Goal: Transaction & Acquisition: Purchase product/service

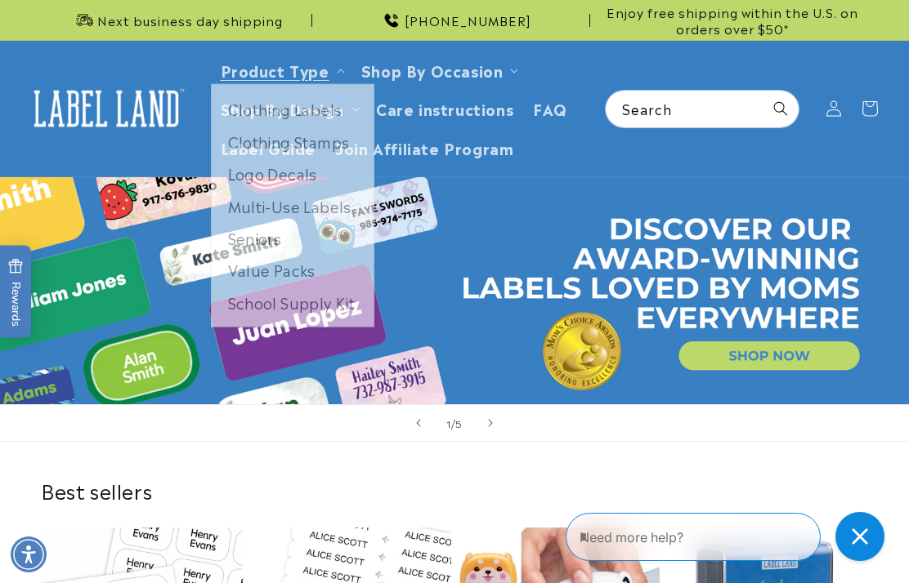
click at [309, 66] on link "Product Type" at bounding box center [275, 70] width 109 height 22
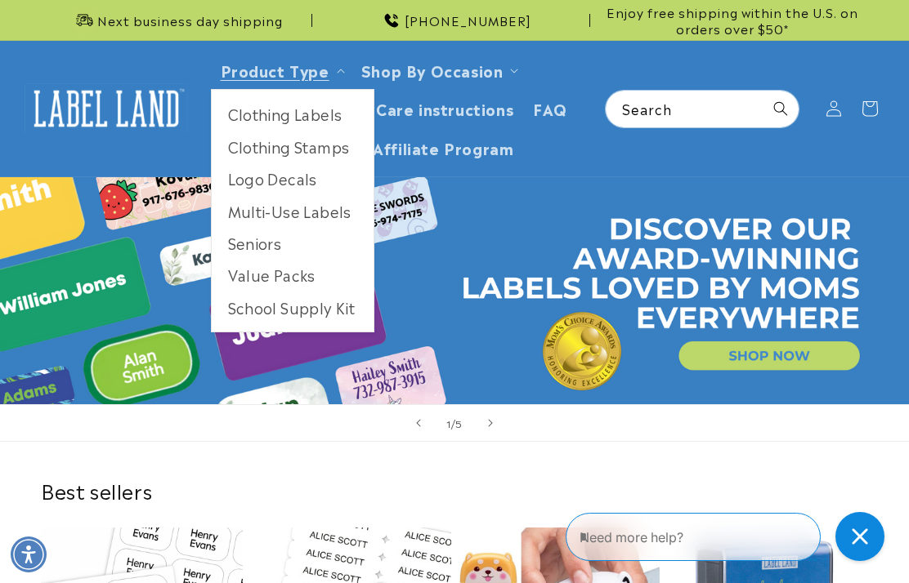
click at [449, 275] on link "Open this option" at bounding box center [454, 290] width 909 height 227
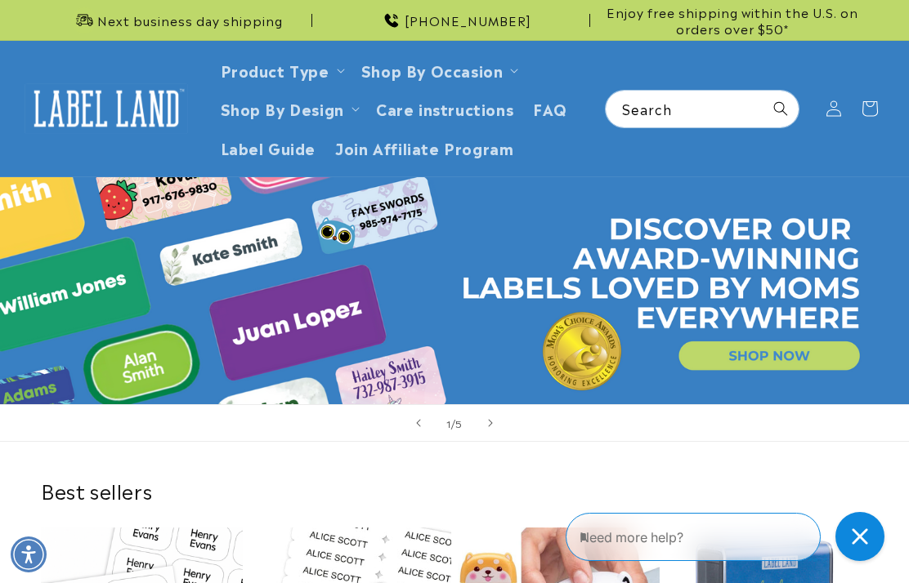
click at [298, 144] on span "Label Guide" at bounding box center [269, 147] width 96 height 19
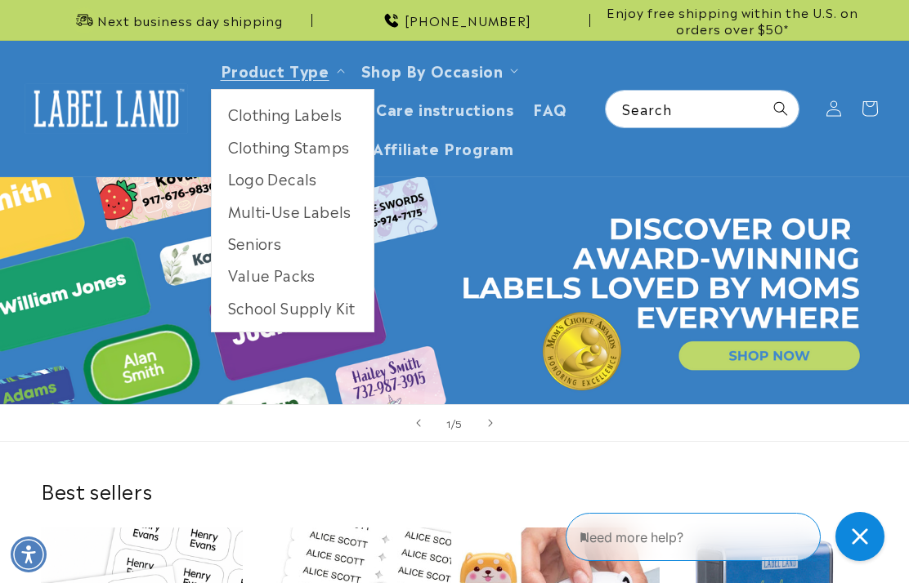
click at [334, 300] on link "School Supply Kit" at bounding box center [293, 308] width 162 height 32
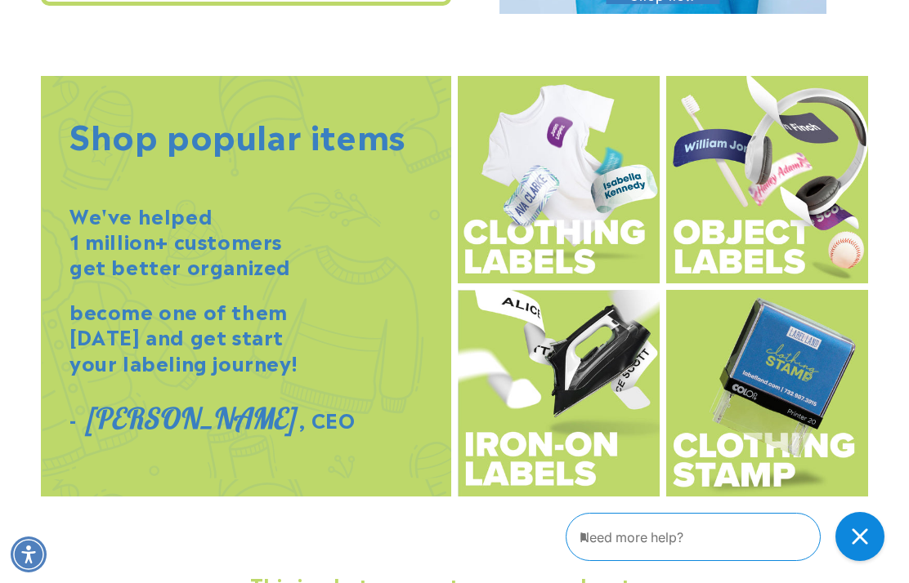
scroll to position [1619, 0]
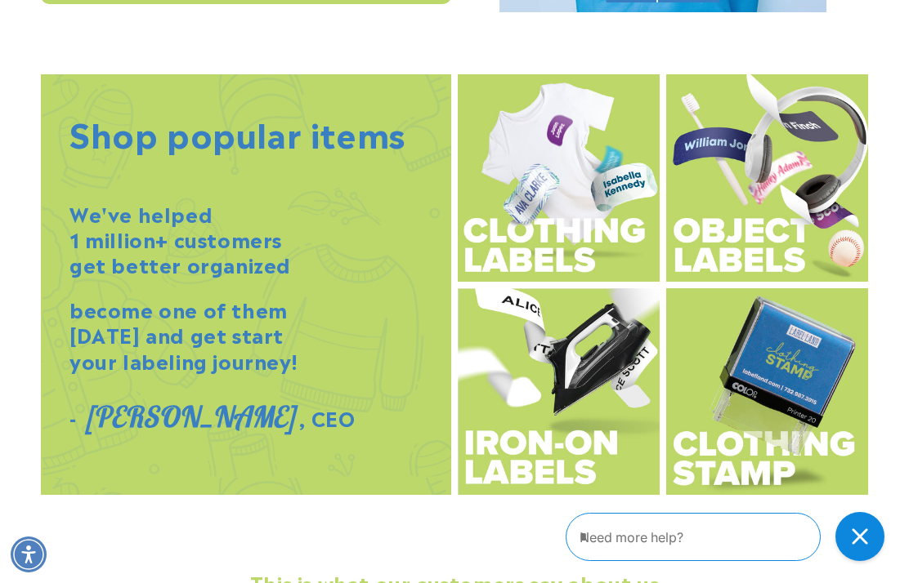
click at [823, 241] on img at bounding box center [767, 178] width 202 height 208
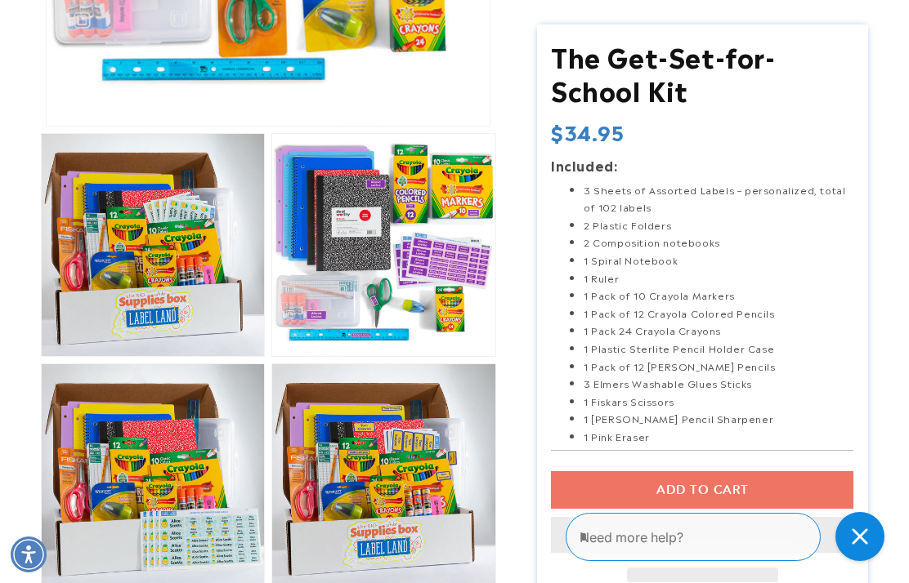
scroll to position [538, 0]
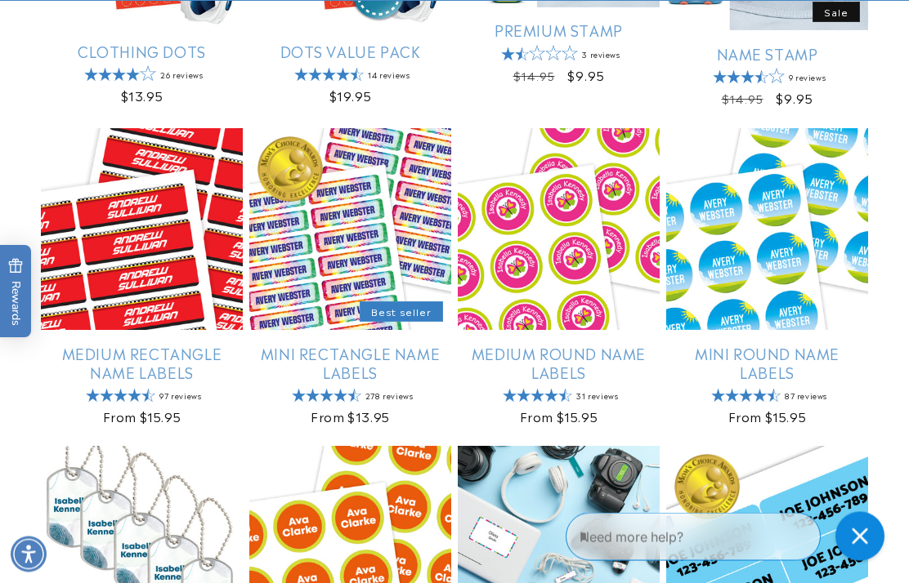
scroll to position [807, 0]
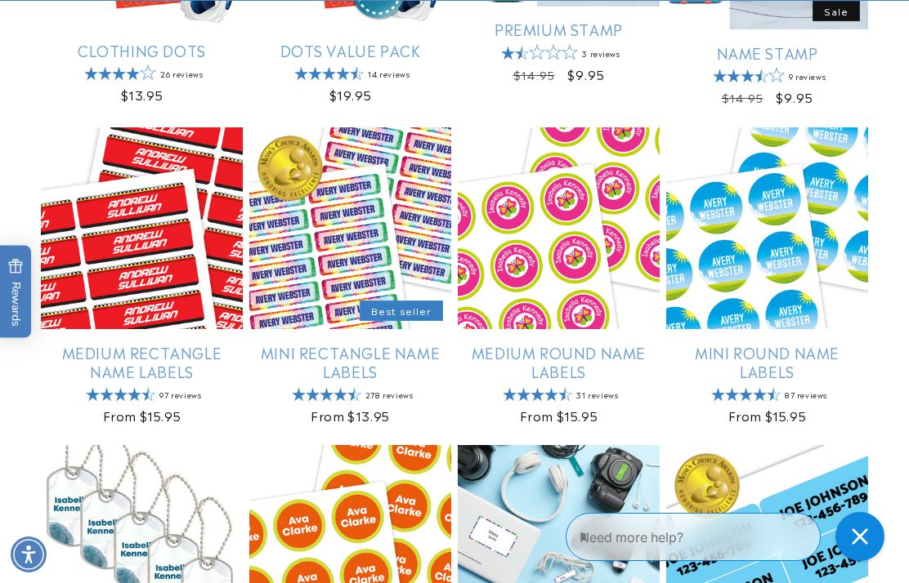
click at [404, 360] on link "Mini Rectangle Name Labels" at bounding box center [350, 362] width 202 height 38
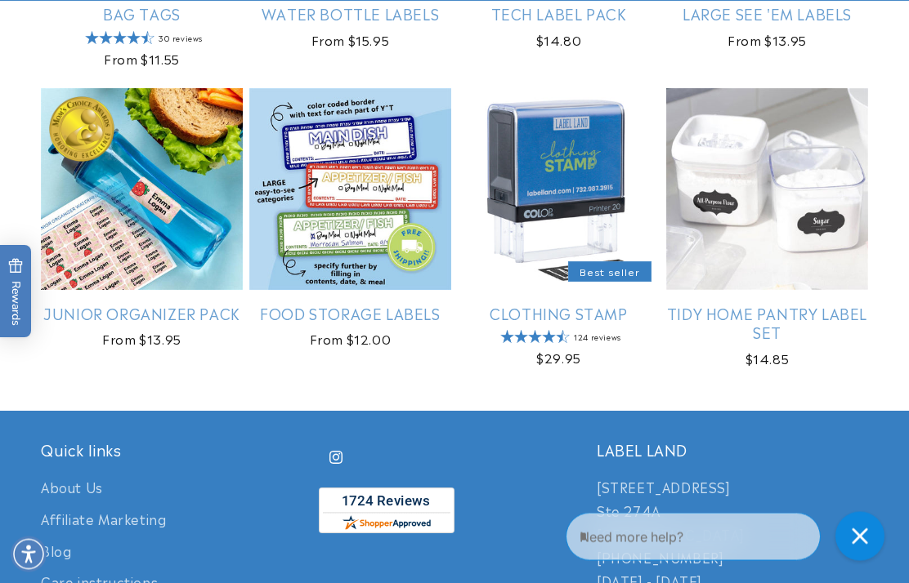
scroll to position [1464, 0]
click at [117, 311] on link "Junior Organizer Pack" at bounding box center [142, 313] width 202 height 19
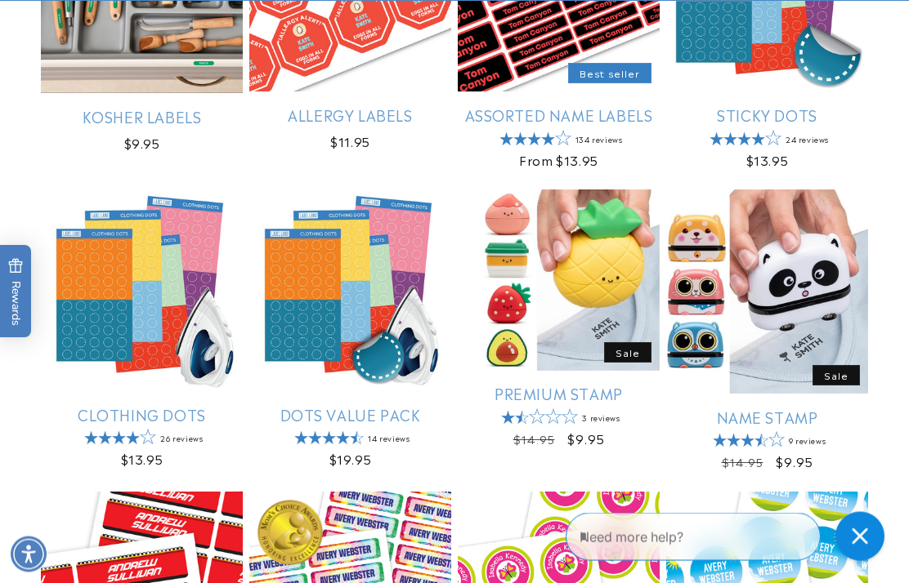
scroll to position [443, 0]
click at [623, 403] on link "Premium Stamp" at bounding box center [559, 393] width 202 height 19
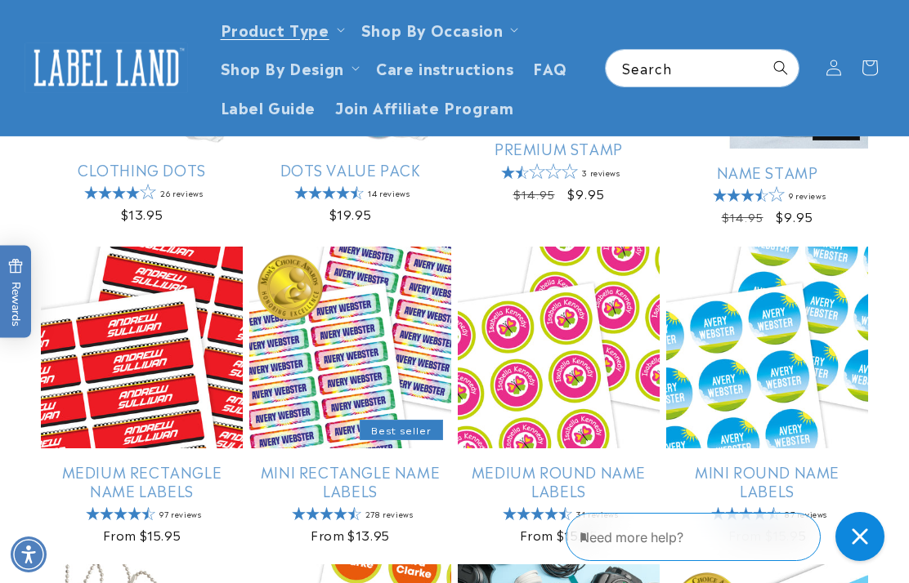
scroll to position [707, 0]
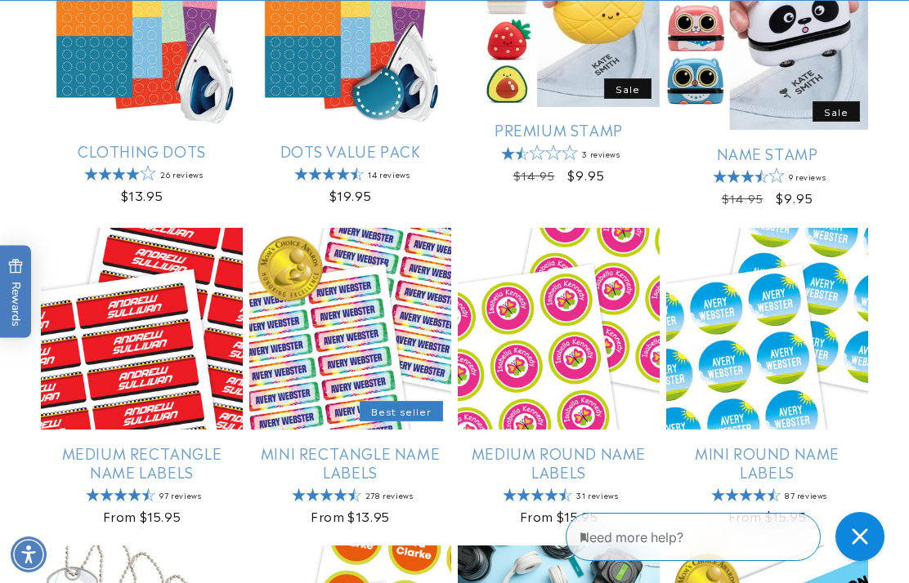
click at [305, 444] on link "Mini Rectangle Name Labels" at bounding box center [350, 463] width 202 height 38
click at [302, 454] on link "Mini Rectangle Name Labels" at bounding box center [350, 463] width 202 height 38
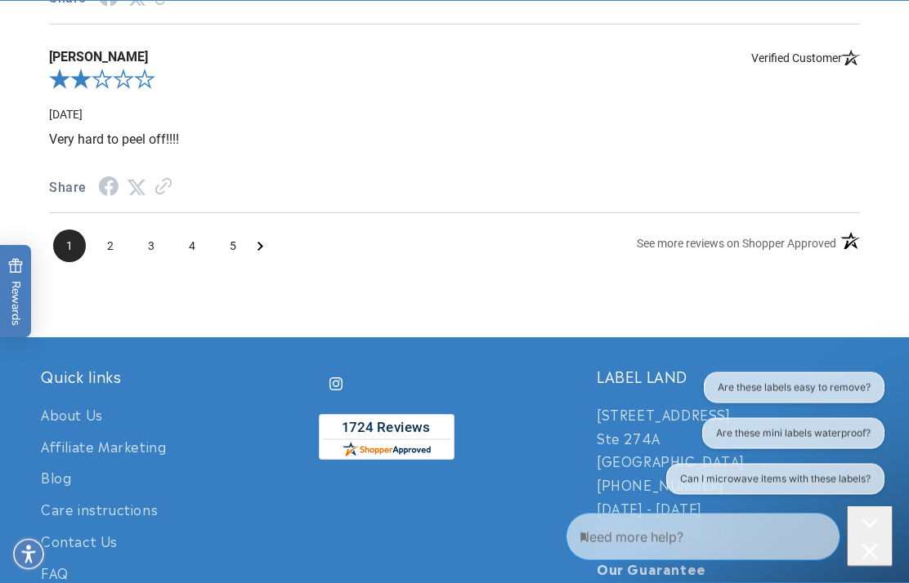
scroll to position [2752, 0]
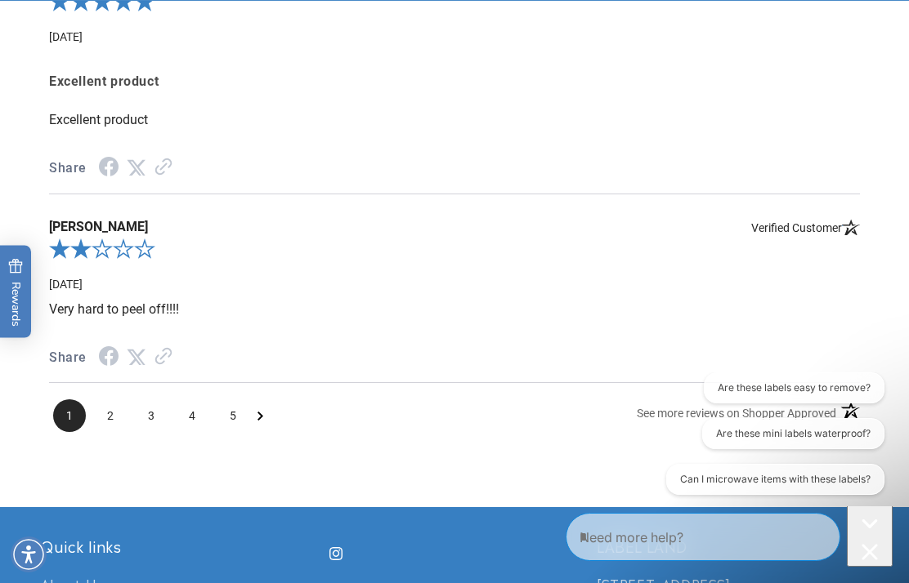
click at [113, 259] on icon "2.0-star overall rating" at bounding box center [102, 249] width 21 height 20
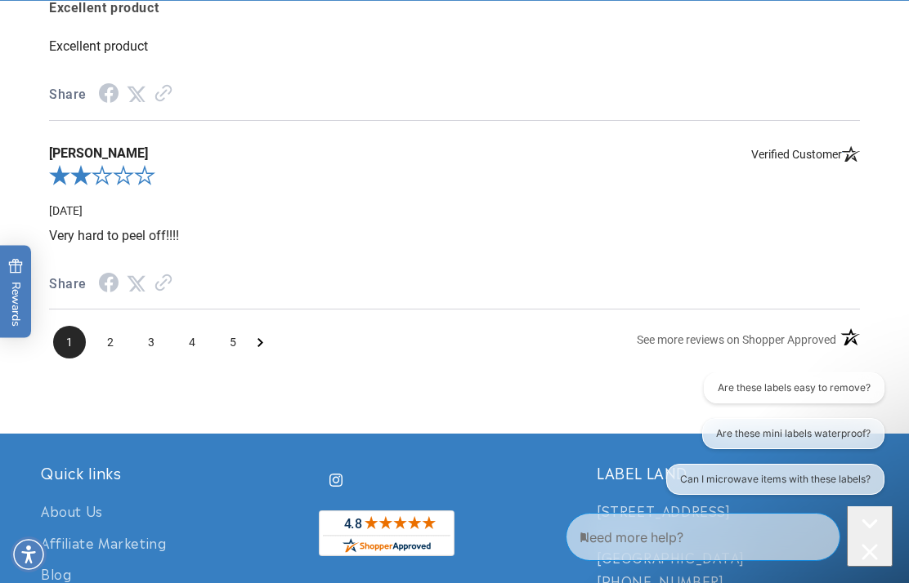
click at [109, 350] on span "2" at bounding box center [110, 342] width 33 height 33
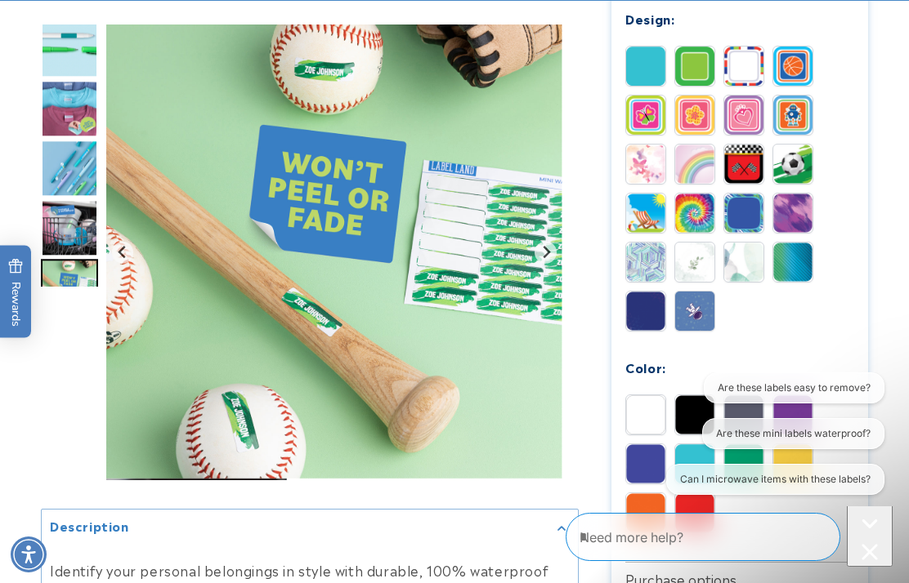
scroll to position [901, 0]
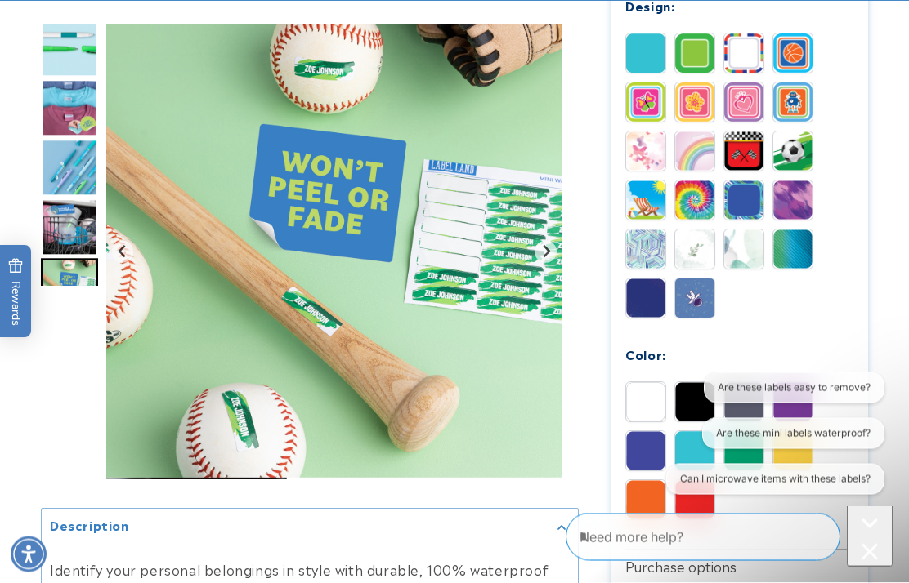
click at [646, 298] on img at bounding box center [645, 298] width 39 height 39
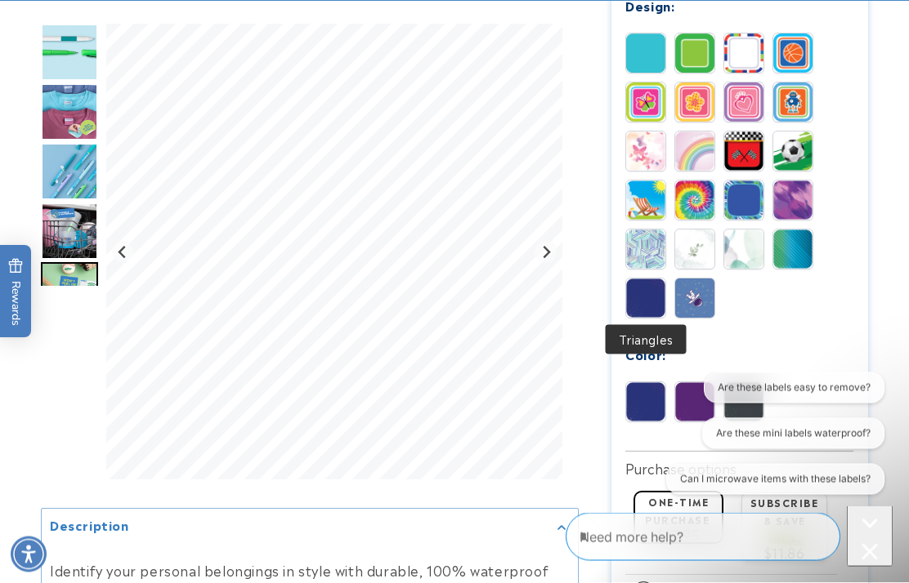
scroll to position [902, 0]
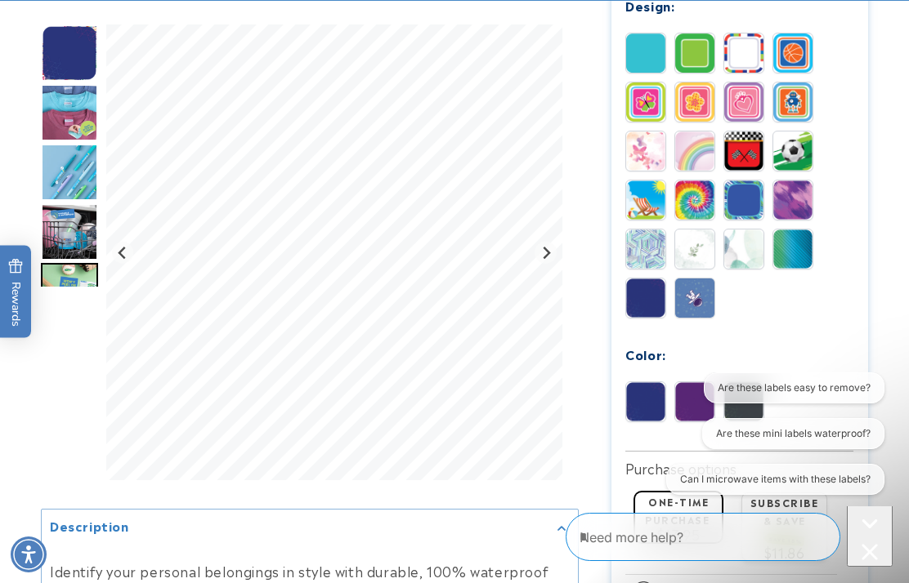
click at [704, 301] on img at bounding box center [694, 298] width 39 height 39
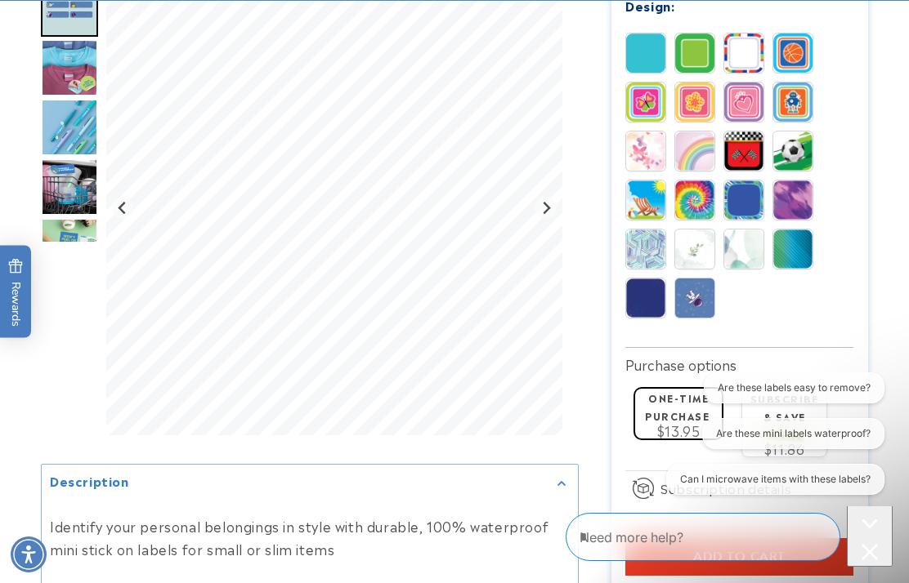
click at [644, 245] on img at bounding box center [645, 249] width 39 height 39
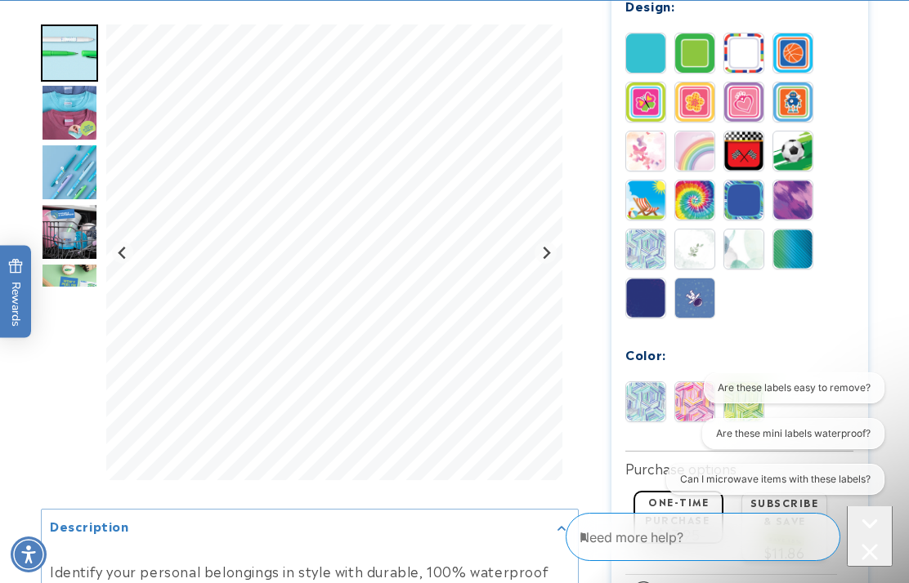
click at [687, 253] on img at bounding box center [694, 249] width 39 height 39
click at [738, 249] on img at bounding box center [743, 249] width 39 height 39
click at [790, 240] on img at bounding box center [792, 249] width 39 height 39
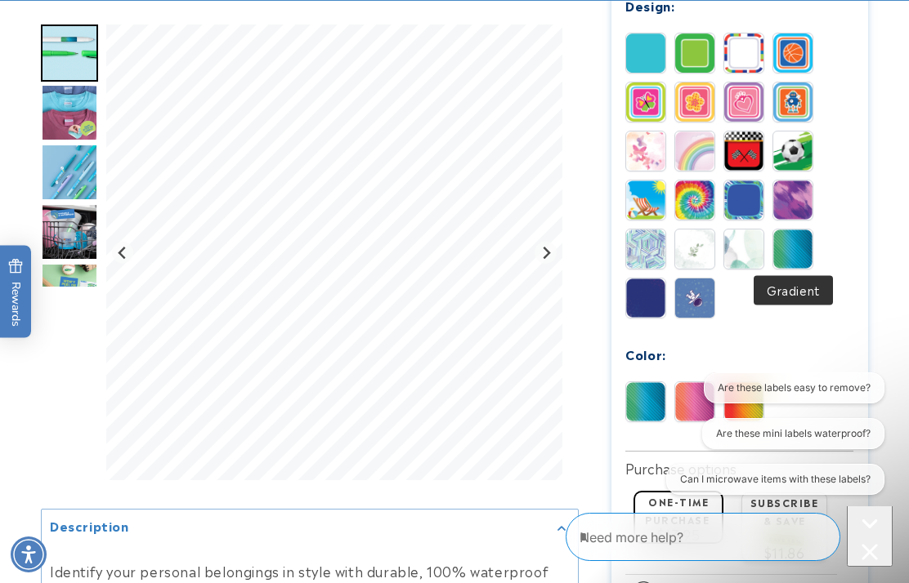
click at [796, 204] on img at bounding box center [792, 200] width 39 height 39
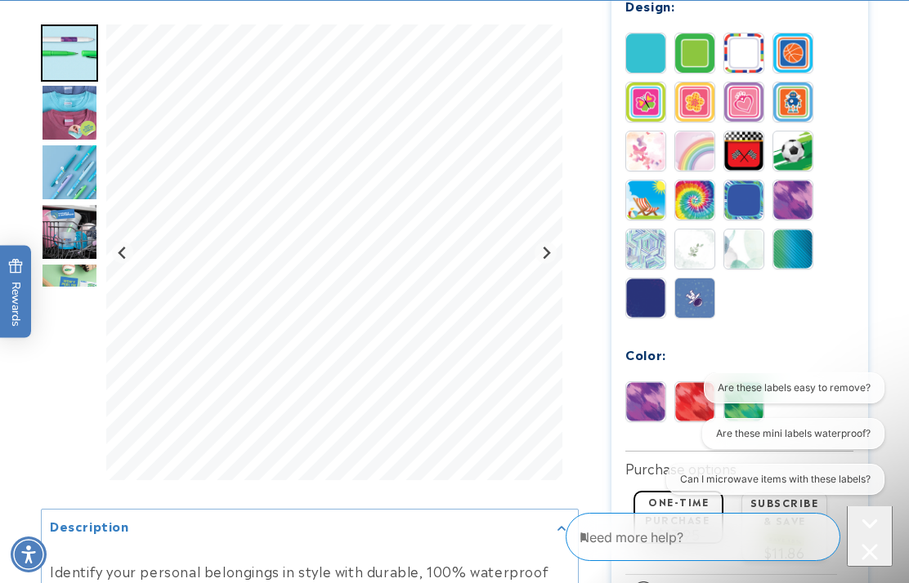
click at [757, 203] on img at bounding box center [743, 200] width 39 height 39
click at [69, 239] on img "Go to slide 5" at bounding box center [69, 231] width 57 height 57
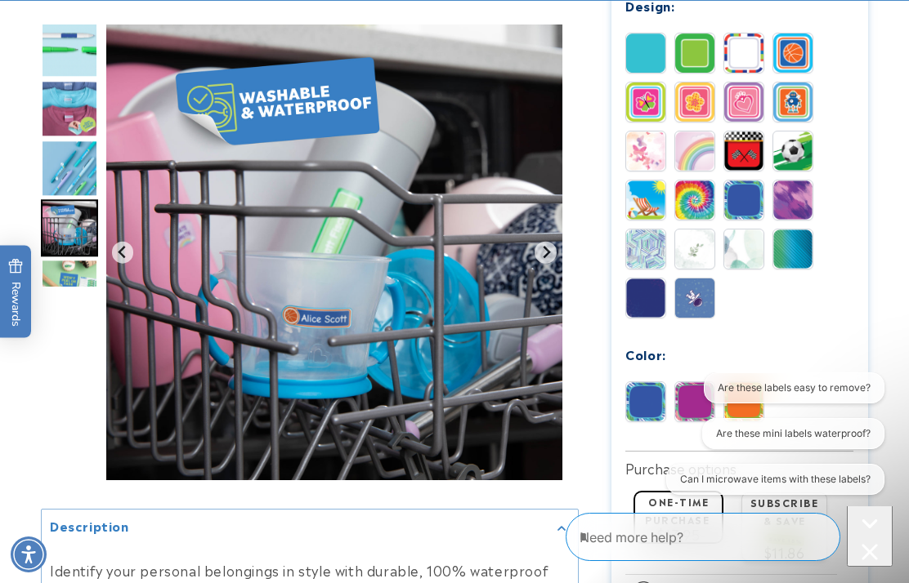
click at [58, 277] on img "Go to slide 6" at bounding box center [69, 287] width 57 height 57
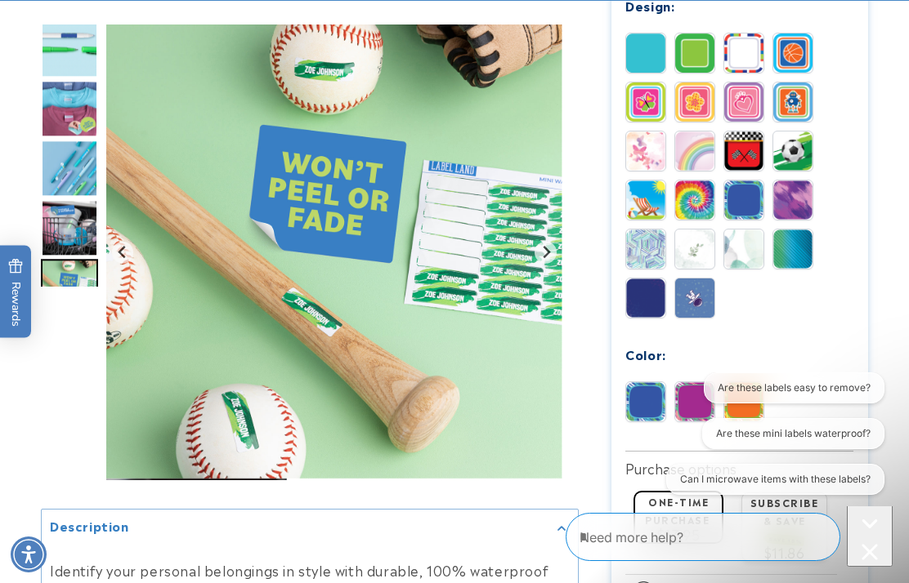
click at [683, 207] on img at bounding box center [694, 200] width 39 height 39
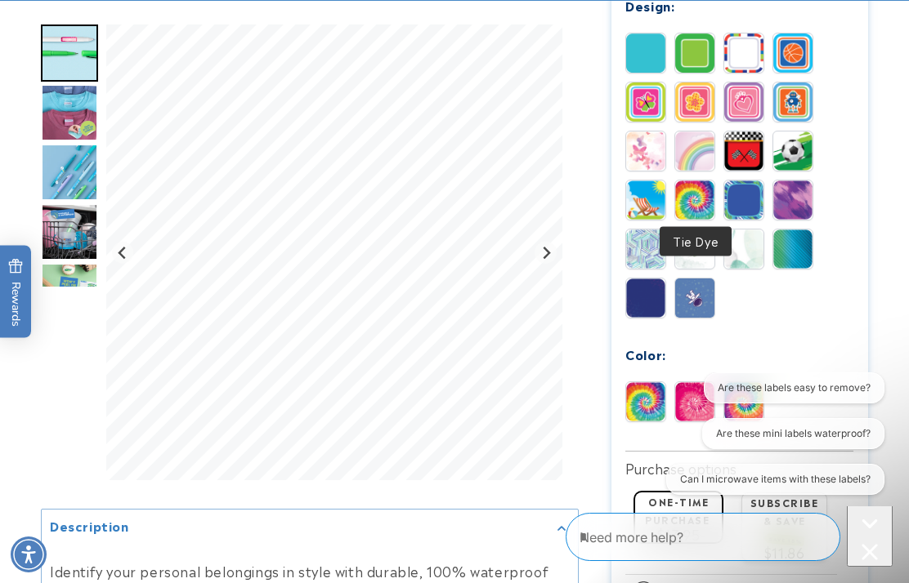
click at [897, 583] on div at bounding box center [454, 67] width 909 height 1525
click at [735, 404] on img at bounding box center [743, 401] width 39 height 39
click at [692, 391] on img at bounding box center [694, 401] width 39 height 39
click at [646, 409] on img at bounding box center [645, 401] width 39 height 39
click at [700, 400] on img at bounding box center [694, 401] width 39 height 39
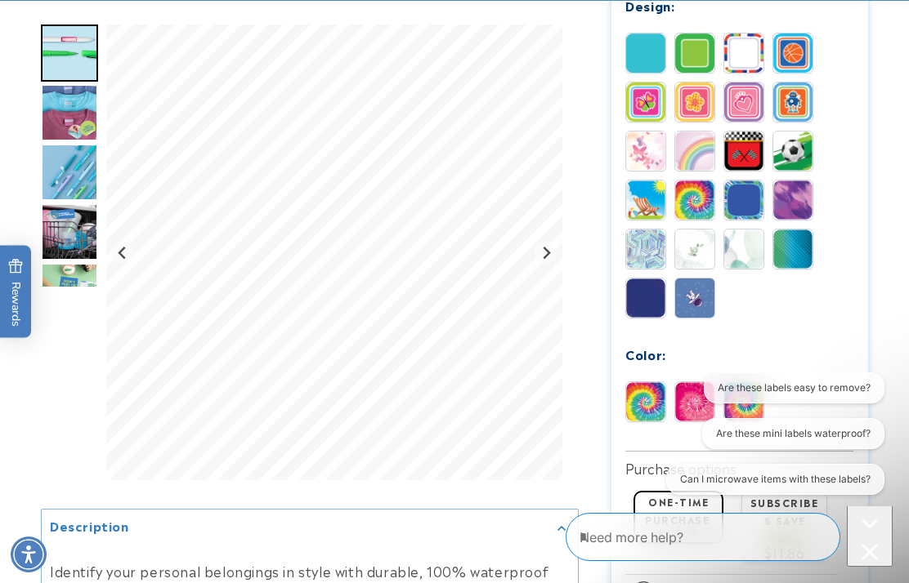
click at [635, 198] on img at bounding box center [645, 200] width 39 height 39
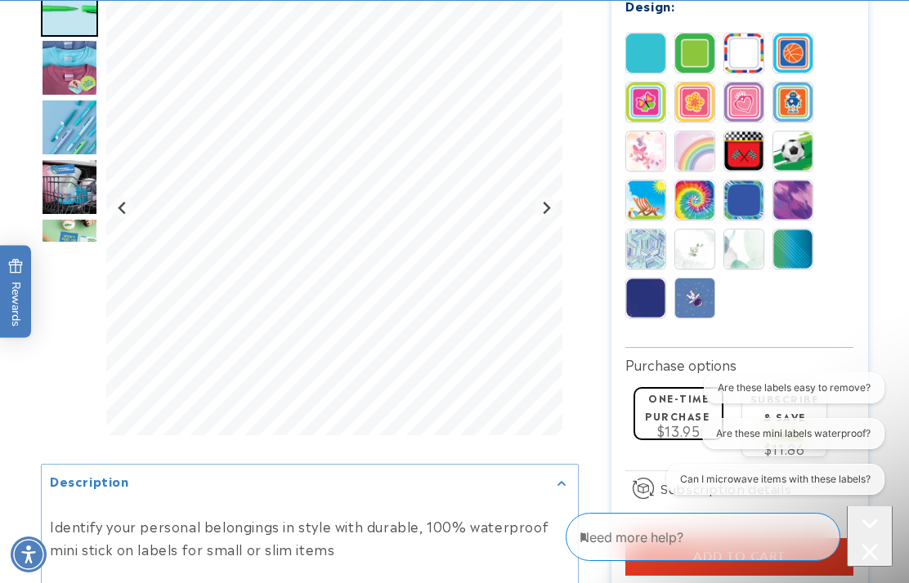
click at [803, 145] on img at bounding box center [792, 151] width 39 height 39
click at [739, 155] on img at bounding box center [743, 151] width 39 height 39
click at [758, 141] on img at bounding box center [743, 151] width 39 height 39
click at [731, 147] on img at bounding box center [743, 151] width 39 height 39
click at [690, 155] on img at bounding box center [694, 151] width 39 height 39
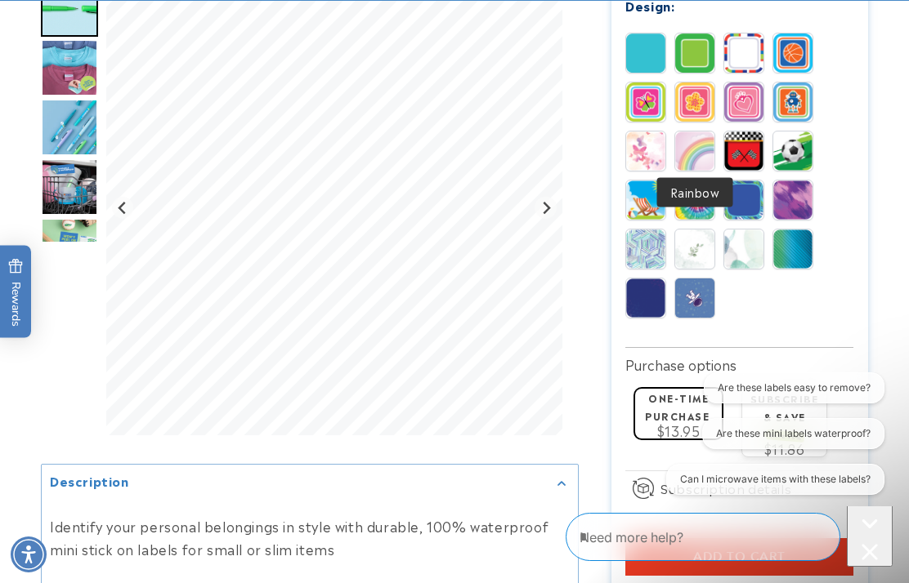
click at [700, 149] on img at bounding box center [694, 151] width 39 height 39
click at [643, 158] on img at bounding box center [645, 151] width 39 height 39
click at [642, 153] on img at bounding box center [645, 151] width 39 height 39
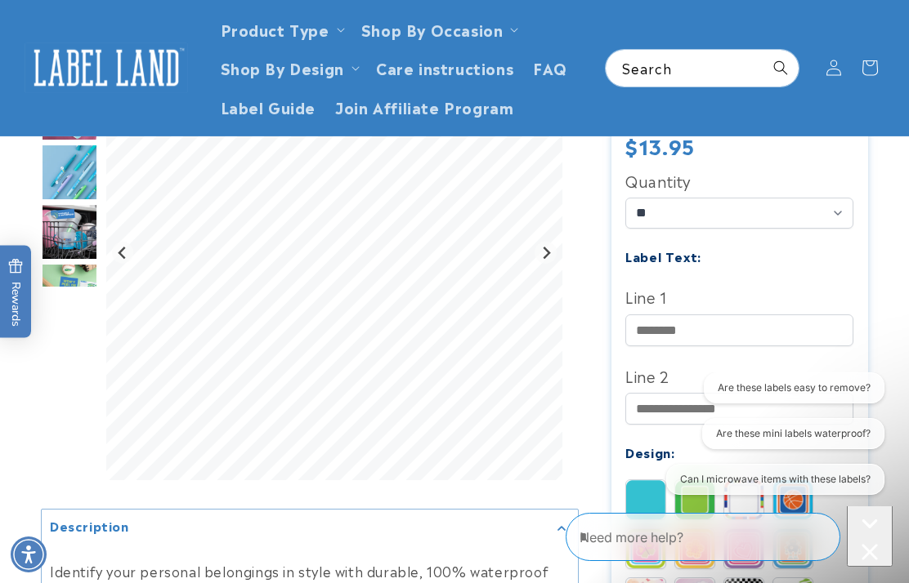
scroll to position [416, 0]
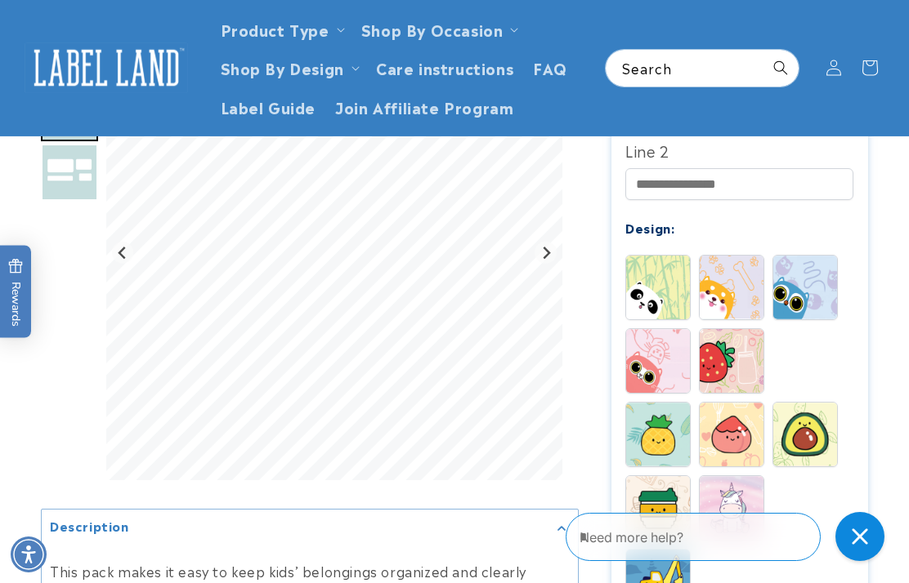
scroll to position [768, 0]
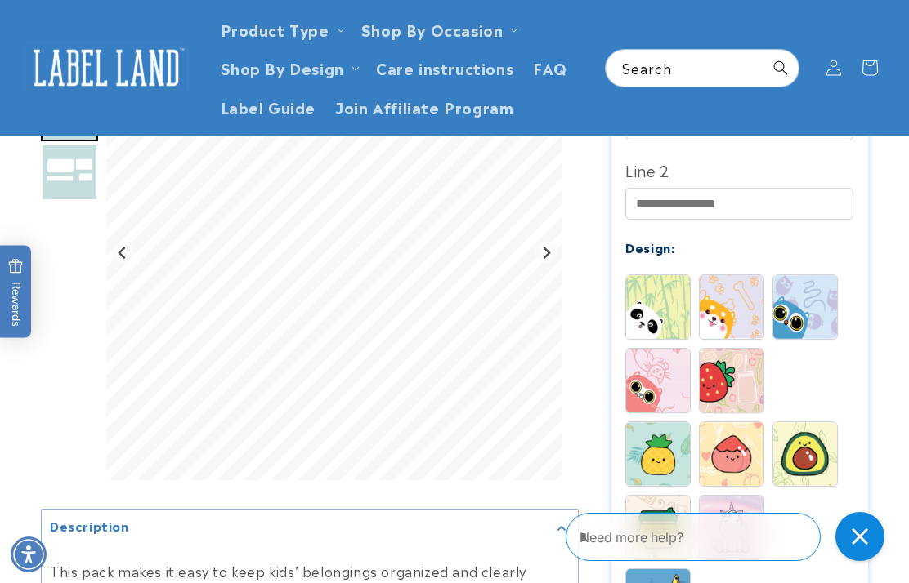
click at [737, 381] on img at bounding box center [731, 381] width 64 height 64
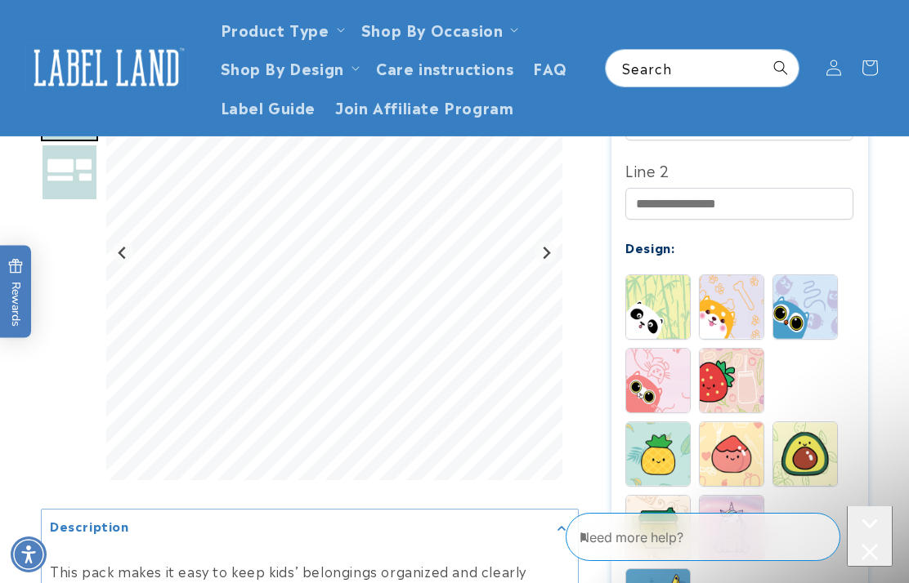
scroll to position [0, 0]
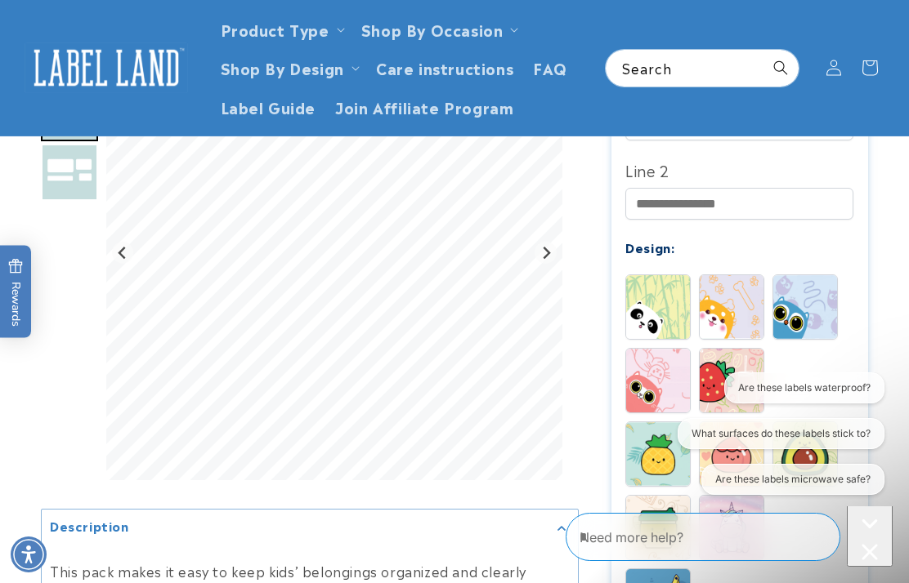
click at [666, 381] on div "Are these labels waterproof? What surfaces do these labels stick to? Are these …" at bounding box center [773, 437] width 221 height 129
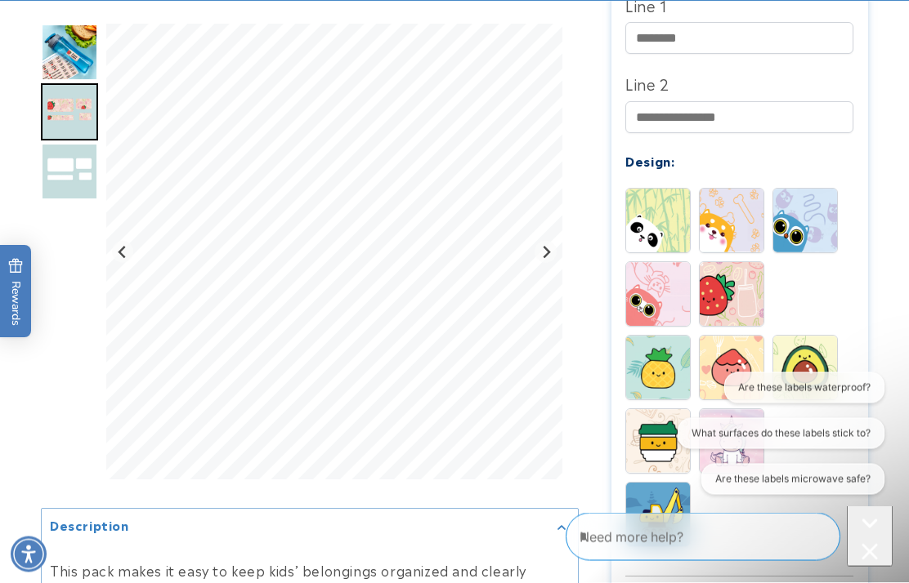
scroll to position [855, 0]
click at [649, 374] on img at bounding box center [658, 368] width 64 height 64
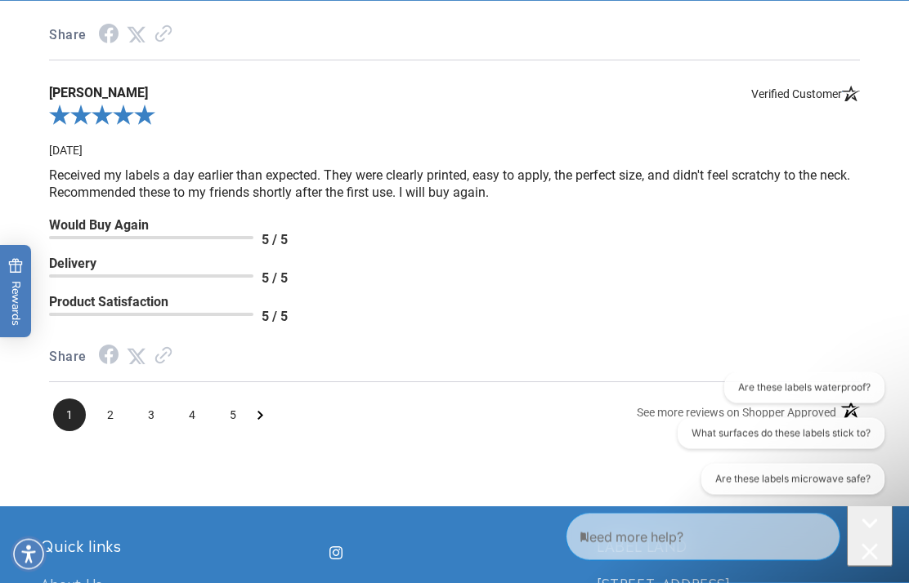
scroll to position [3067, 0]
click at [102, 413] on span "2" at bounding box center [110, 415] width 33 height 33
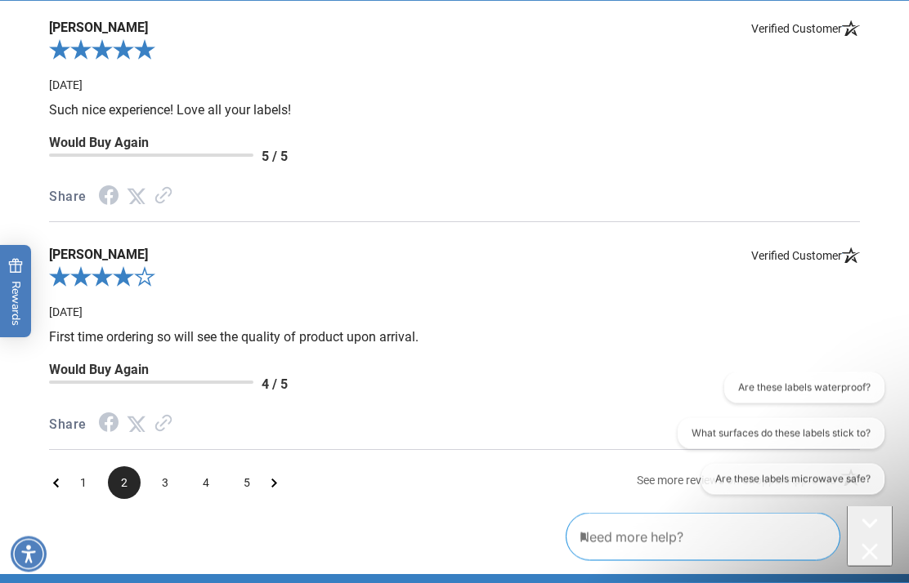
scroll to position [2751, 0]
click at [154, 481] on span "3" at bounding box center [165, 483] width 33 height 33
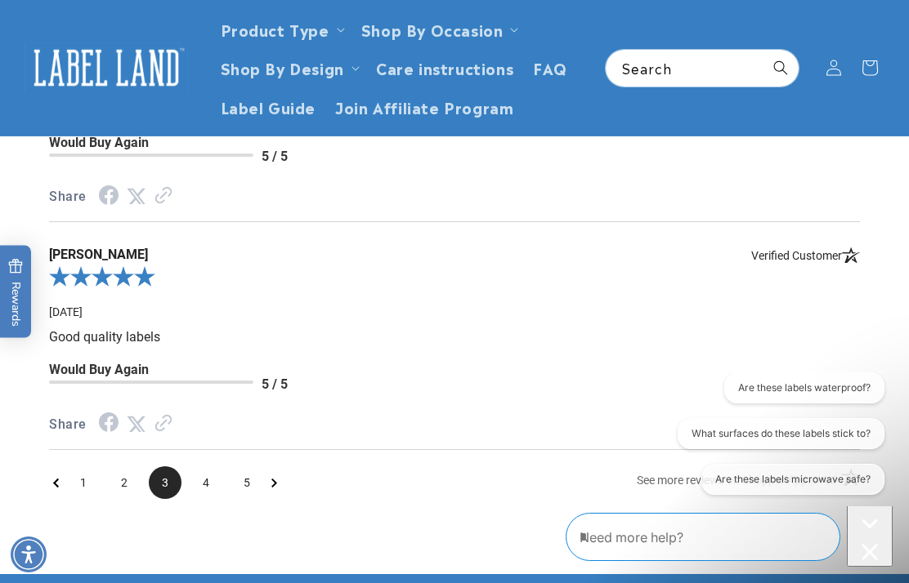
scroll to position [2526, 0]
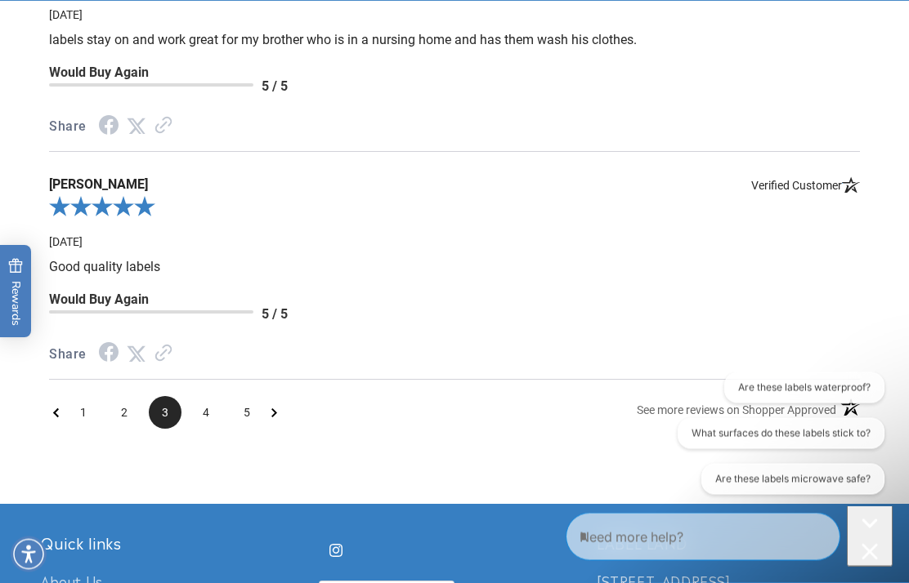
click at [199, 411] on span "4" at bounding box center [206, 413] width 33 height 33
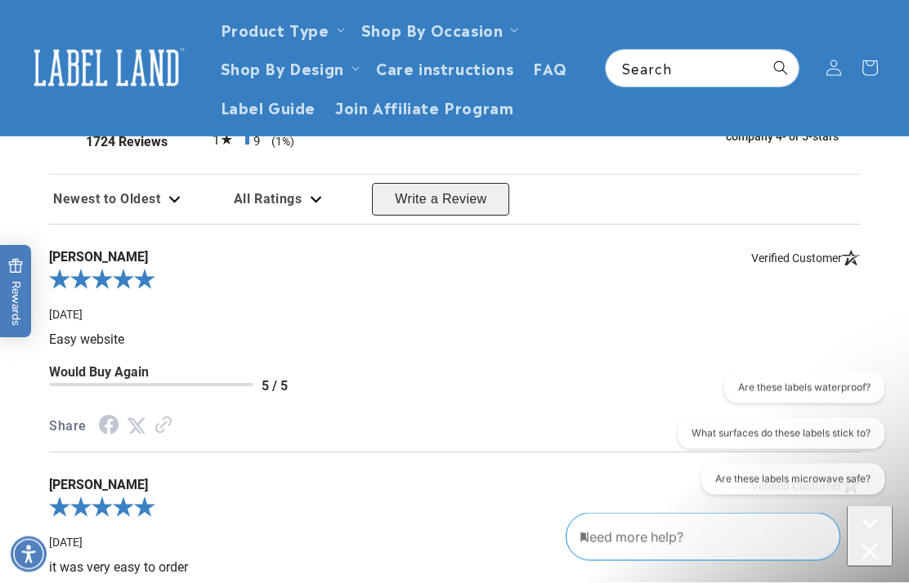
scroll to position [2259, 0]
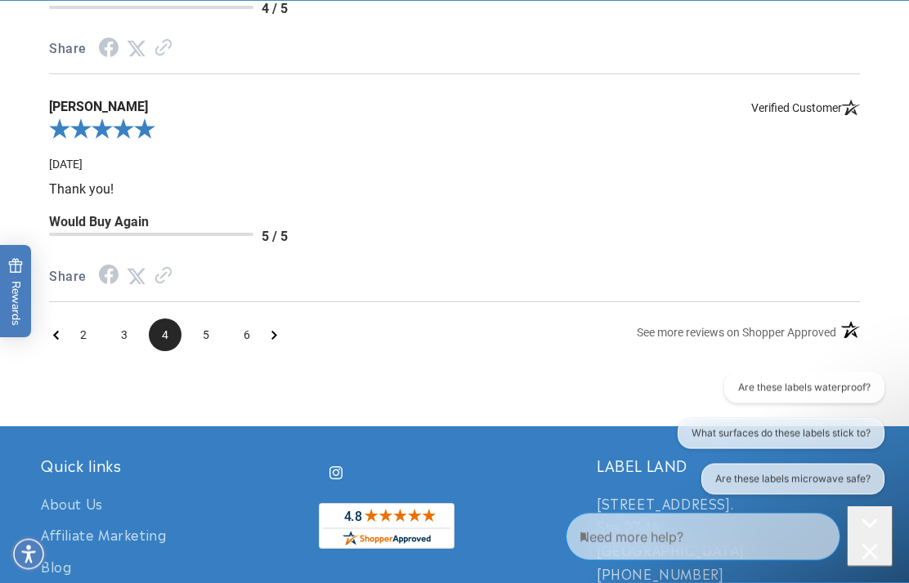
click at [211, 345] on span "5" at bounding box center [206, 335] width 33 height 33
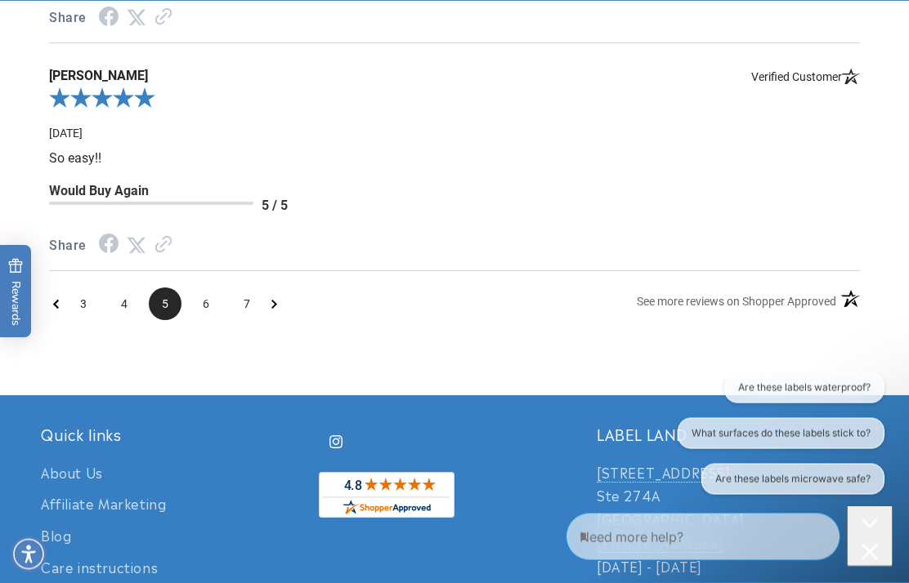
click at [215, 301] on span "6" at bounding box center [206, 304] width 33 height 33
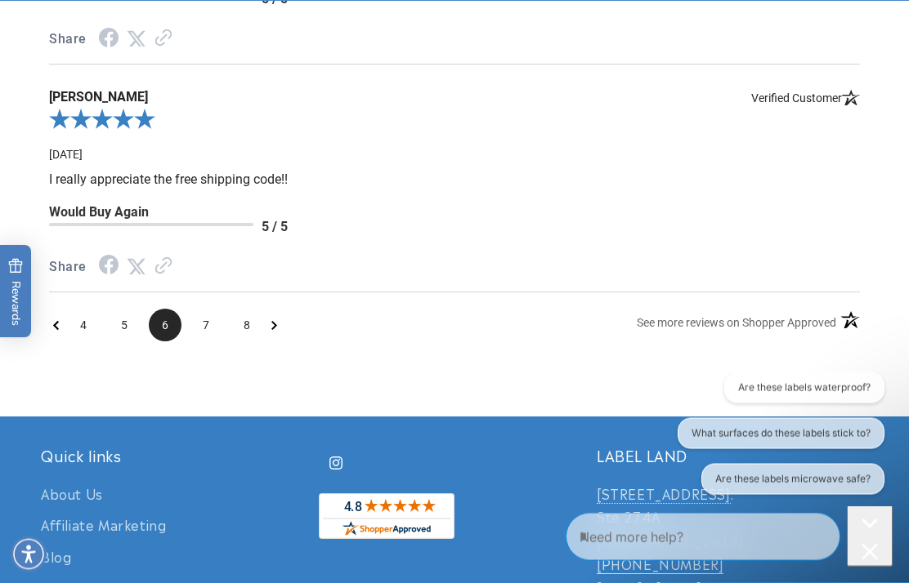
click at [209, 333] on span "7" at bounding box center [206, 326] width 33 height 33
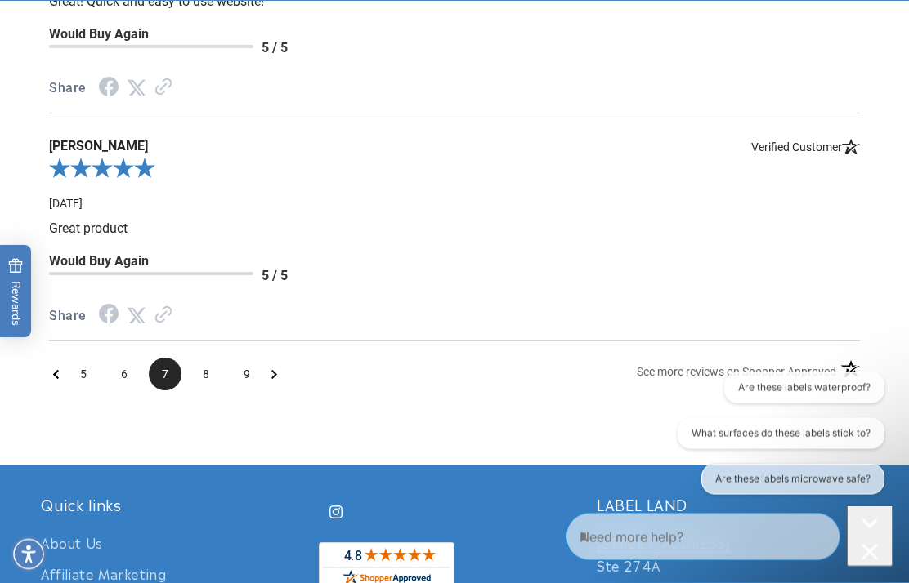
click at [204, 375] on span "8" at bounding box center [206, 375] width 33 height 33
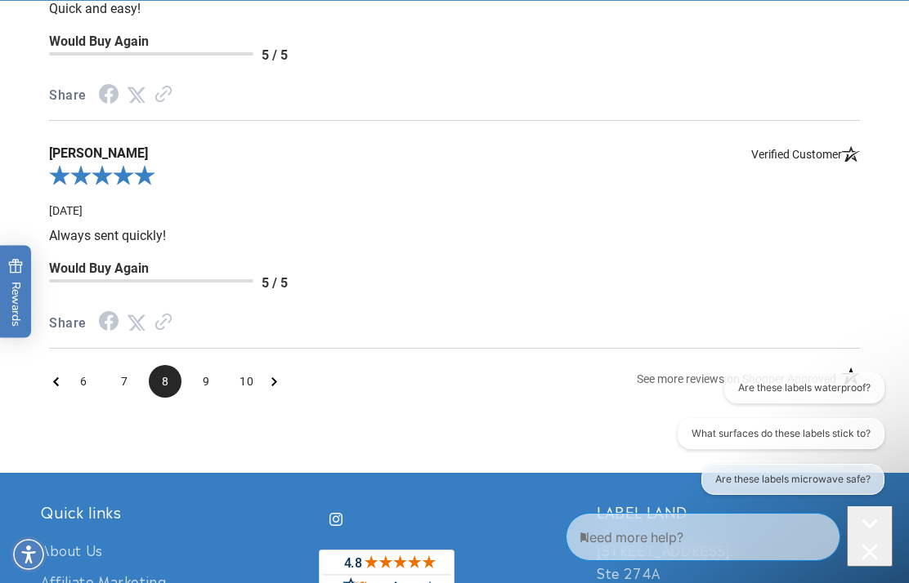
click at [205, 386] on span "9" at bounding box center [206, 381] width 33 height 33
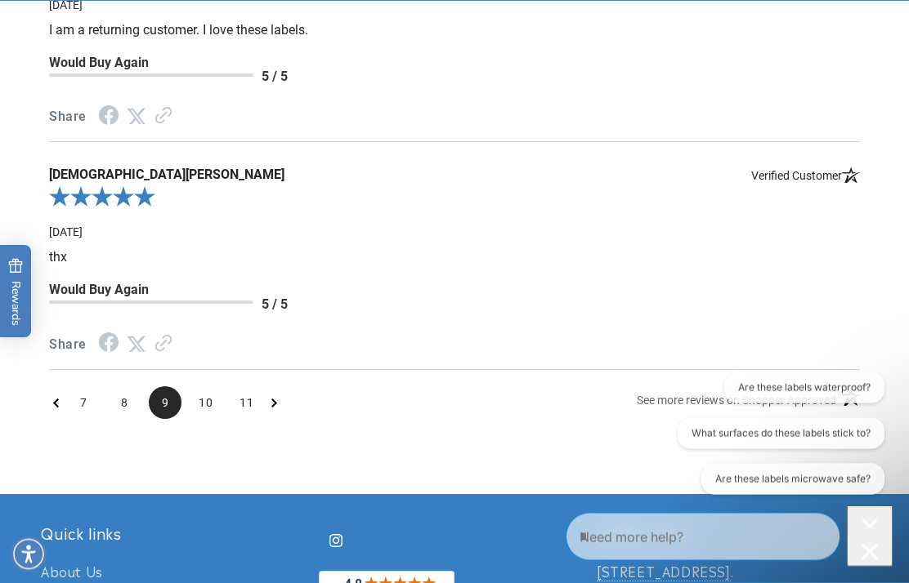
click at [195, 409] on span "10" at bounding box center [206, 403] width 33 height 33
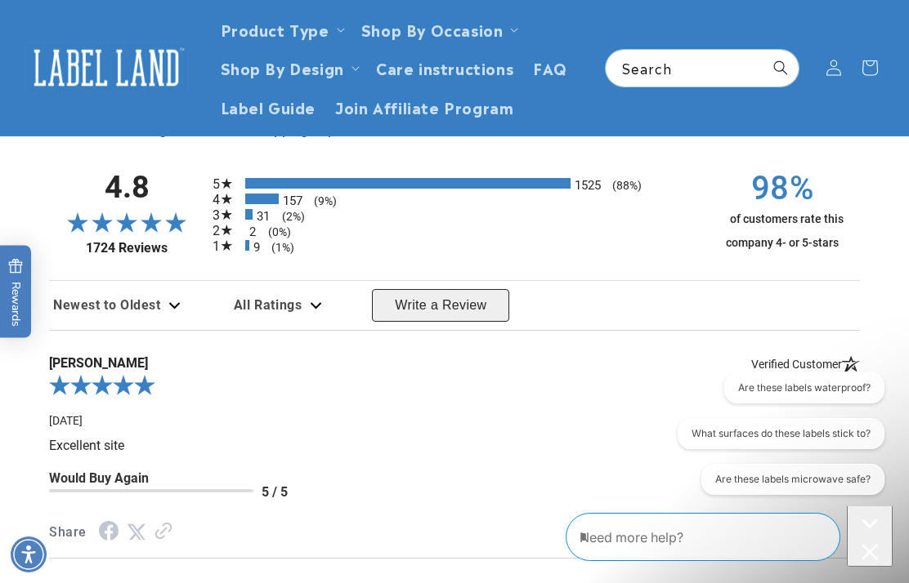
scroll to position [2186, 0]
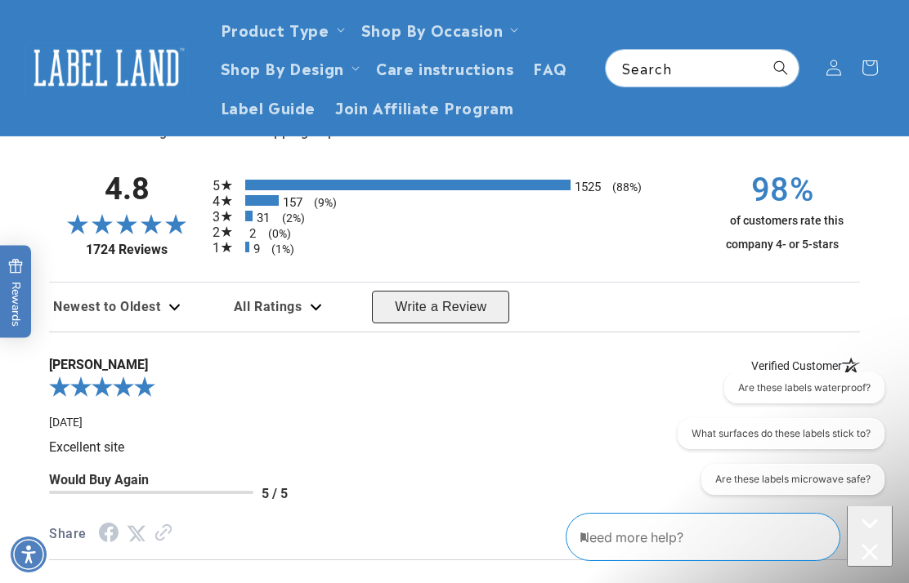
click at [240, 315] on span "All Ratings" at bounding box center [268, 307] width 69 height 16
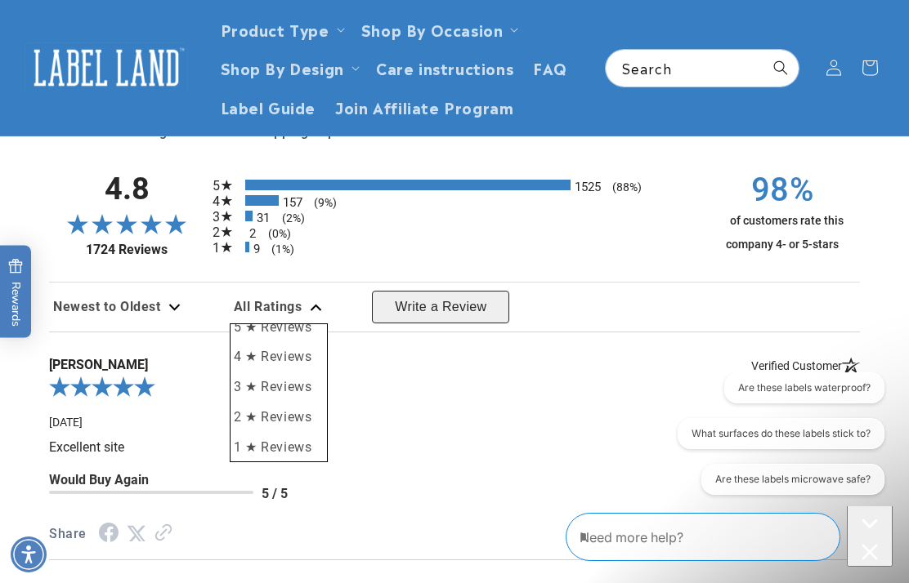
scroll to position [39, 0]
click at [246, 454] on li "1 ★ Reviews" at bounding box center [278, 451] width 96 height 30
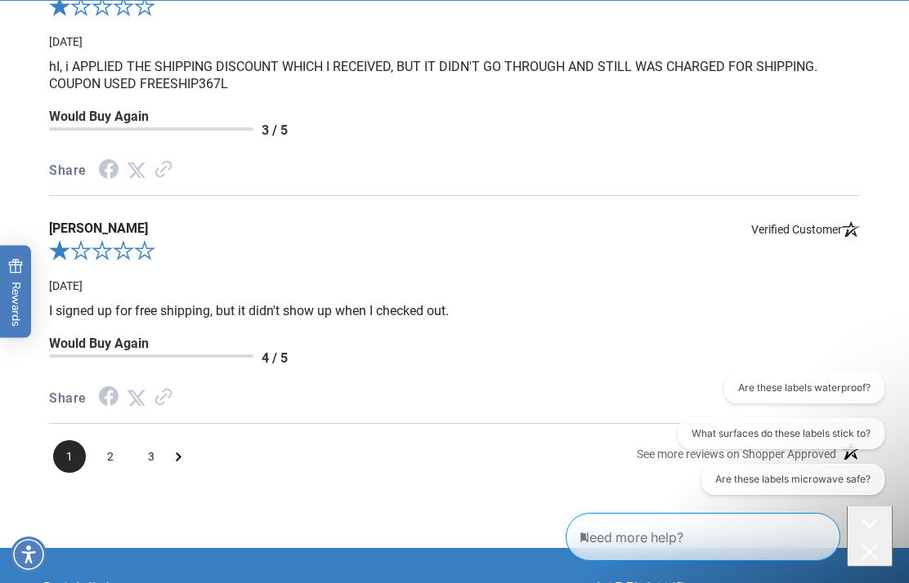
scroll to position [2812, 0]
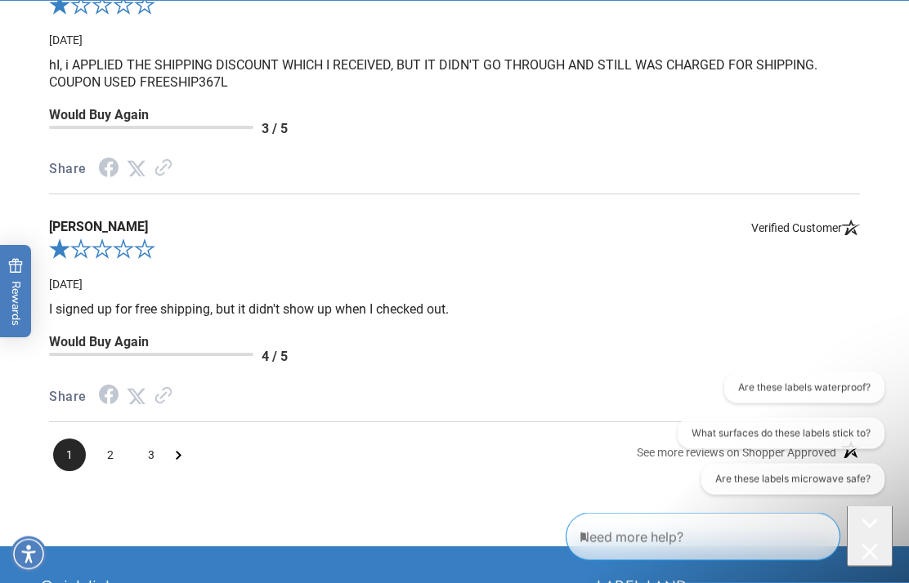
click at [106, 461] on span "2" at bounding box center [110, 456] width 33 height 33
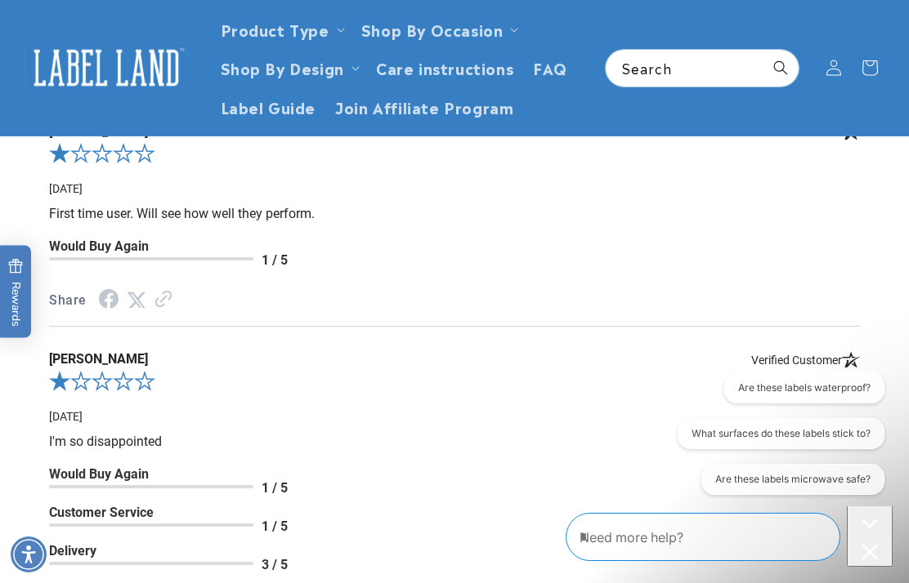
scroll to position [2259, 0]
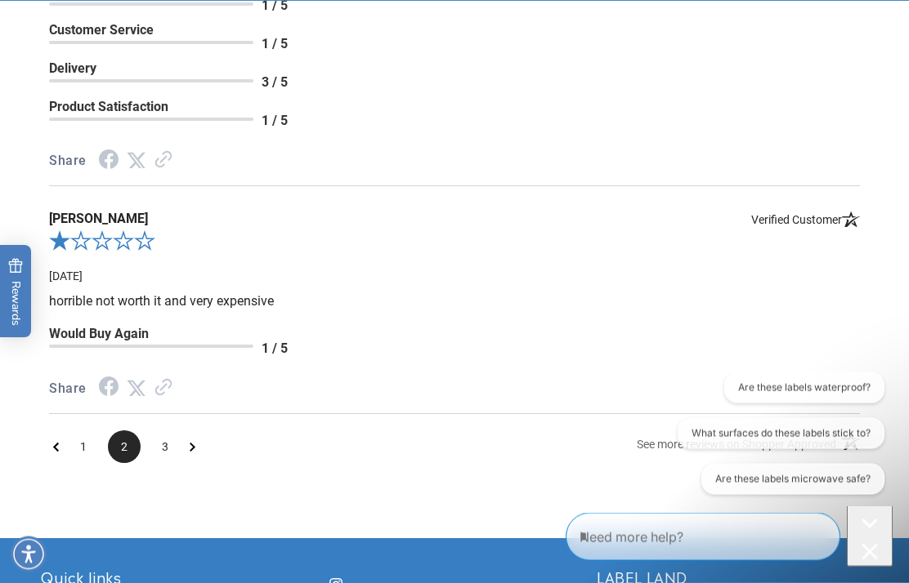
click at [164, 452] on span "3" at bounding box center [165, 447] width 33 height 33
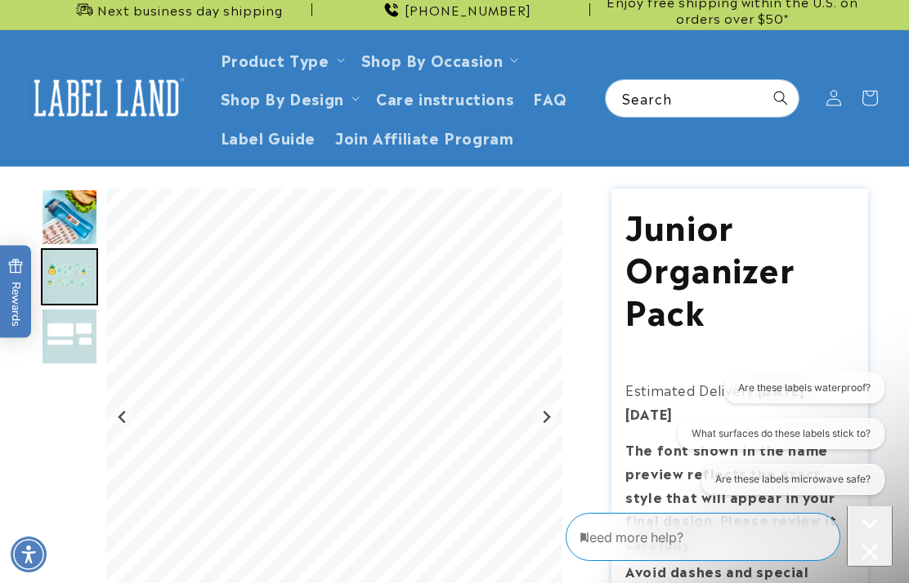
scroll to position [0, 0]
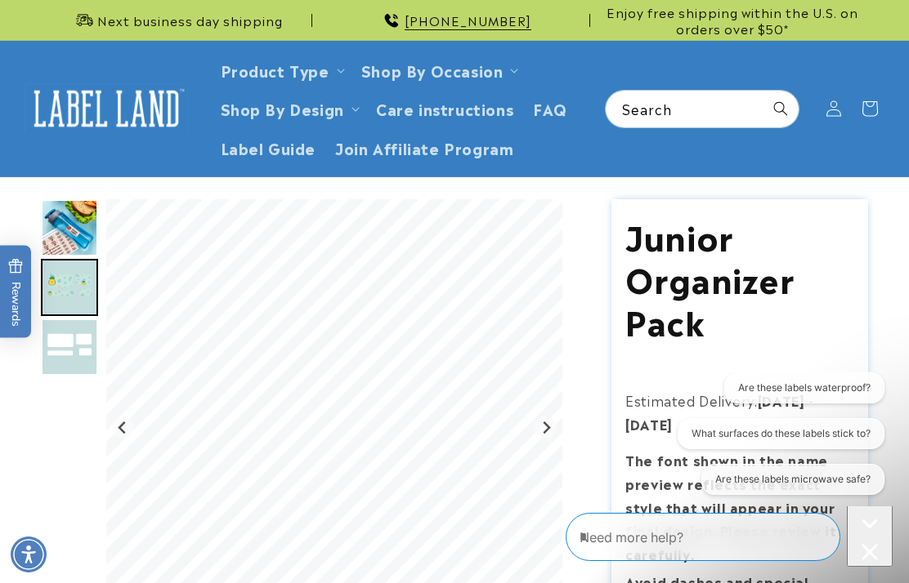
click at [84, 232] on img "Go to slide 1" at bounding box center [69, 227] width 57 height 57
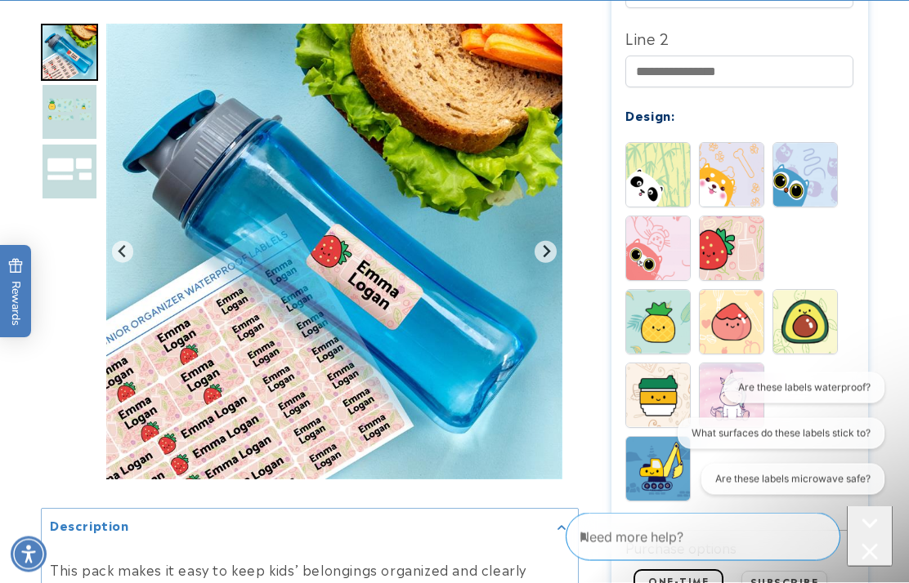
scroll to position [903, 0]
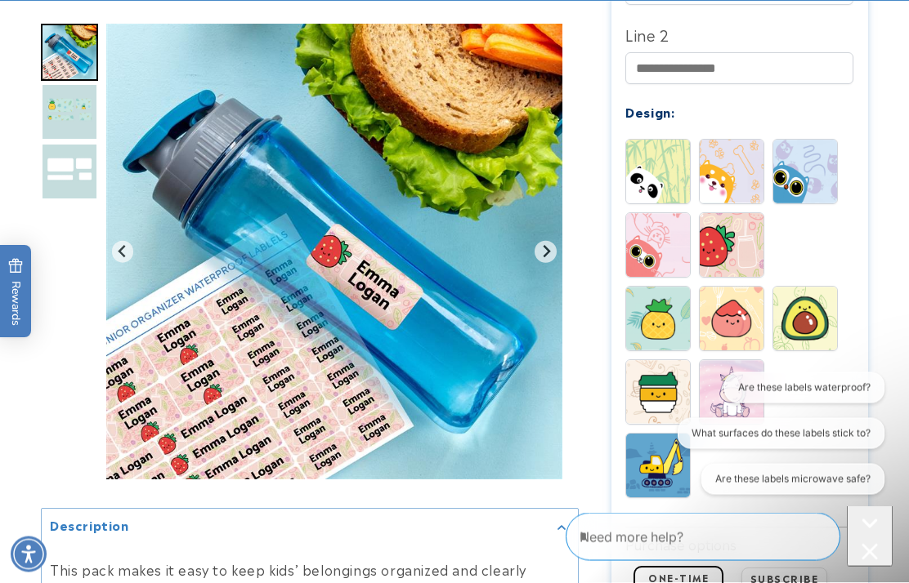
click at [668, 303] on img at bounding box center [658, 320] width 64 height 64
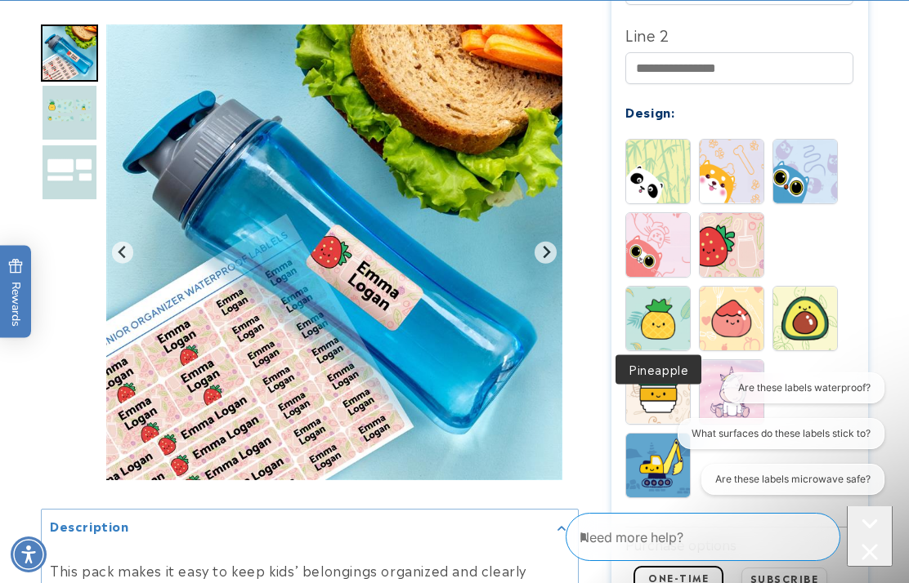
click at [668, 321] on img at bounding box center [658, 319] width 64 height 64
click at [659, 342] on img at bounding box center [658, 319] width 64 height 64
click at [737, 235] on img at bounding box center [731, 245] width 64 height 64
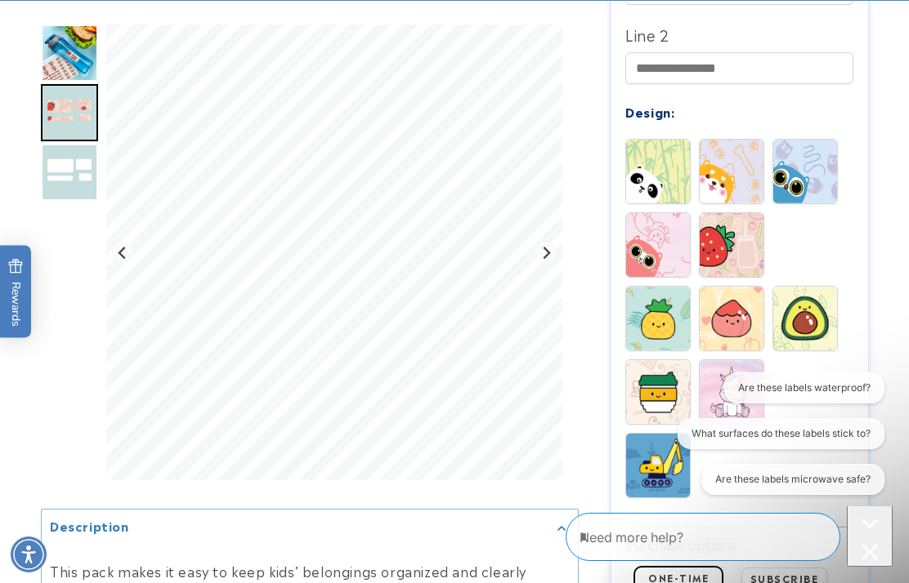
click at [668, 318] on img at bounding box center [658, 319] width 64 height 64
click at [723, 248] on img at bounding box center [731, 245] width 64 height 64
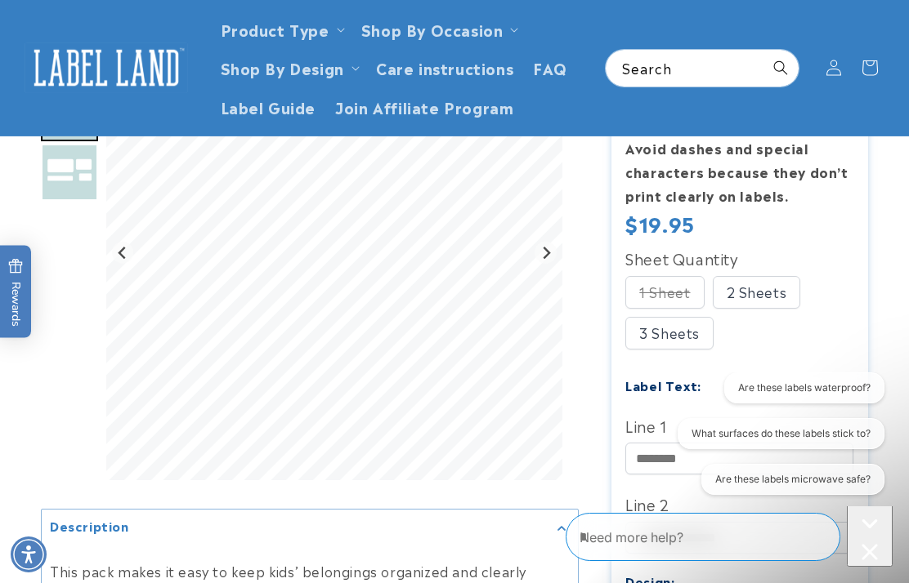
scroll to position [431, 0]
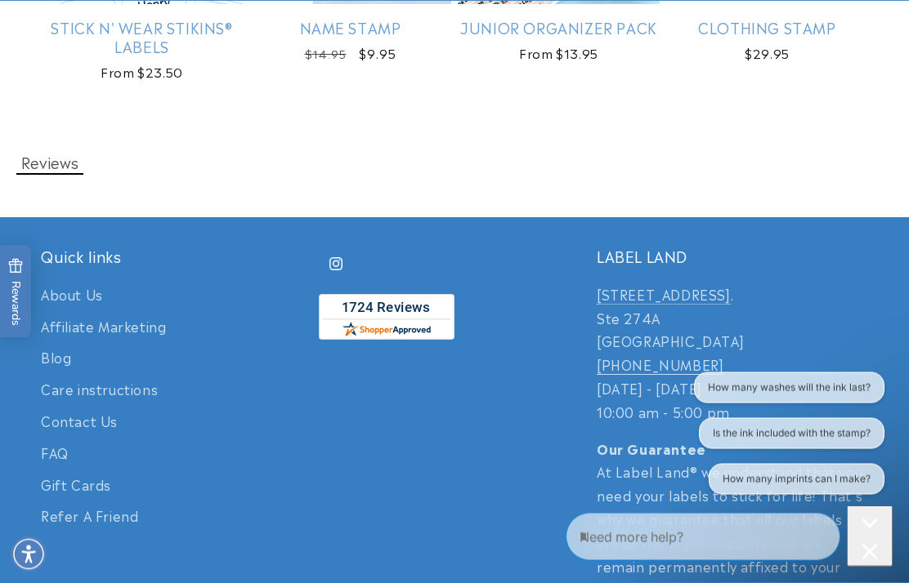
scroll to position [2671, 0]
click at [56, 193] on div "Reviews test" at bounding box center [454, 168] width 909 height 100
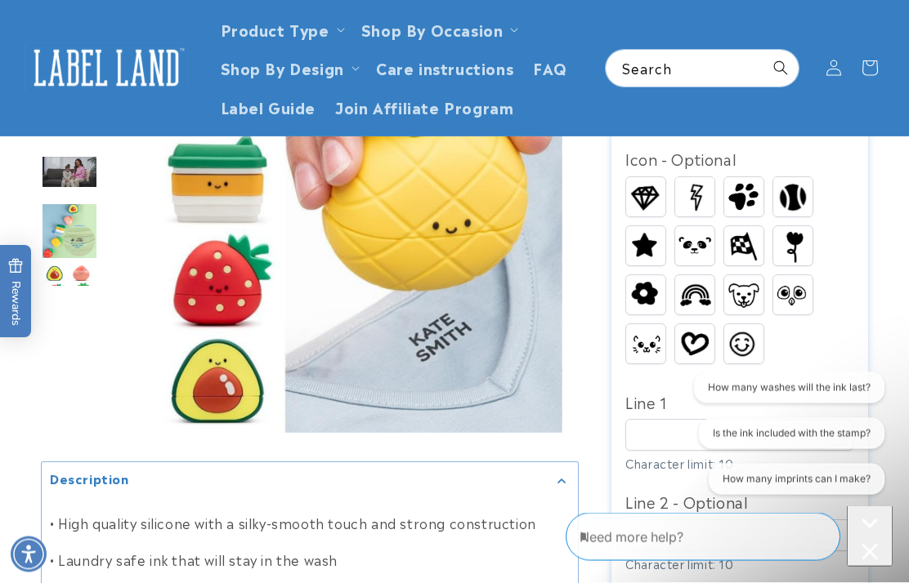
scroll to position [672, 0]
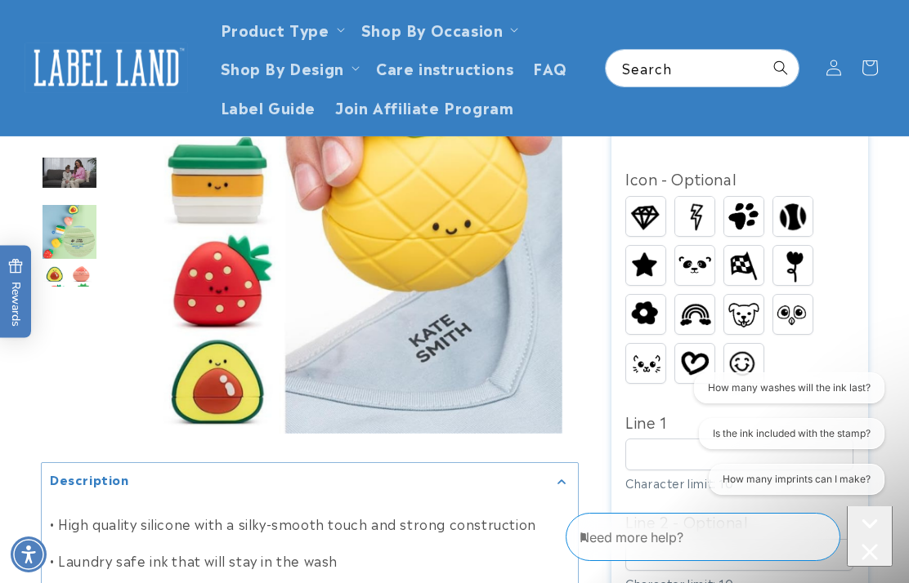
click at [699, 348] on img at bounding box center [694, 363] width 39 height 31
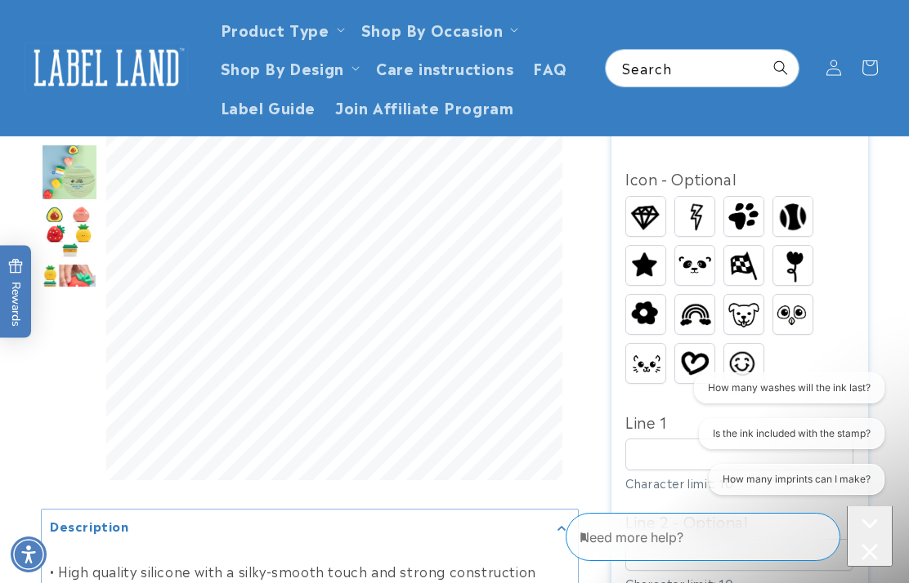
click at [748, 300] on img at bounding box center [743, 314] width 39 height 29
click at [807, 303] on img at bounding box center [792, 314] width 39 height 30
click at [792, 269] on img at bounding box center [793, 265] width 32 height 39
click at [66, 181] on img "Go to slide 4" at bounding box center [69, 172] width 57 height 57
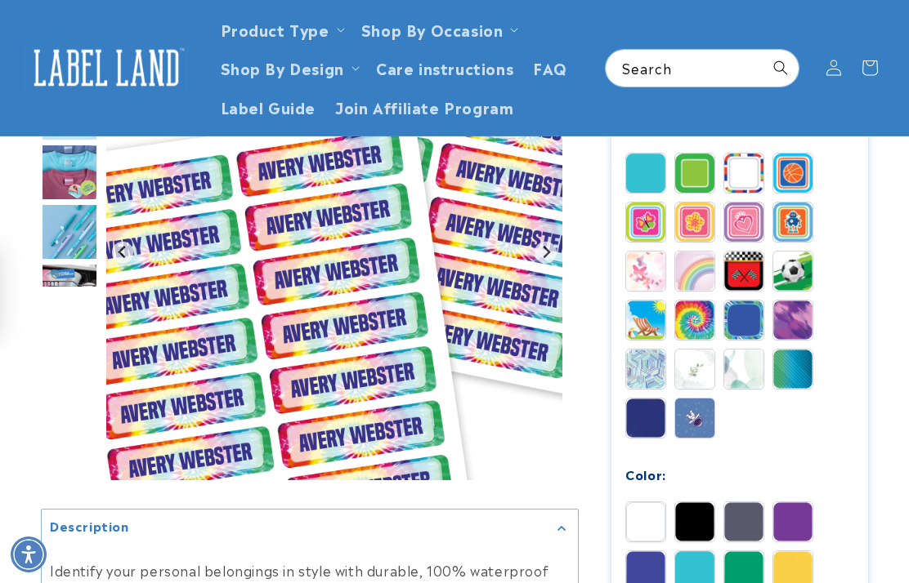
click at [747, 223] on img at bounding box center [743, 222] width 39 height 39
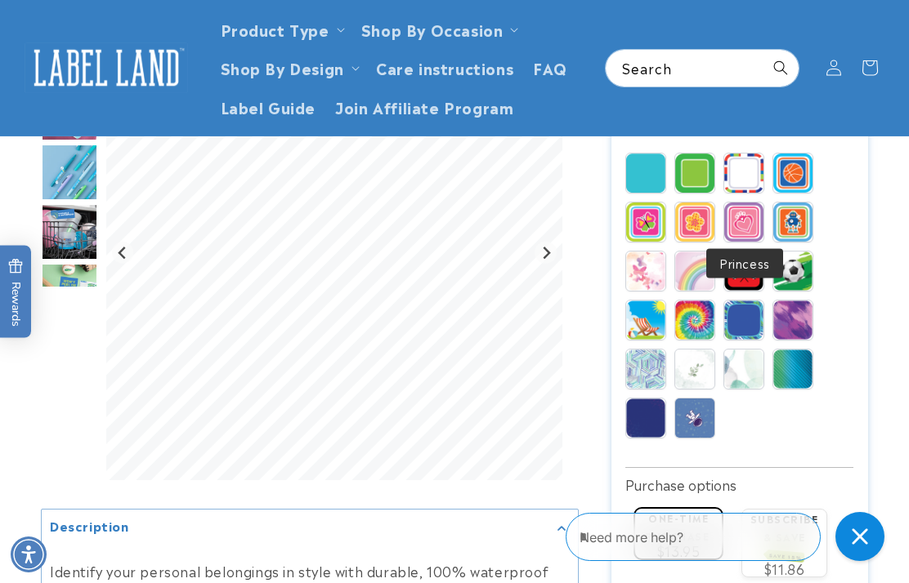
click at [743, 225] on img at bounding box center [743, 222] width 39 height 39
click at [751, 216] on img at bounding box center [743, 222] width 39 height 39
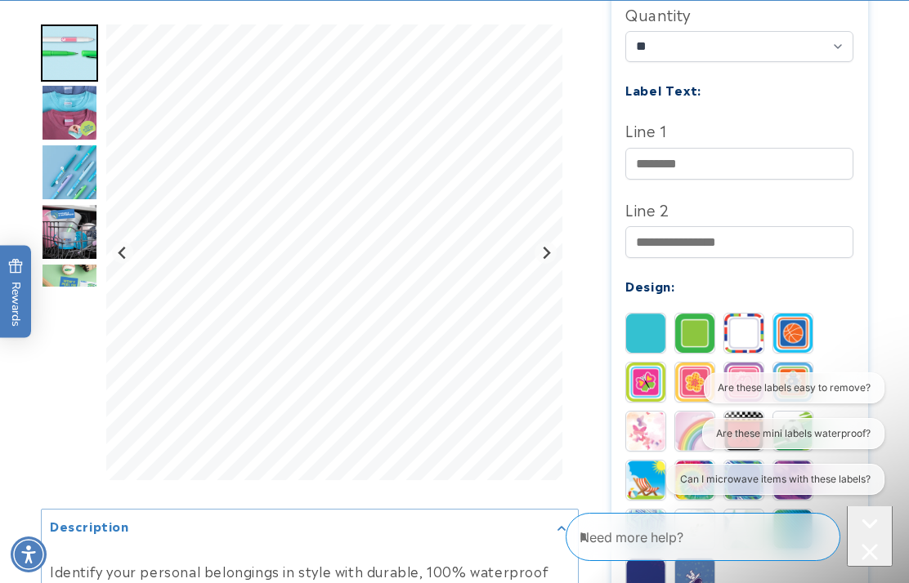
scroll to position [755, 0]
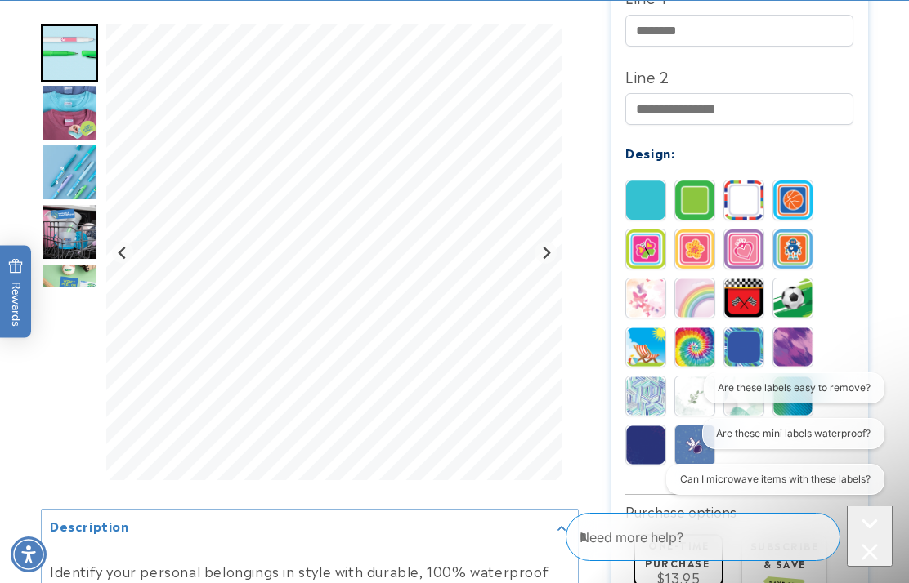
click at [686, 348] on img at bounding box center [694, 347] width 39 height 39
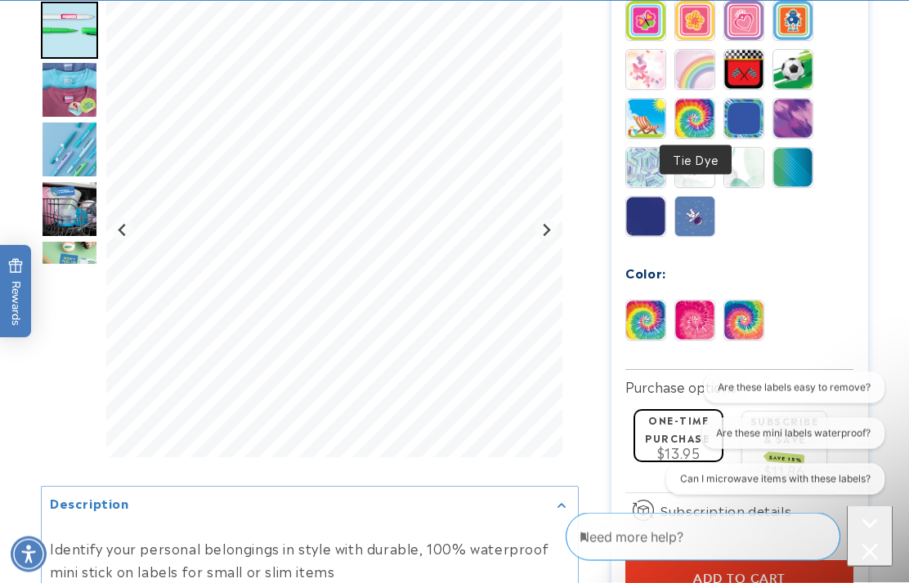
scroll to position [984, 0]
click at [747, 165] on img at bounding box center [743, 167] width 39 height 39
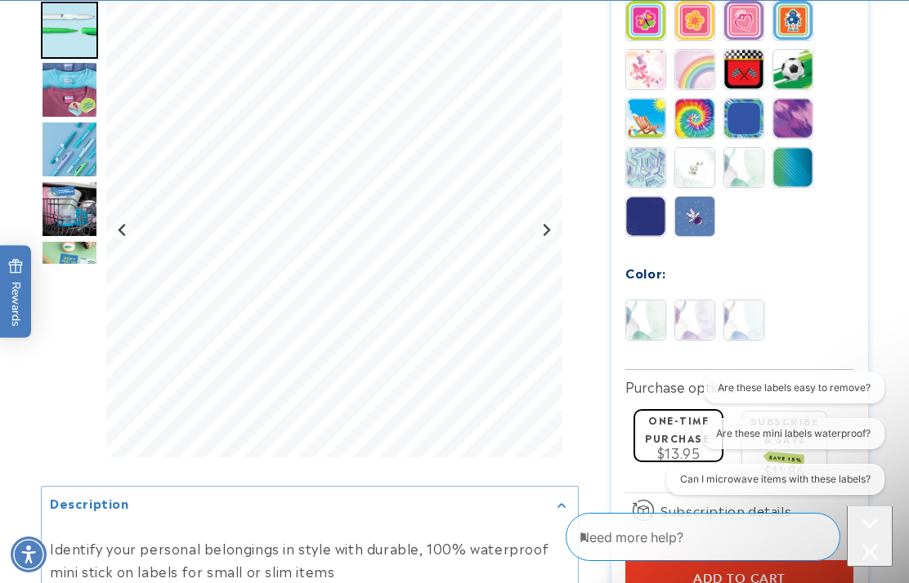
click at [699, 172] on img at bounding box center [694, 167] width 39 height 39
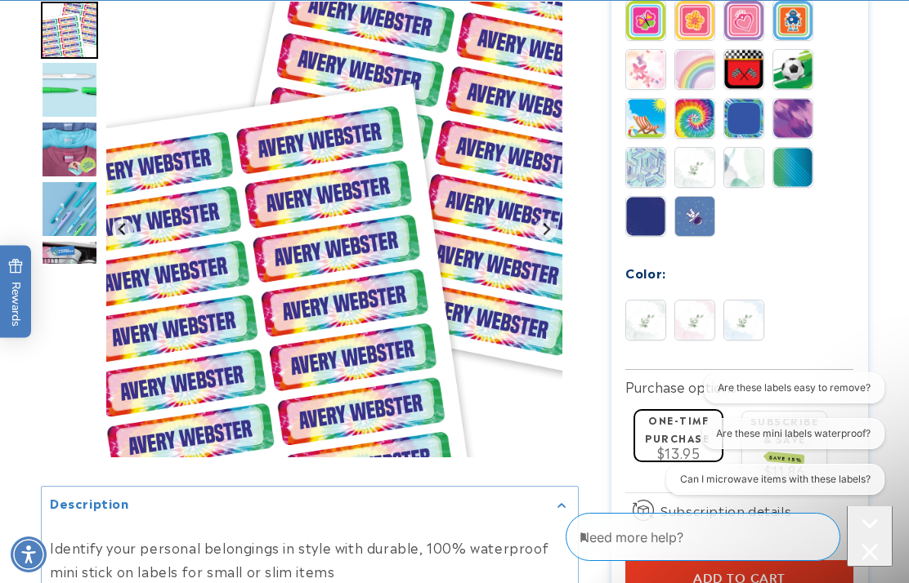
click at [56, 105] on img "Go to slide 2" at bounding box center [69, 89] width 57 height 57
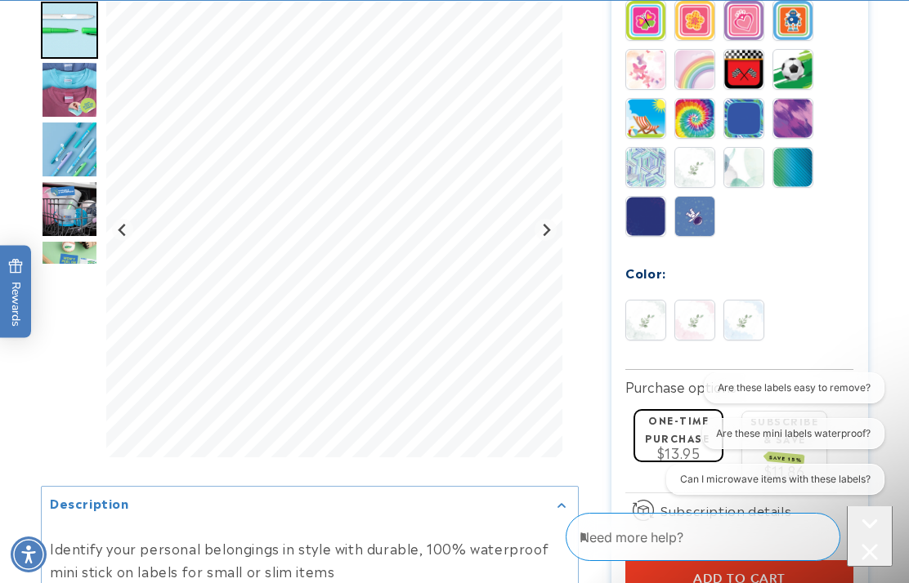
click at [70, 109] on img "Go to slide 3" at bounding box center [69, 89] width 57 height 57
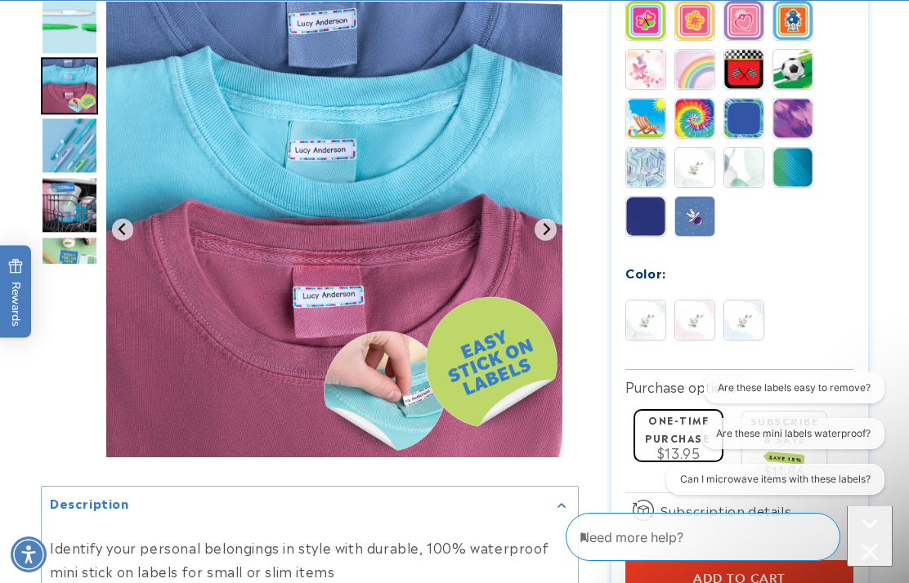
click at [56, 154] on img "Go to slide 4" at bounding box center [69, 146] width 57 height 57
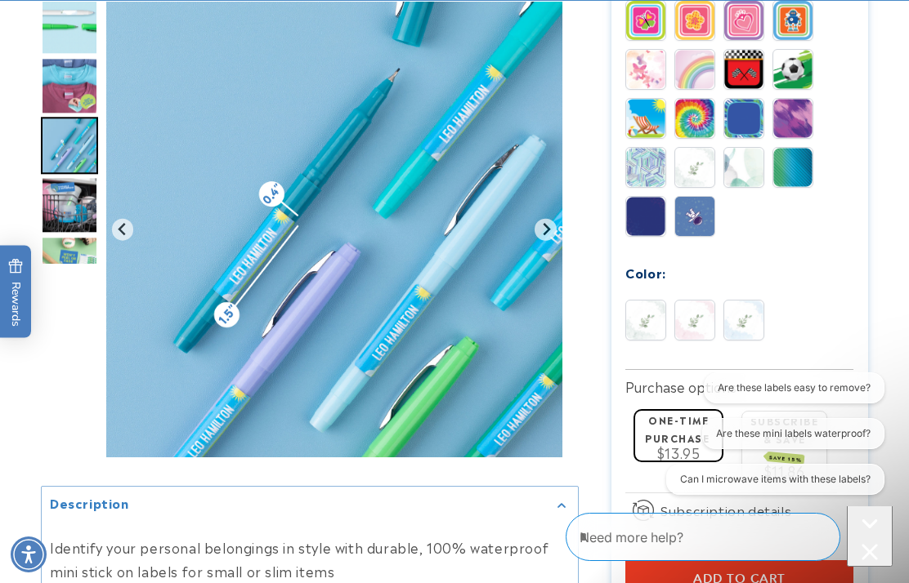
click at [60, 201] on img "Go to slide 5" at bounding box center [69, 205] width 57 height 57
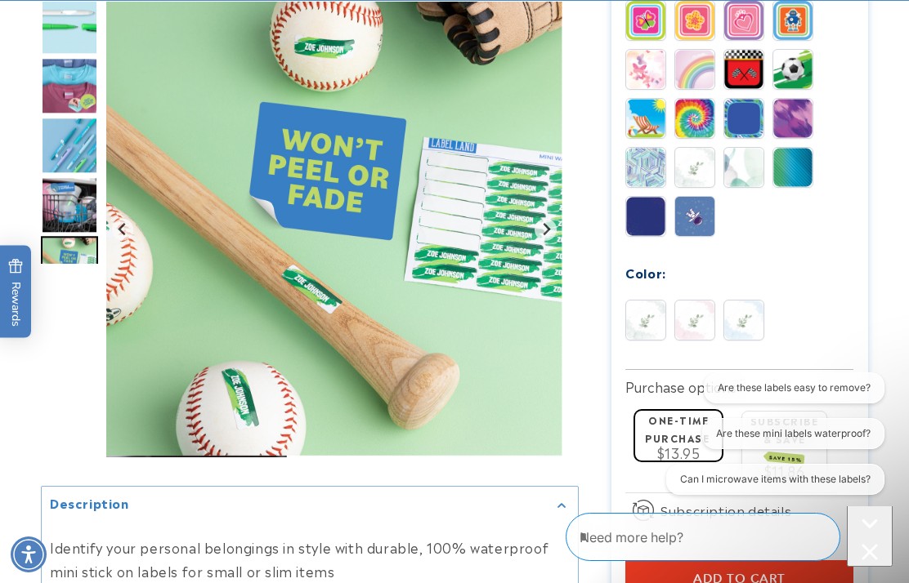
click at [690, 315] on img at bounding box center [694, 320] width 39 height 39
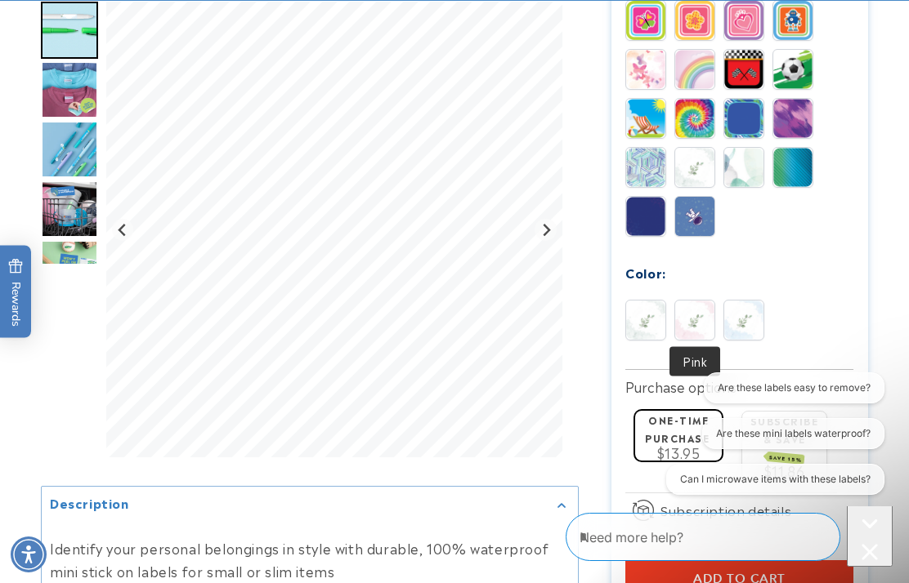
click at [704, 319] on img at bounding box center [694, 320] width 39 height 39
click at [696, 324] on img at bounding box center [694, 320] width 39 height 39
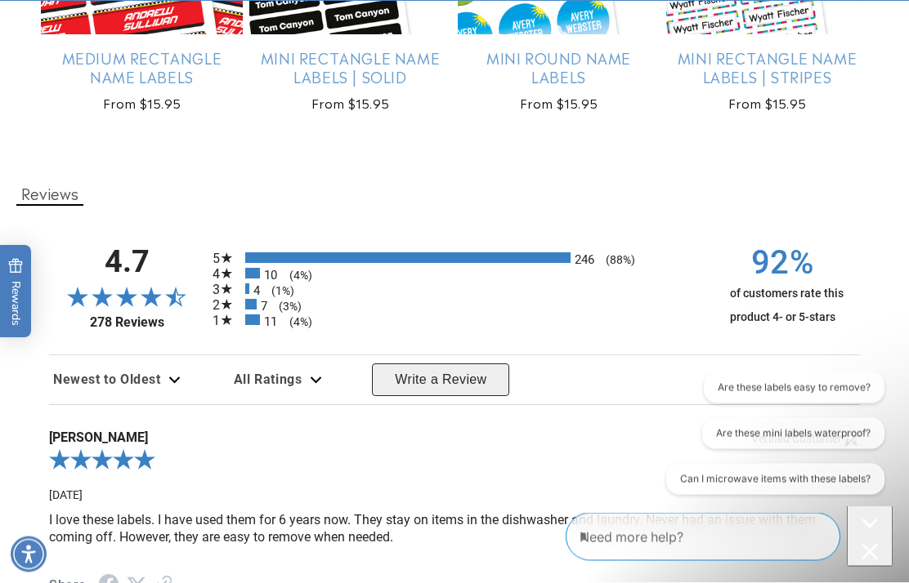
scroll to position [1990, 0]
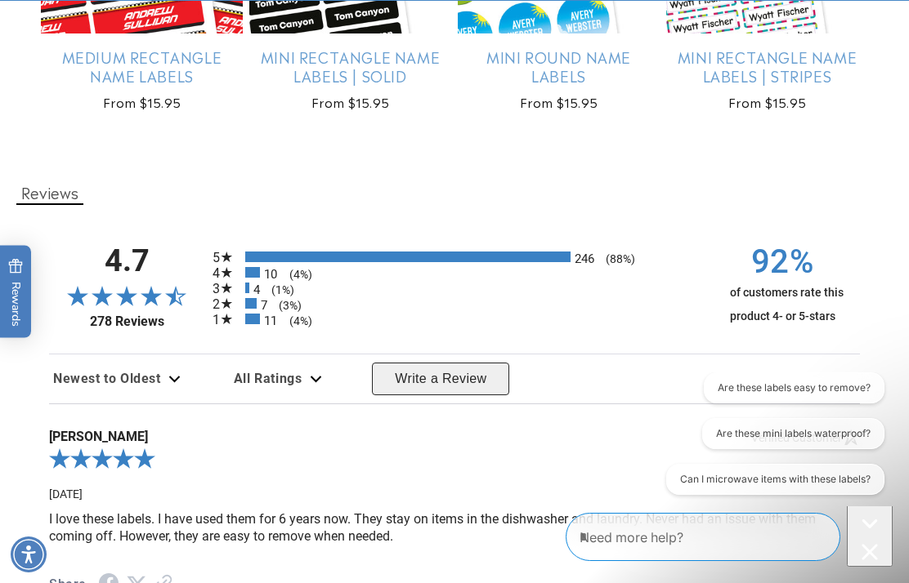
click at [312, 383] on icon "Review filter options. Current filter is all ratings. Available options: All Ra…" at bounding box center [316, 379] width 12 height 7
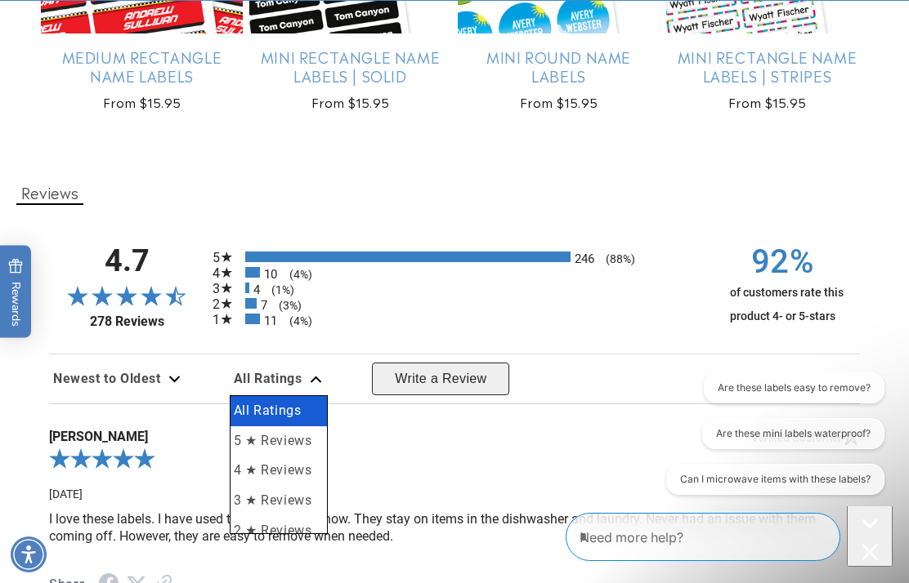
click at [268, 544] on li "2 ★ Reviews" at bounding box center [278, 531] width 96 height 30
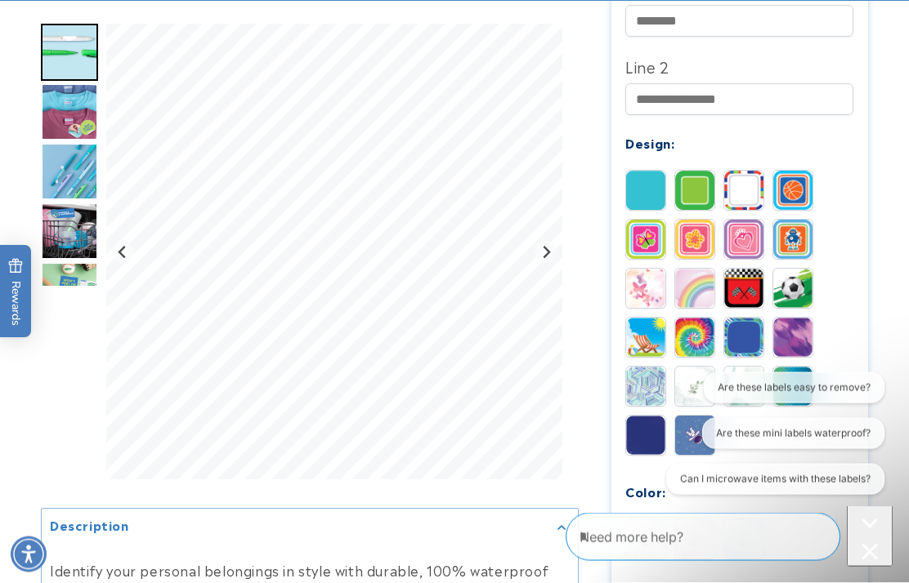
scroll to position [768, 0]
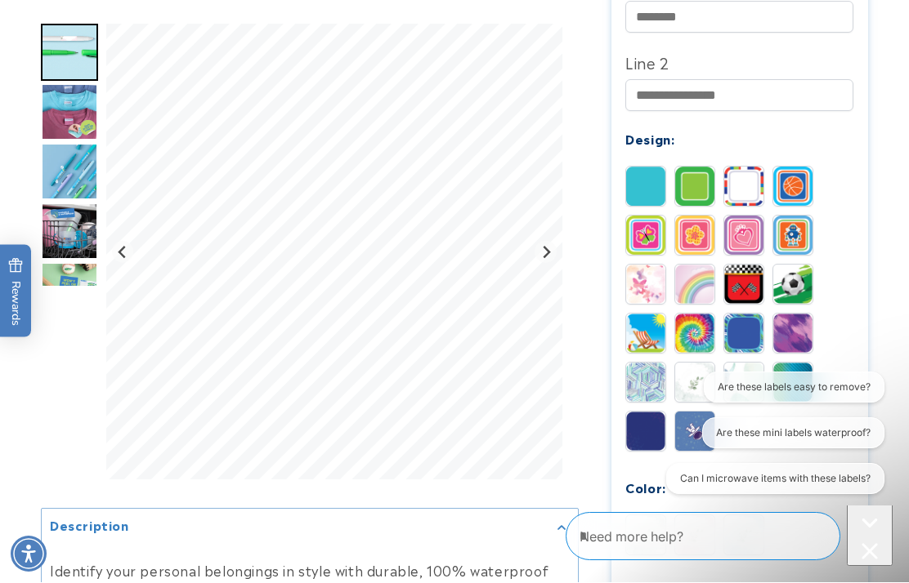
click at [742, 388] on img at bounding box center [743, 383] width 39 height 39
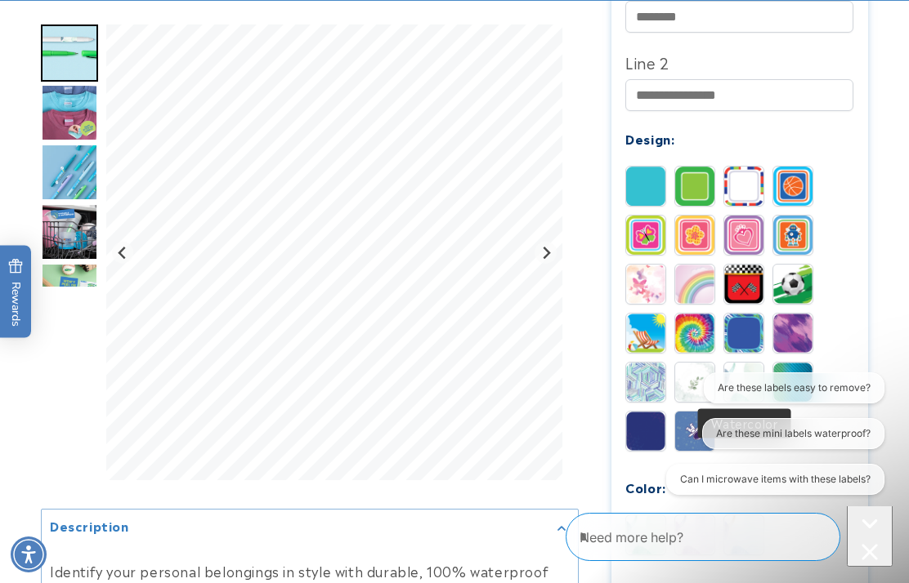
click at [744, 384] on img at bounding box center [743, 382] width 39 height 39
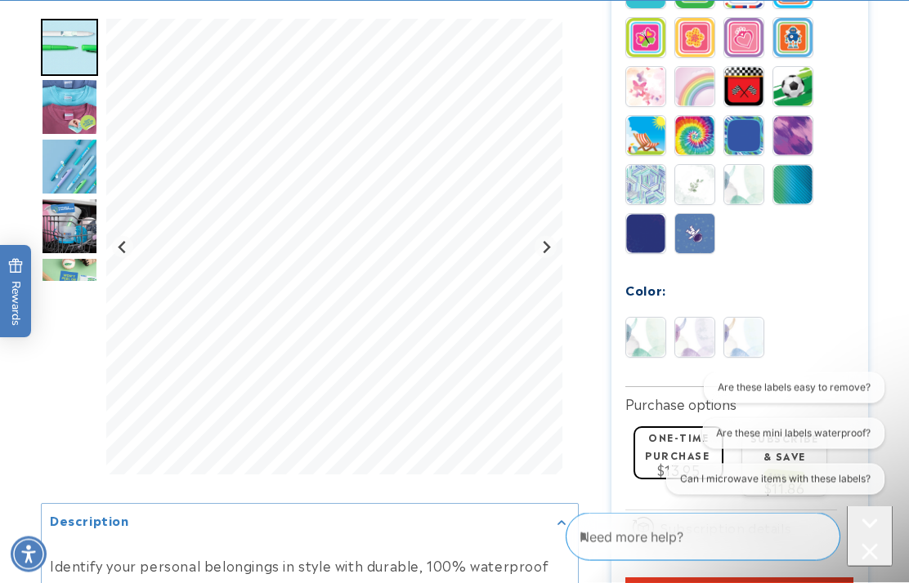
click at [699, 343] on img at bounding box center [694, 338] width 39 height 39
click at [686, 347] on img at bounding box center [694, 337] width 39 height 39
click at [730, 343] on img at bounding box center [743, 337] width 39 height 39
click at [687, 190] on img at bounding box center [694, 184] width 39 height 39
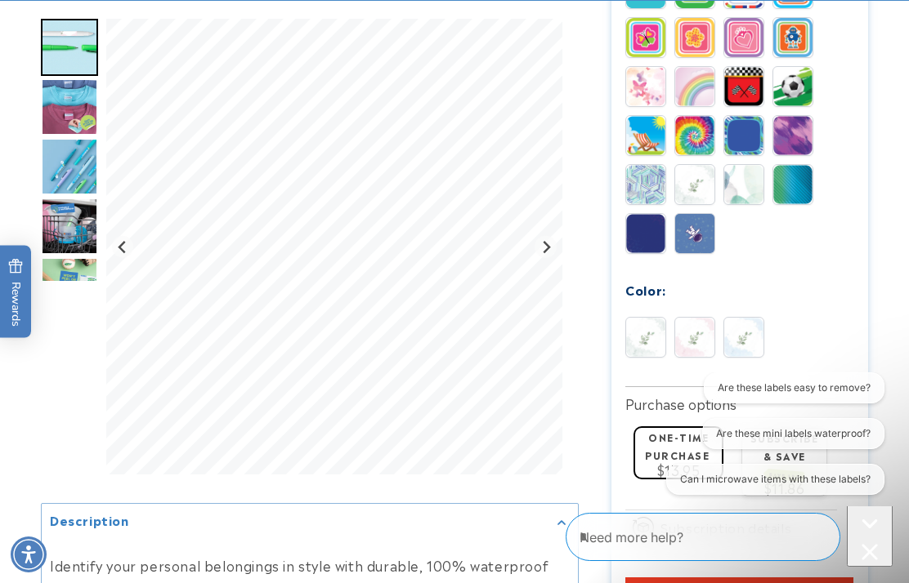
click at [752, 341] on img at bounding box center [743, 337] width 39 height 39
click at [643, 351] on img at bounding box center [645, 337] width 39 height 39
click at [651, 346] on img at bounding box center [645, 337] width 39 height 39
click at [697, 353] on img at bounding box center [694, 337] width 39 height 39
click at [697, 352] on img at bounding box center [694, 337] width 39 height 39
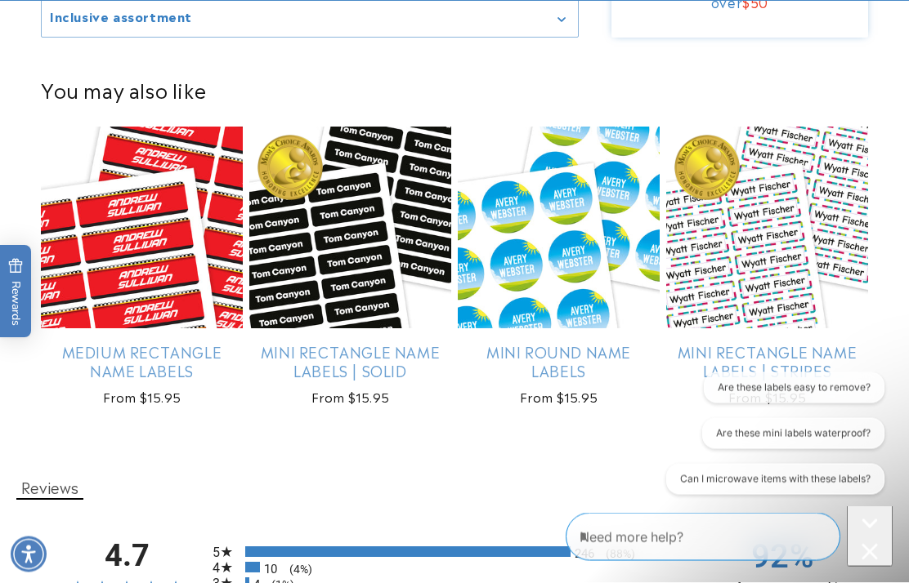
scroll to position [1695, 0]
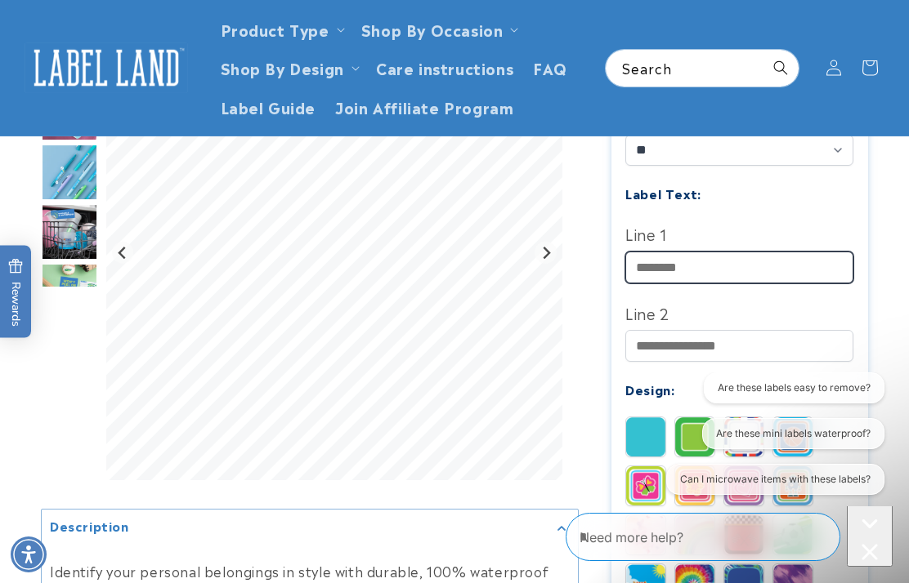
click at [812, 252] on input "Line 1" at bounding box center [739, 268] width 228 height 32
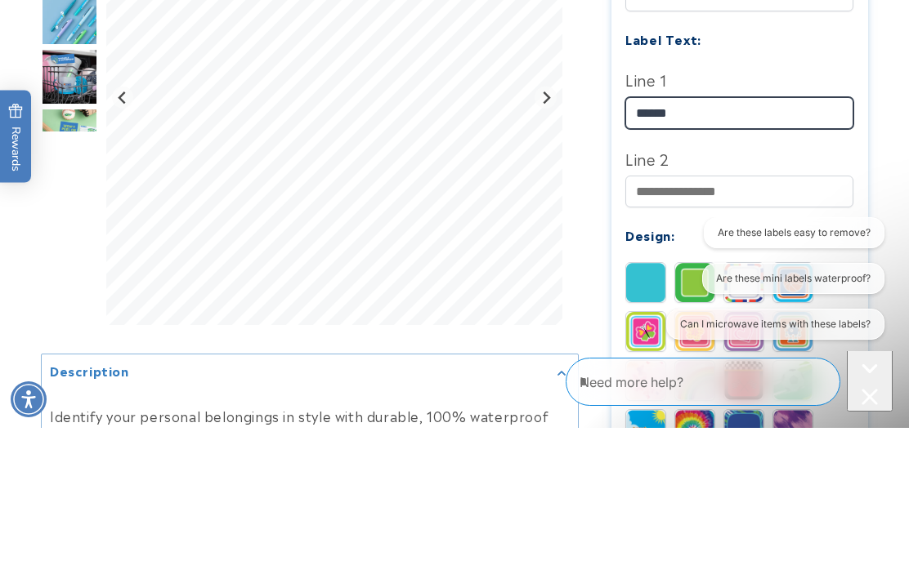
type input "*****"
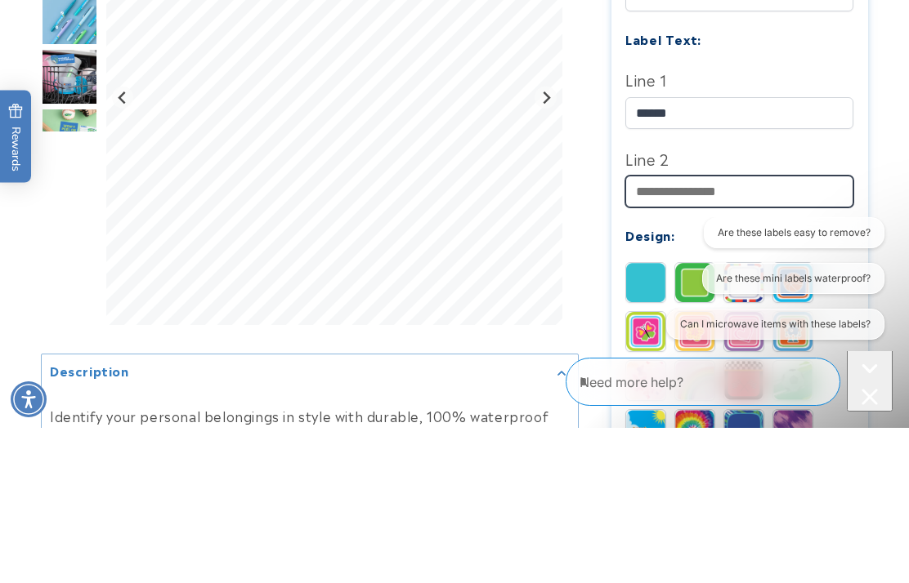
click at [757, 331] on input "Line 2" at bounding box center [739, 347] width 228 height 32
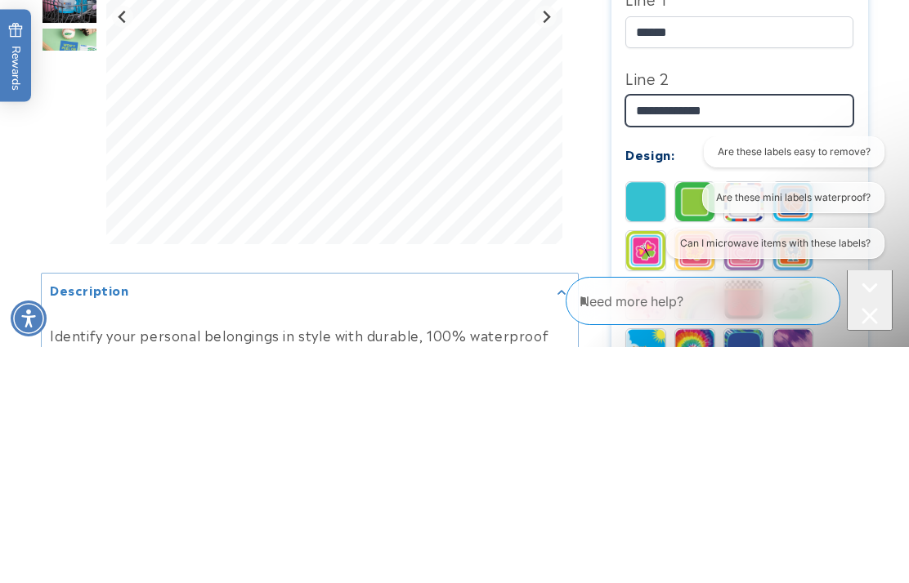
click at [790, 331] on input "**********" at bounding box center [739, 347] width 228 height 32
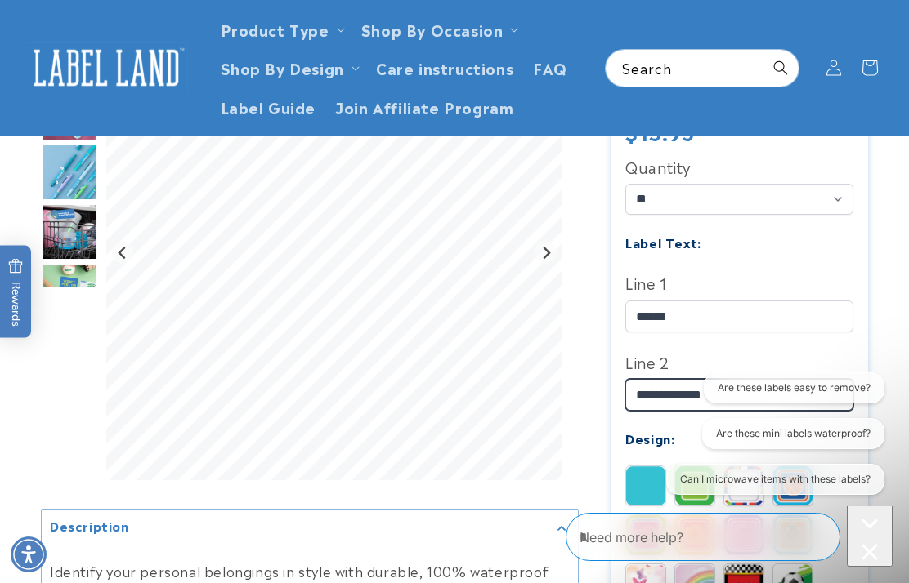
scroll to position [449, 0]
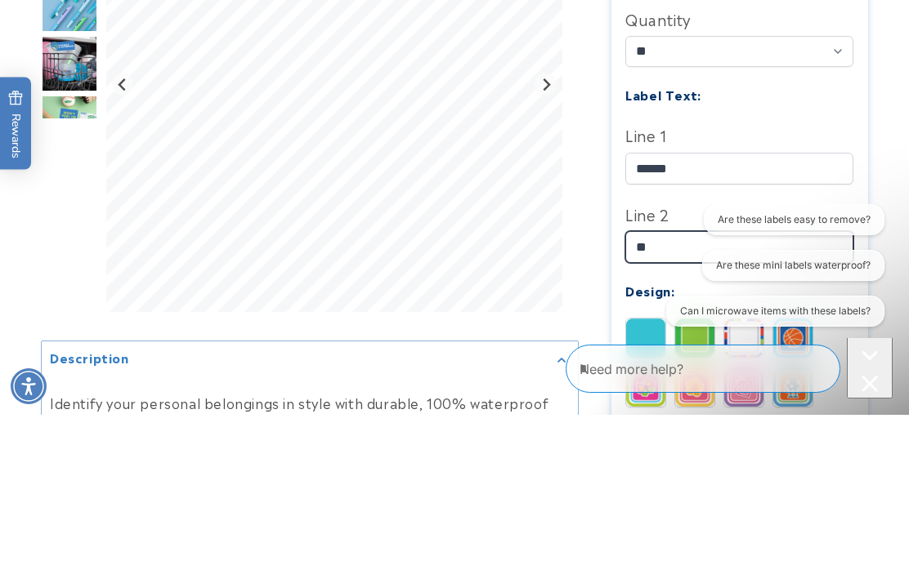
type input "*"
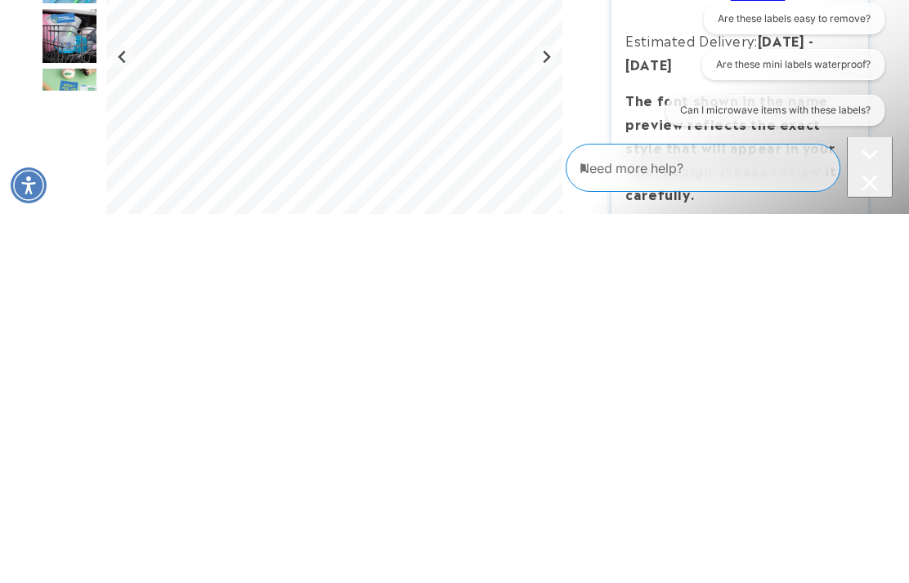
scroll to position [471, 0]
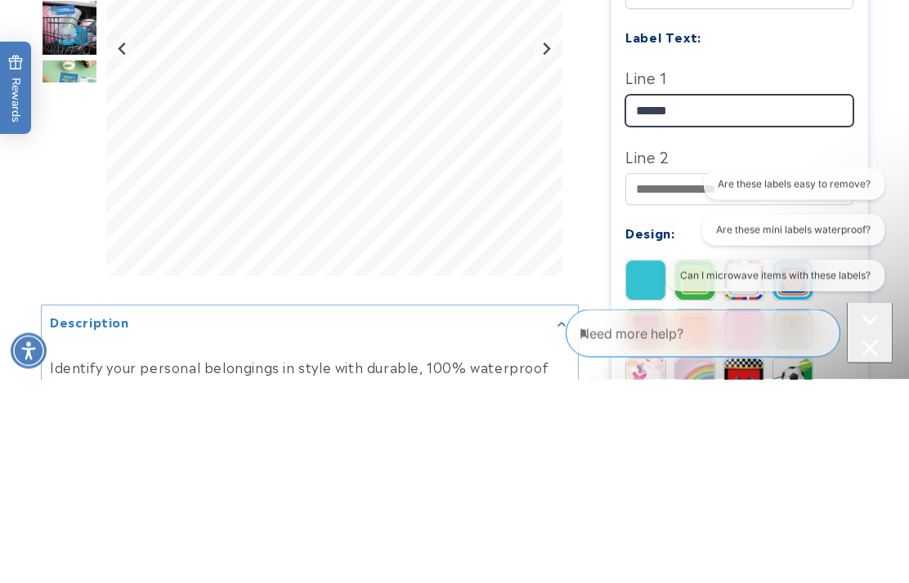
click at [786, 299] on input "*****" at bounding box center [739, 315] width 228 height 32
click at [785, 299] on input "*****" at bounding box center [739, 315] width 228 height 32
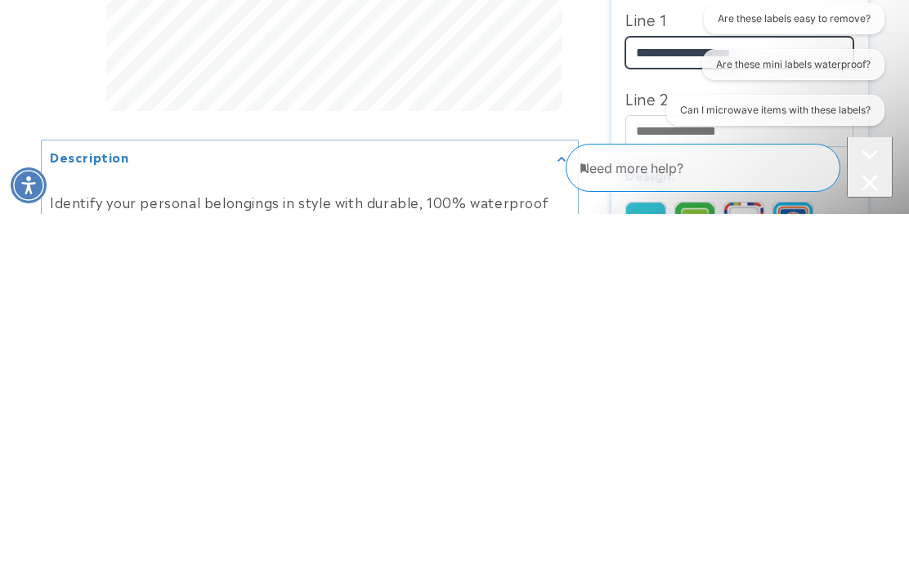
scroll to position [373, 0]
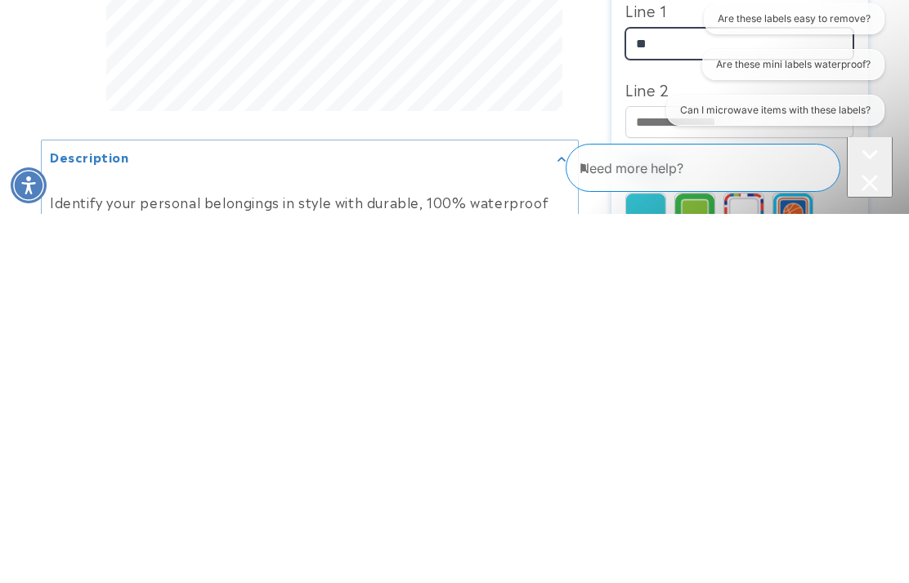
type input "*"
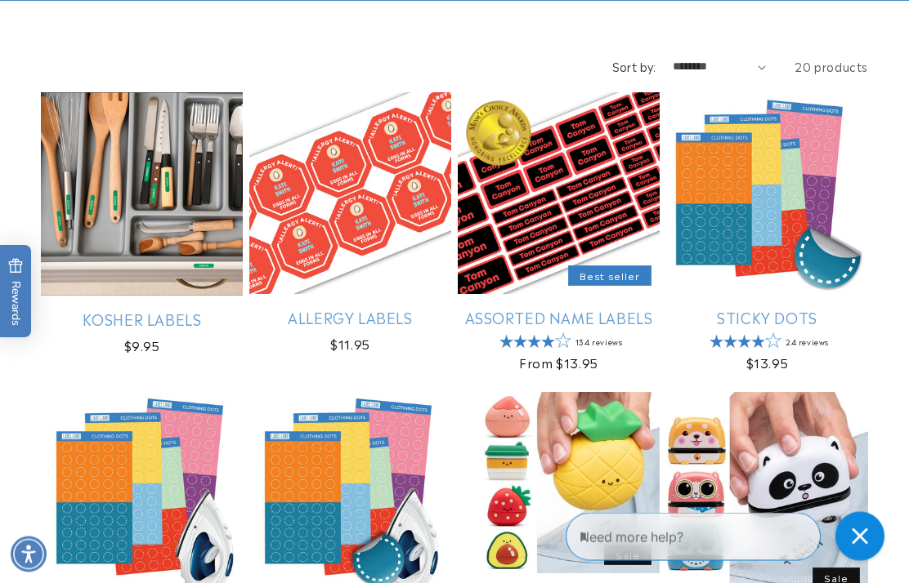
scroll to position [241, 0]
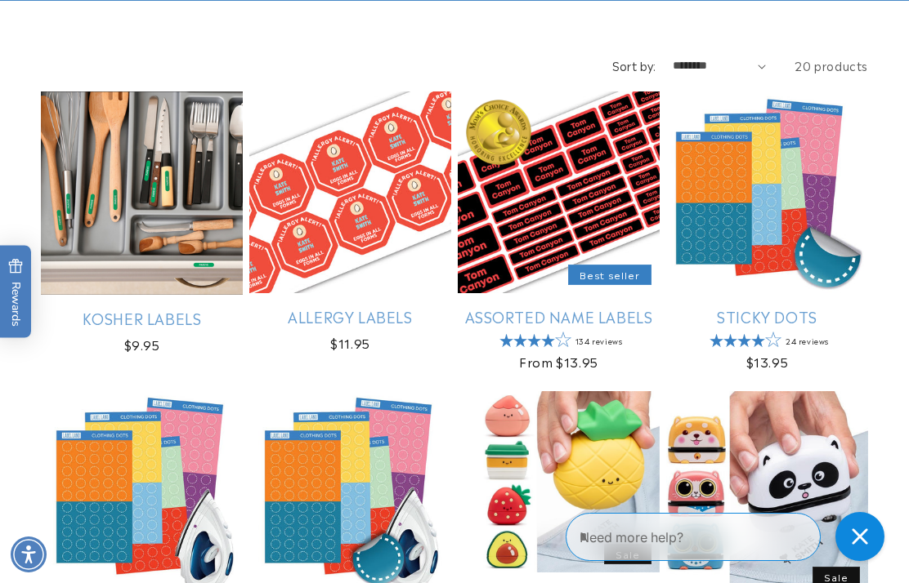
click at [566, 320] on link "Assorted Name Labels" at bounding box center [559, 316] width 202 height 19
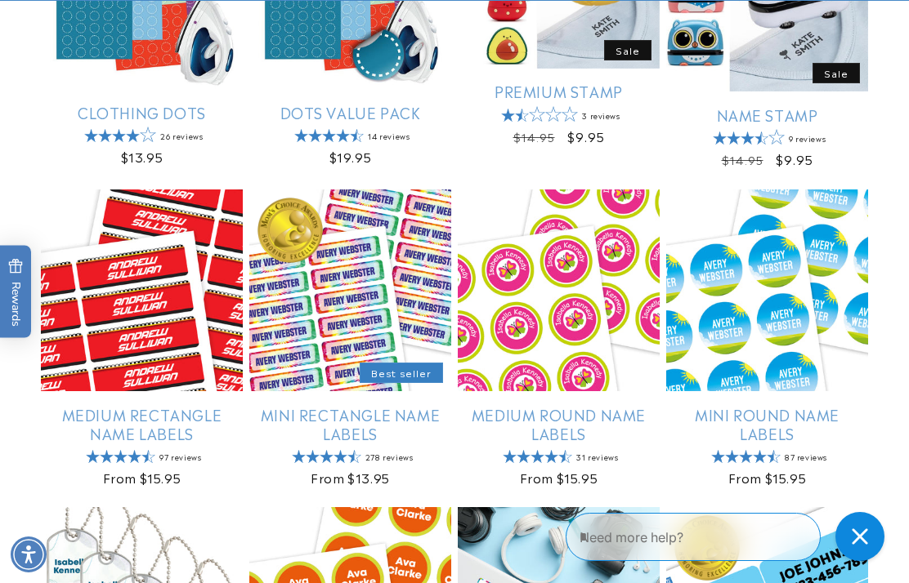
scroll to position [748, 0]
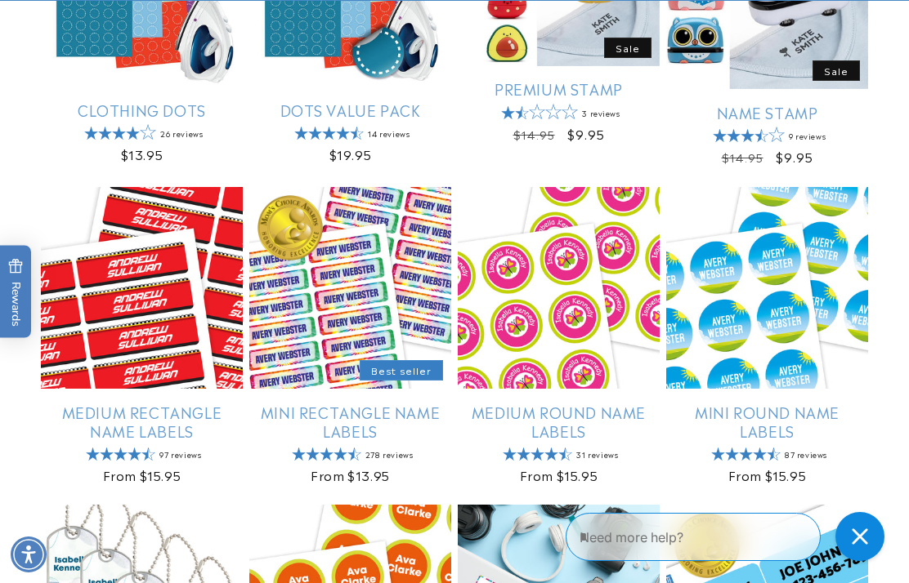
click at [300, 403] on link "Mini Rectangle Name Labels" at bounding box center [350, 422] width 202 height 38
click at [309, 418] on link "Mini Rectangle Name Labels" at bounding box center [350, 422] width 202 height 38
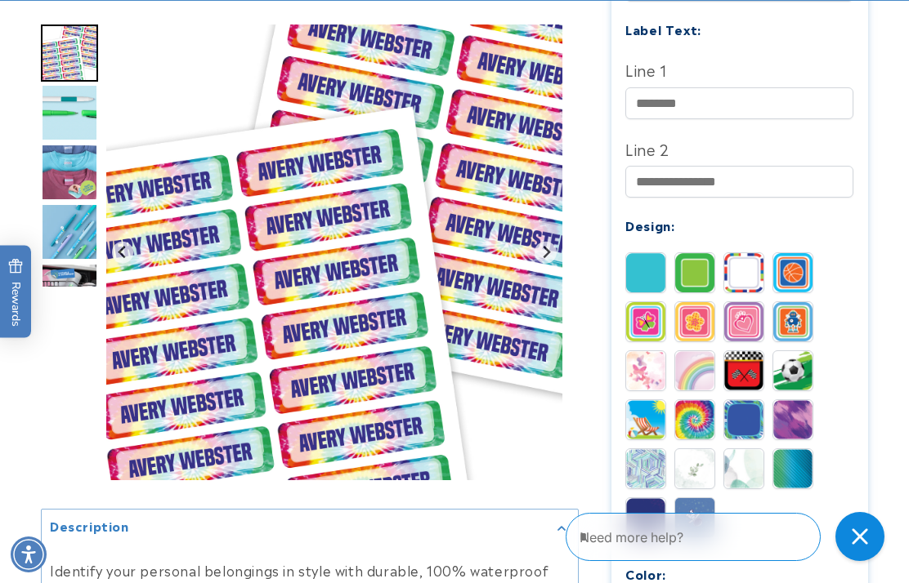
click at [753, 467] on img at bounding box center [743, 468] width 39 height 39
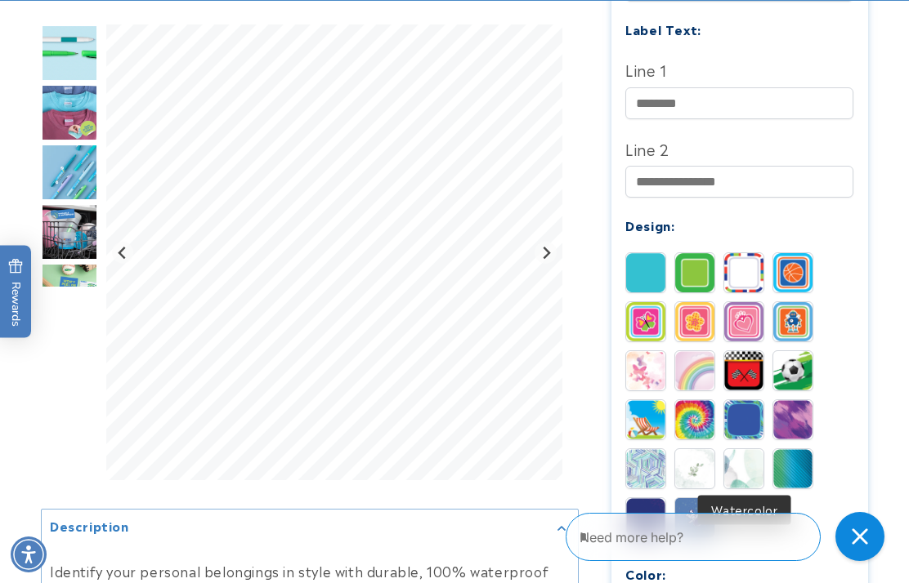
click at [677, 456] on img at bounding box center [694, 468] width 39 height 39
click at [677, 455] on img at bounding box center [694, 468] width 39 height 39
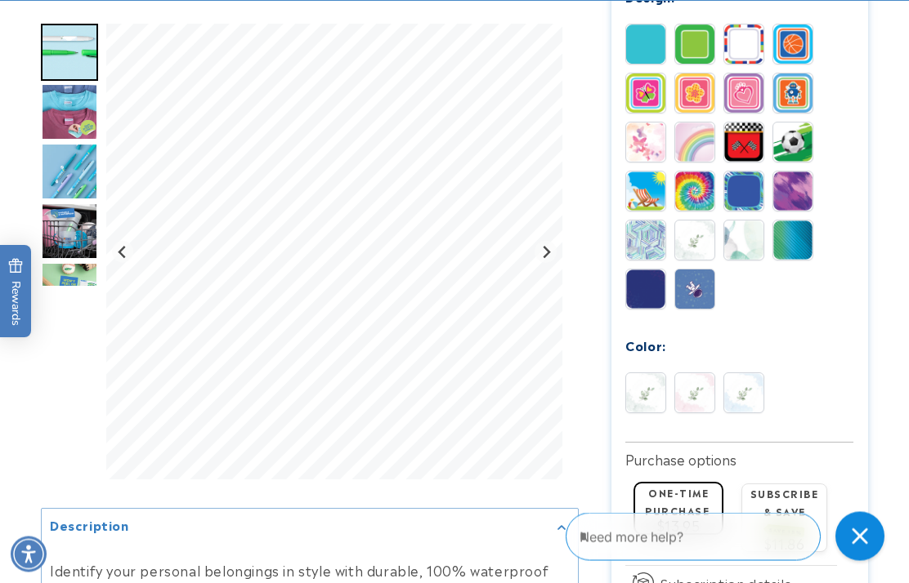
click at [704, 393] on img at bounding box center [694, 393] width 39 height 39
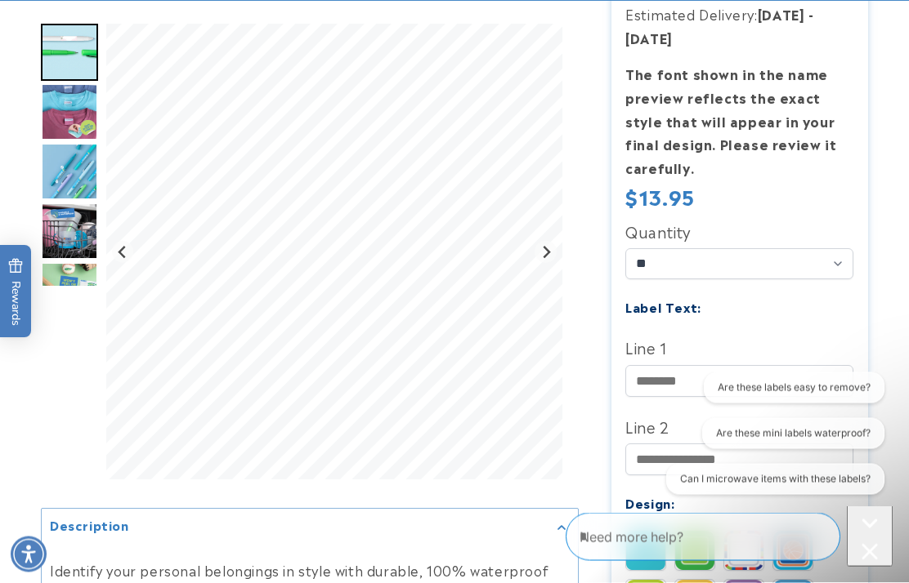
scroll to position [403, 0]
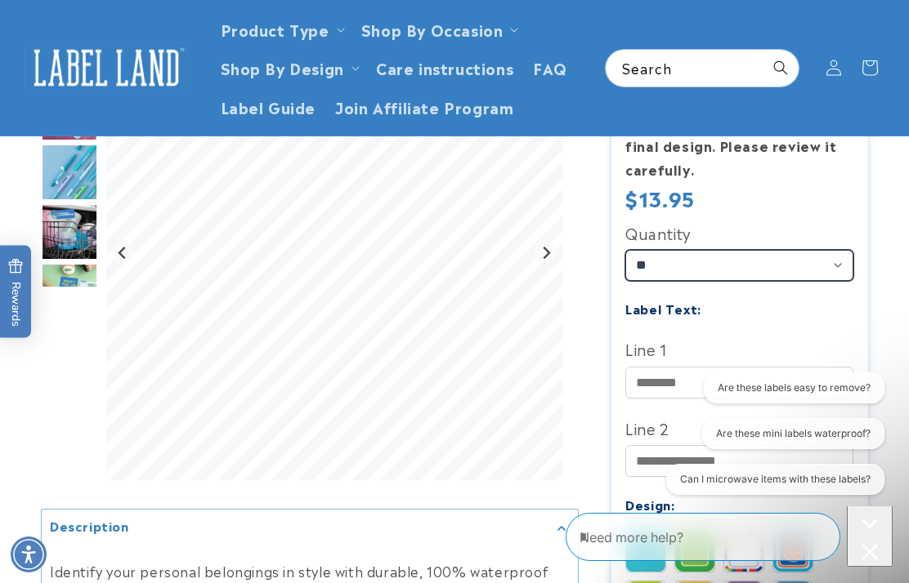
click at [820, 255] on select "** ** **" at bounding box center [739, 265] width 228 height 31
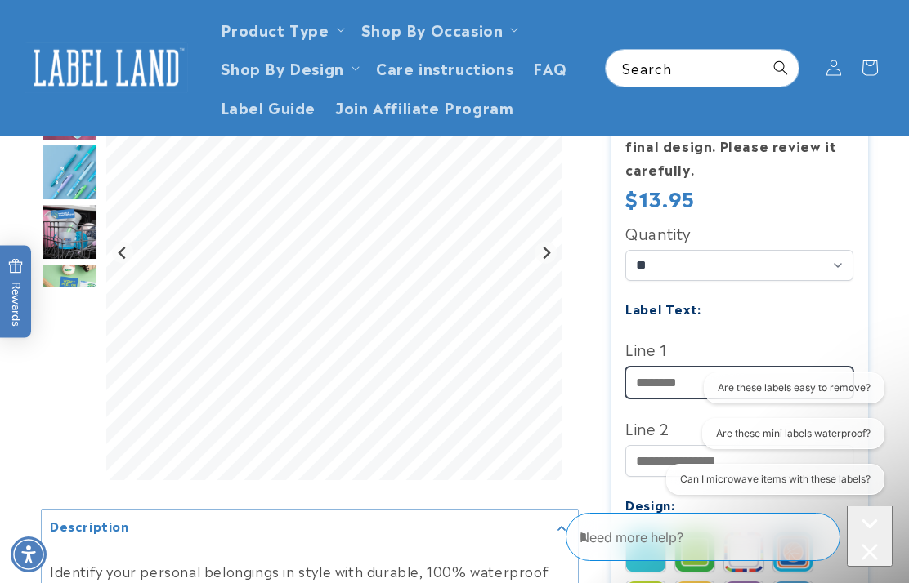
click at [806, 375] on input "Line 1" at bounding box center [739, 383] width 228 height 32
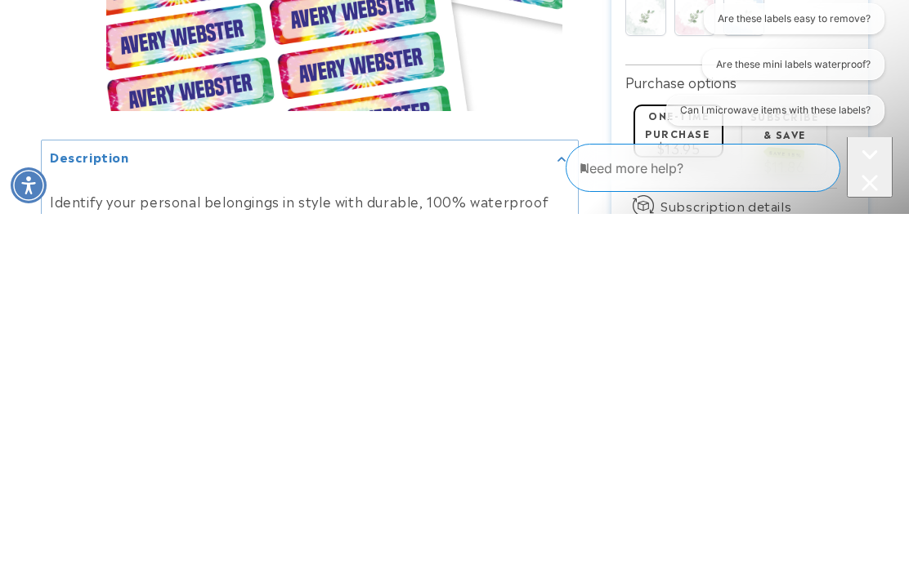
scroll to position [922, 0]
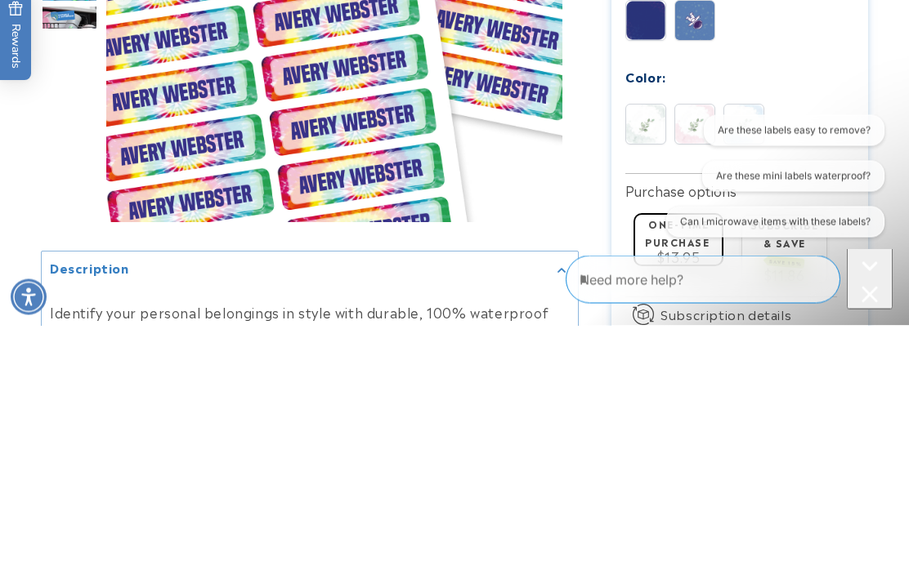
click at [694, 363] on img at bounding box center [694, 382] width 39 height 39
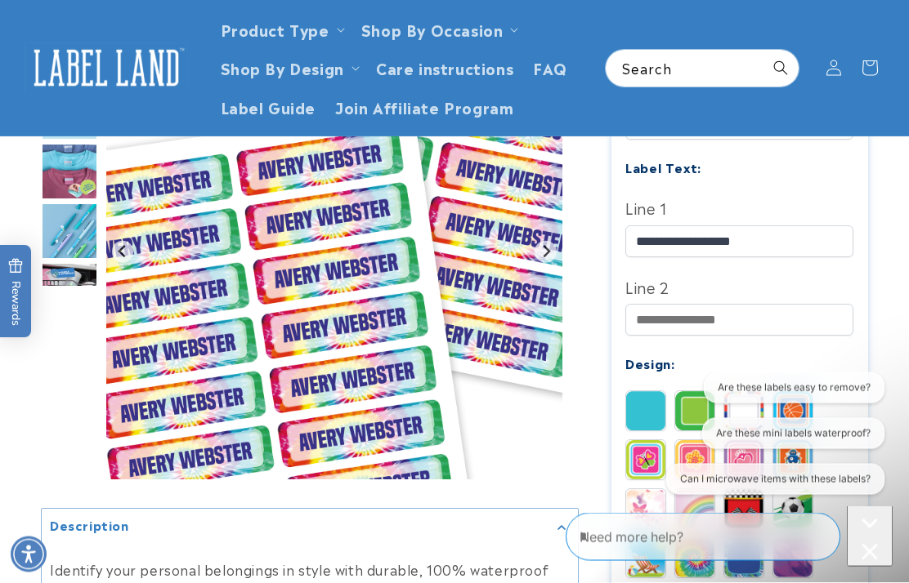
scroll to position [534, 0]
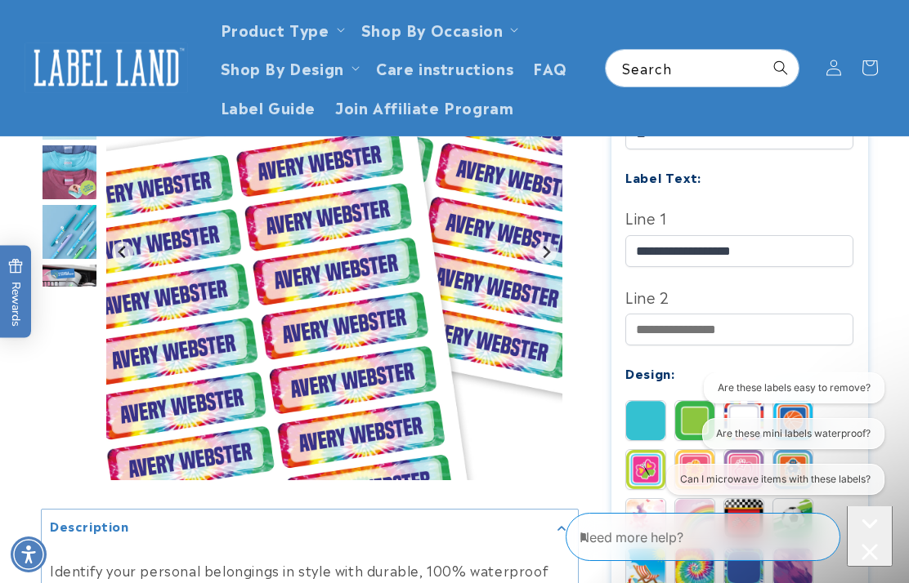
click at [78, 293] on img "Go to slide 5" at bounding box center [69, 291] width 57 height 57
click at [85, 187] on img "Go to slide 3" at bounding box center [69, 172] width 57 height 57
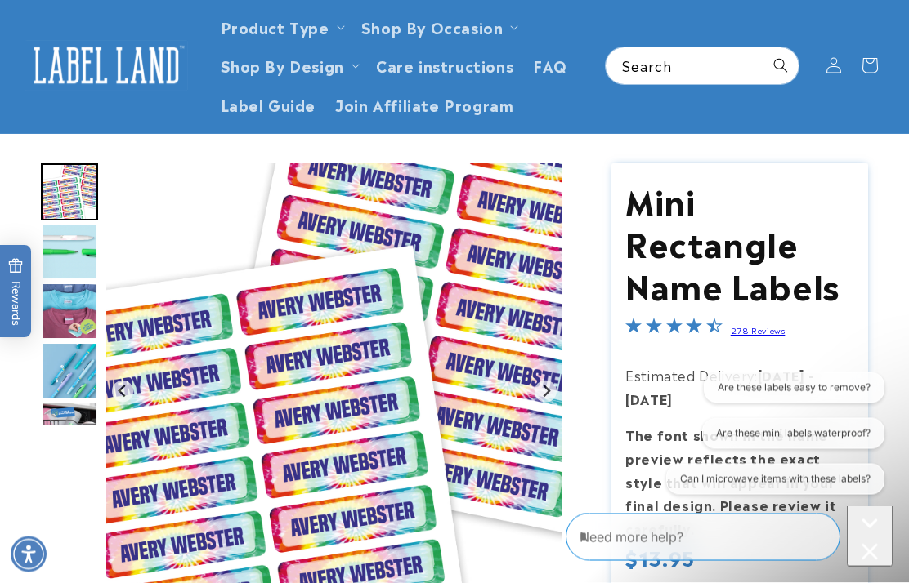
scroll to position [0, 0]
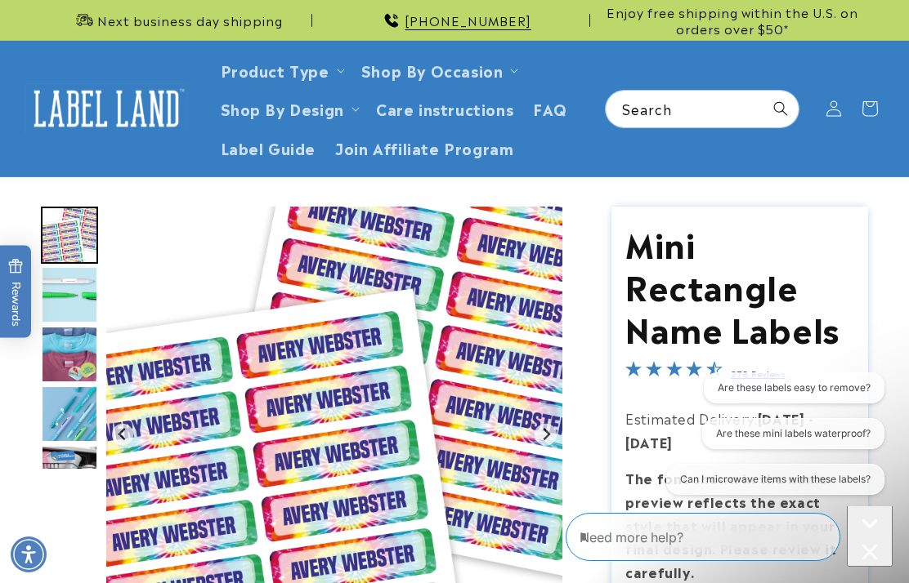
click at [68, 294] on img "Go to slide 2" at bounding box center [69, 294] width 57 height 57
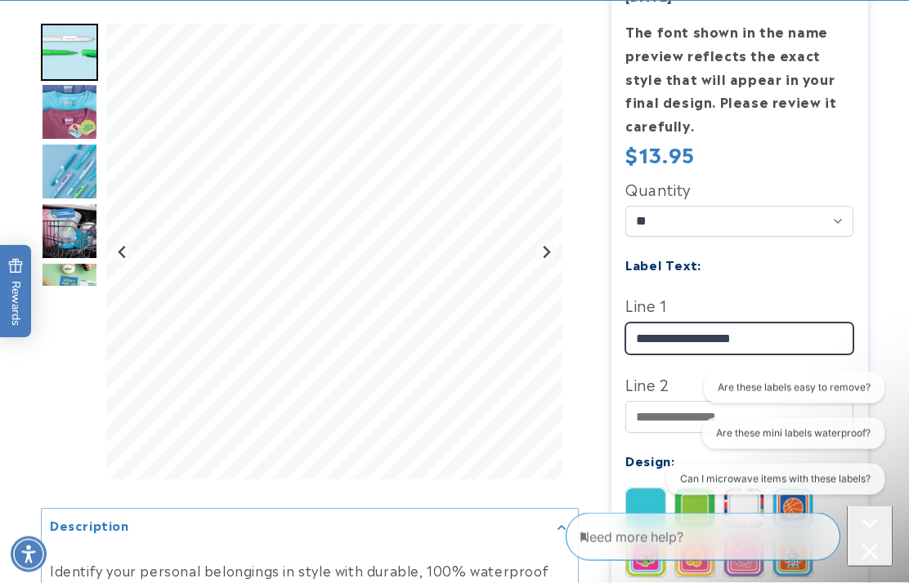
click at [806, 337] on input "**********" at bounding box center [739, 340] width 228 height 32
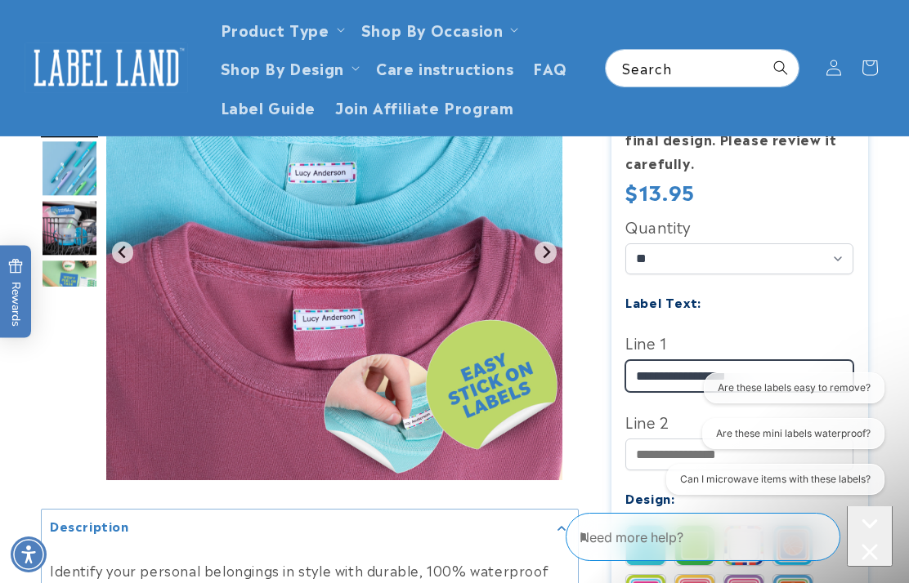
scroll to position [385, 0]
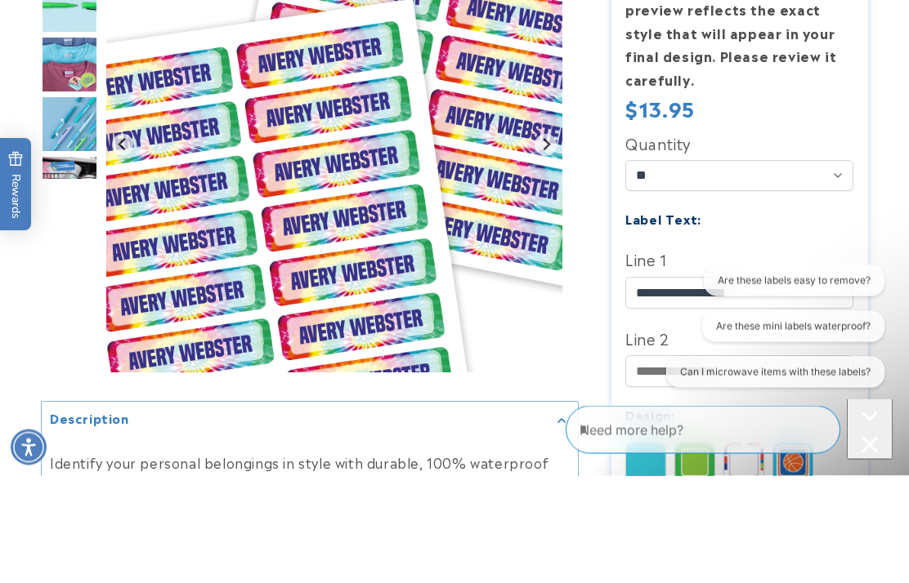
click at [56, 84] on img "Go to slide 2" at bounding box center [69, 112] width 57 height 57
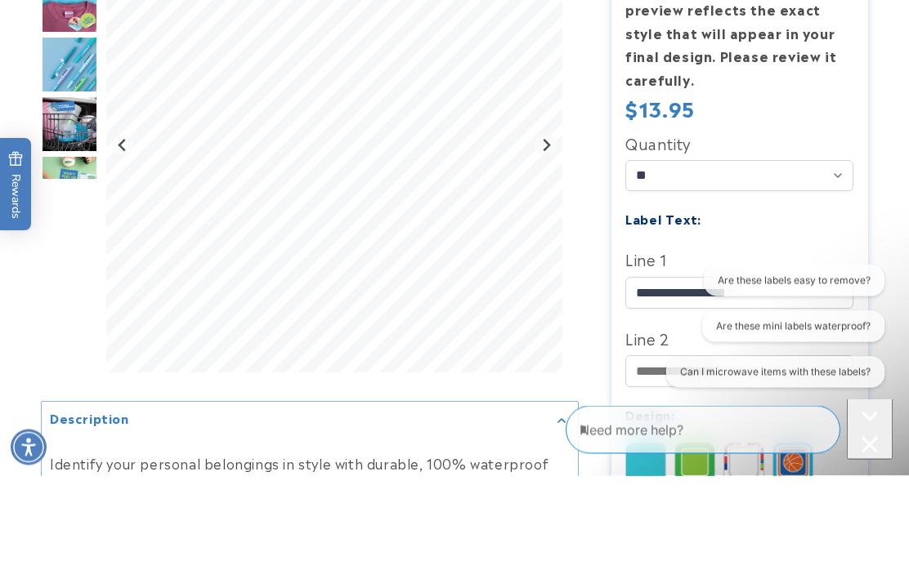
scroll to position [493, 0]
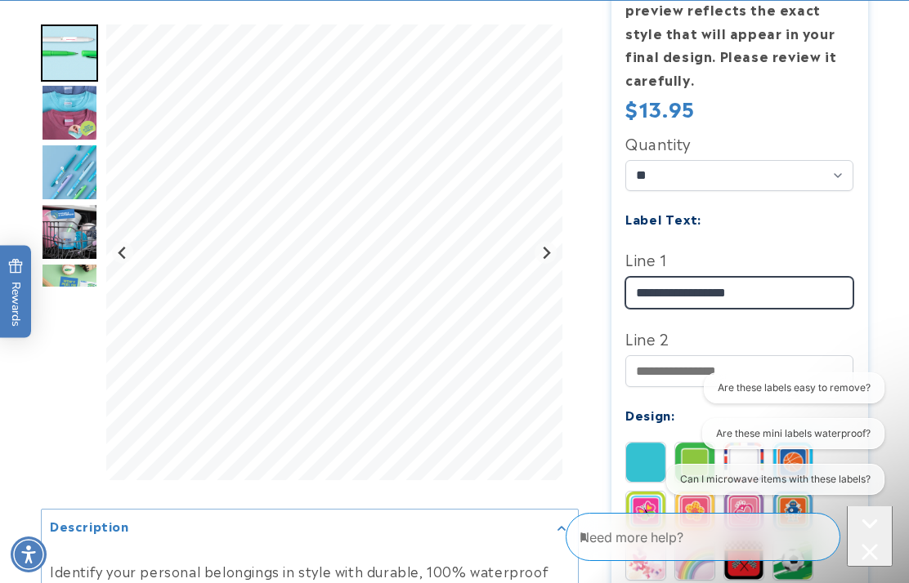
click at [815, 288] on input "**********" at bounding box center [739, 293] width 228 height 32
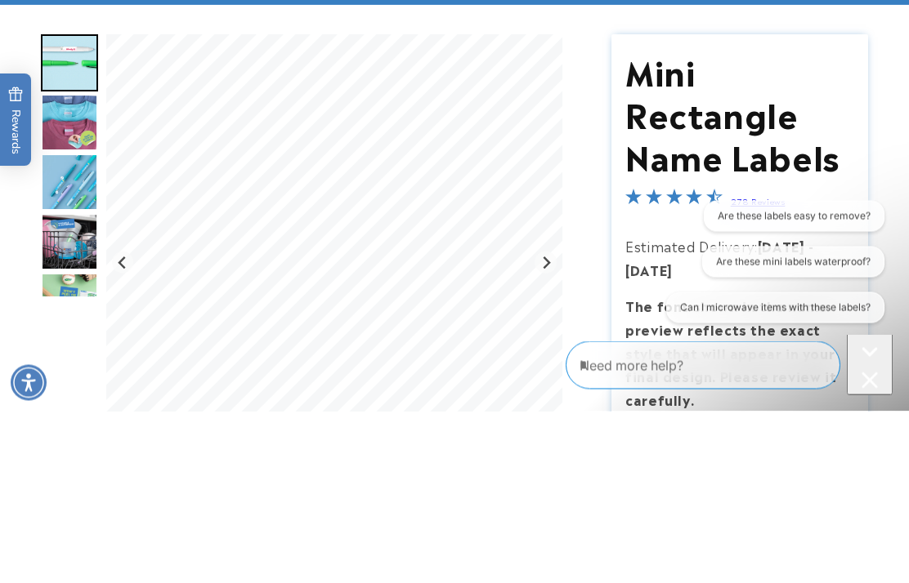
scroll to position [271, 0]
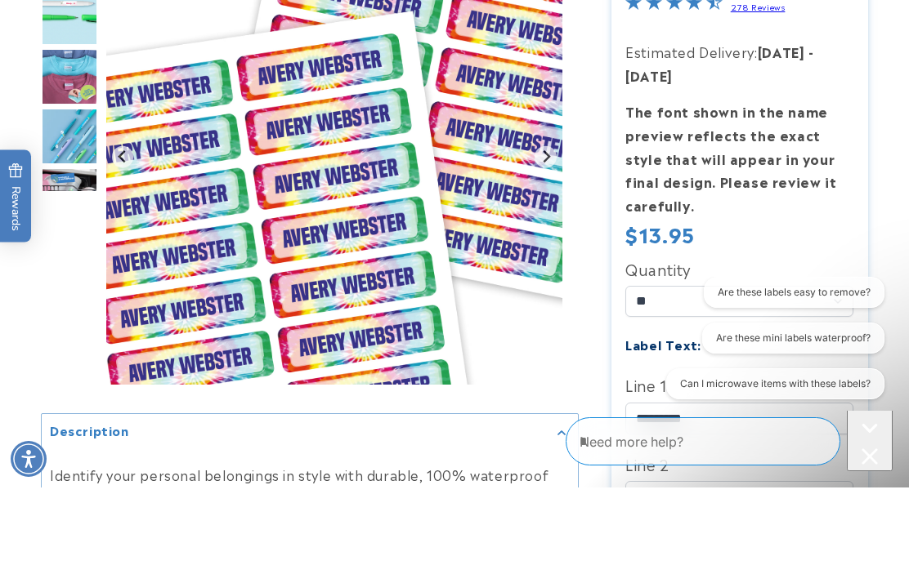
click at [62, 84] on img "Go to slide 2" at bounding box center [69, 112] width 57 height 57
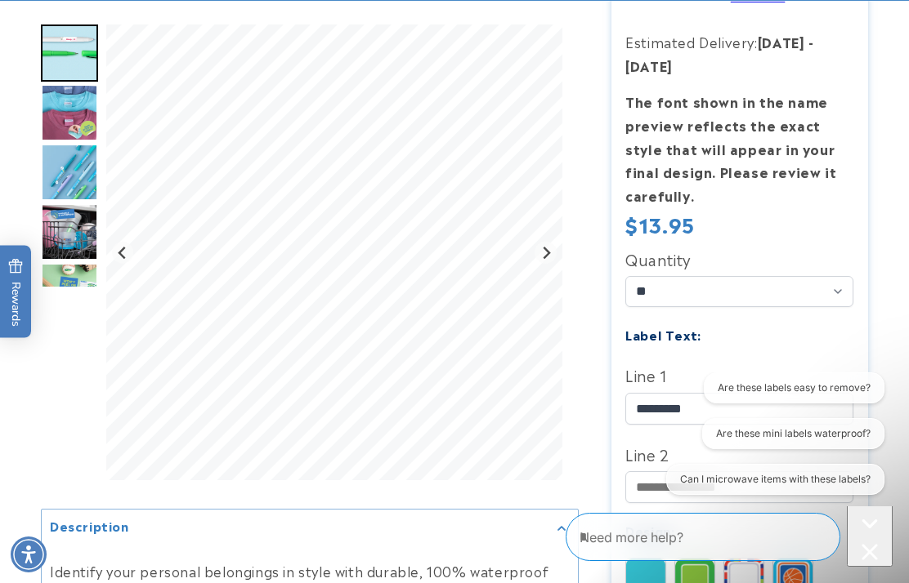
scroll to position [378, 0]
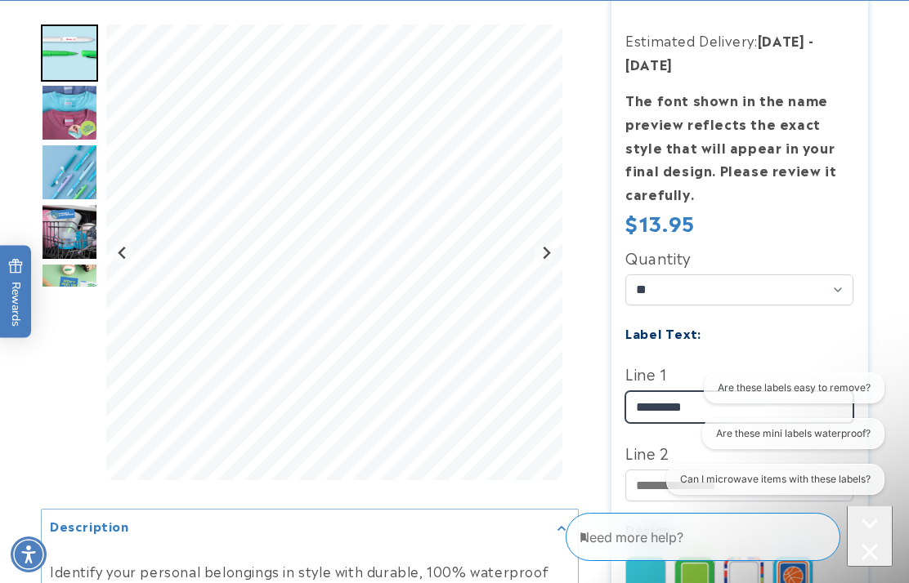
click at [776, 404] on input "*********" at bounding box center [739, 407] width 228 height 32
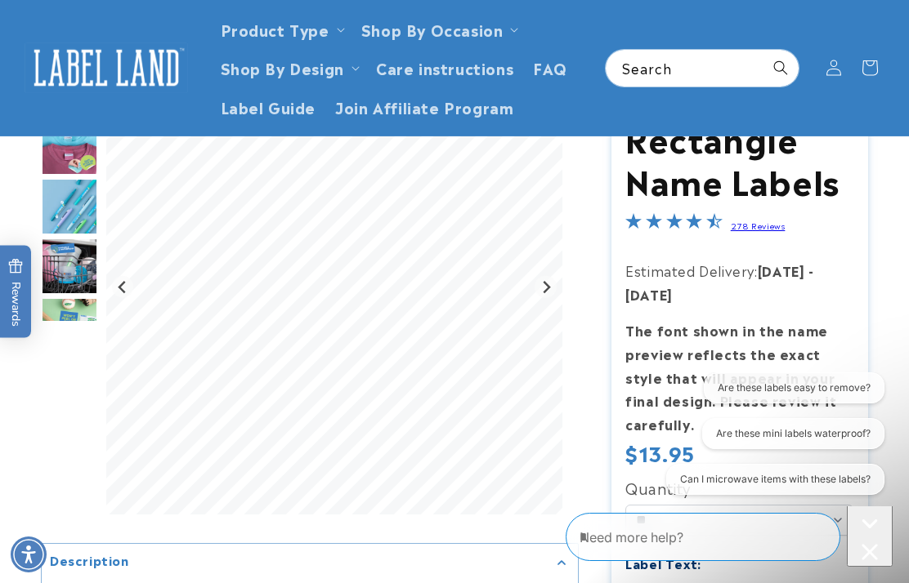
scroll to position [147, 0]
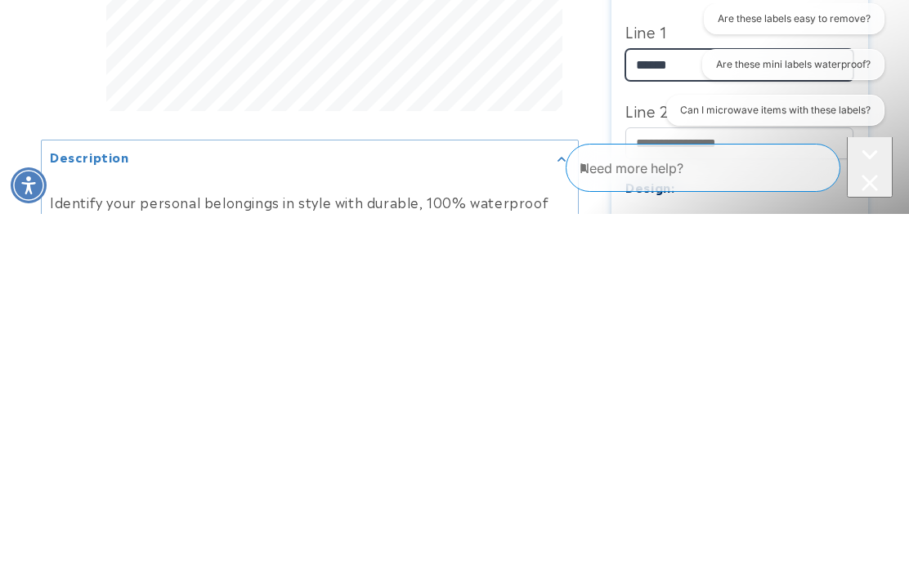
type input "*****"
click at [653, 70] on div "Are these labels easy to remove? Are these mini labels waterproof? Can I microw…" at bounding box center [769, 67] width 247 height 129
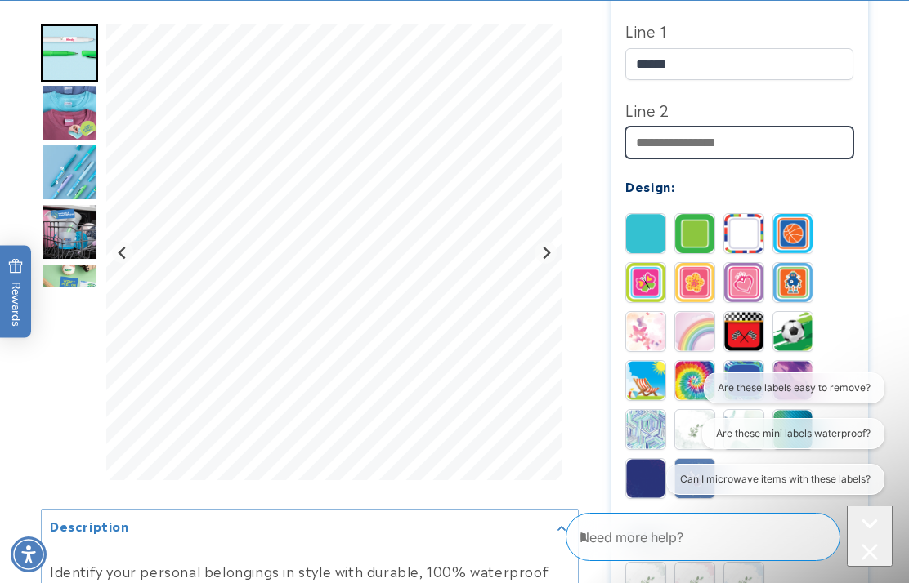
click at [678, 132] on input "Line 2" at bounding box center [739, 143] width 228 height 32
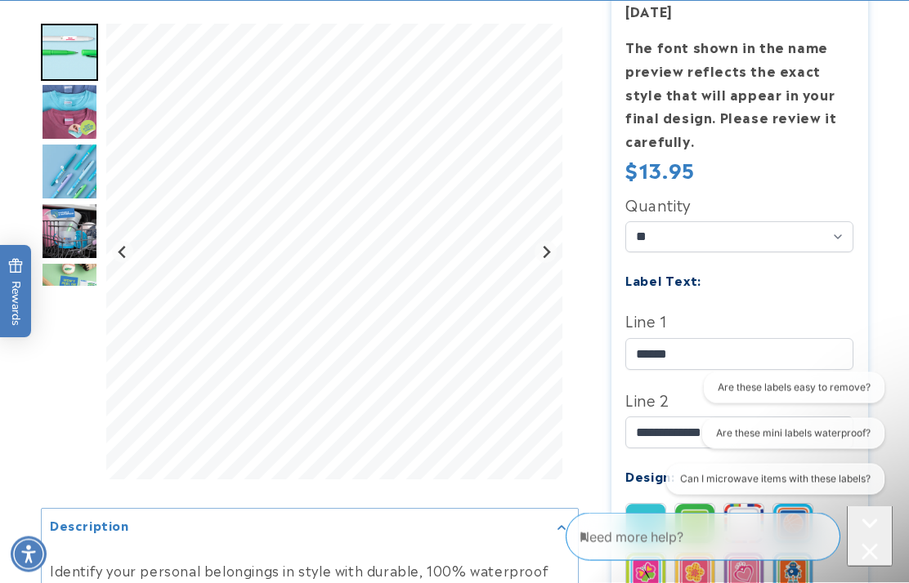
scroll to position [434, 0]
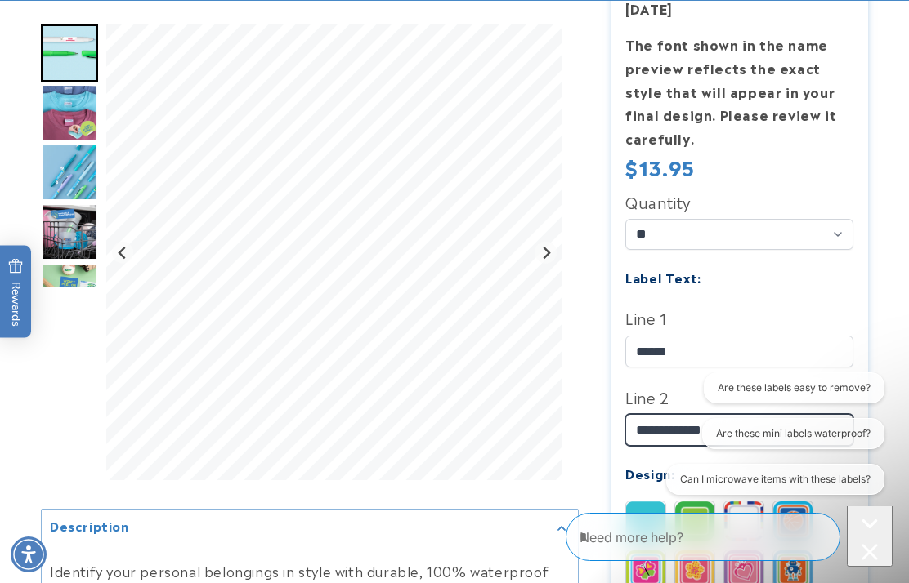
type input "**********"
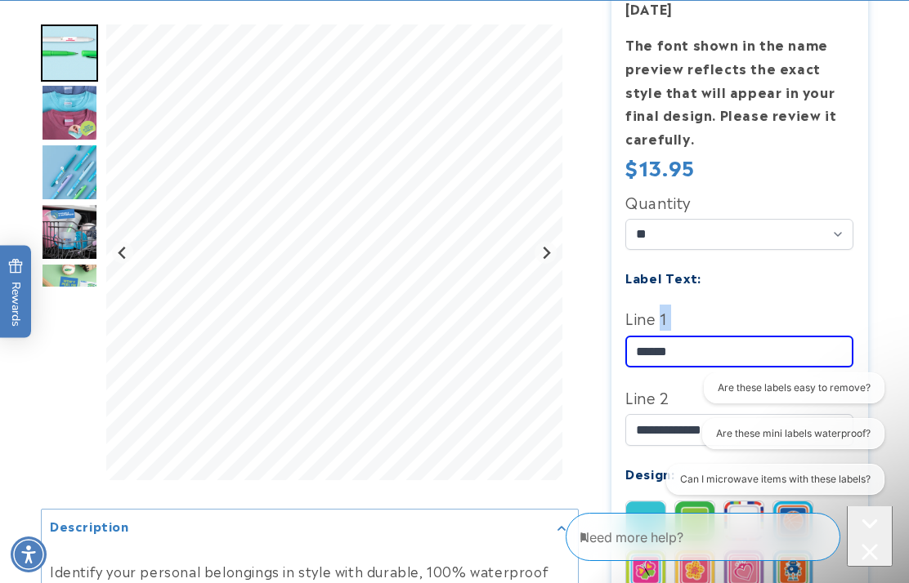
click at [790, 295] on div "Quantity ** ** ** Label Text: Line 1 *****" at bounding box center [739, 552] width 228 height 726
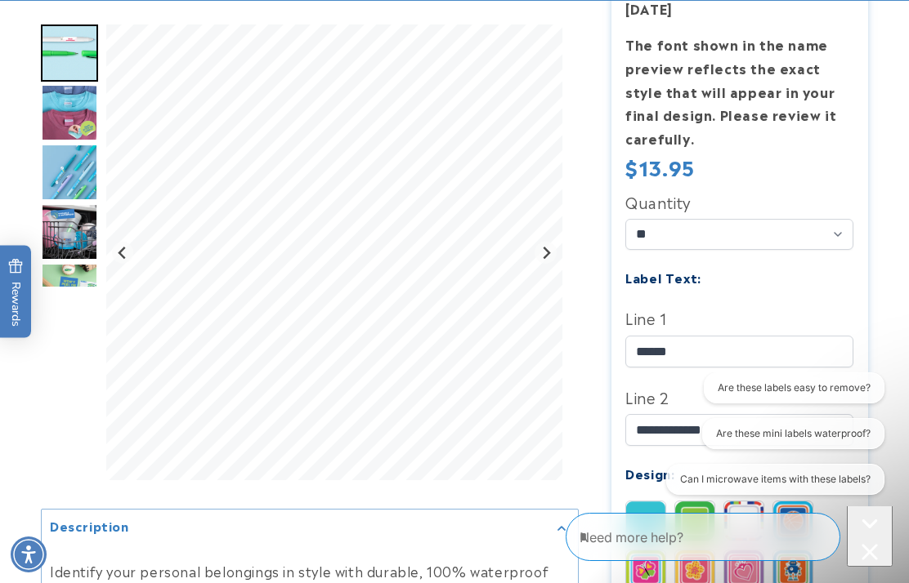
click at [73, 227] on img "Go to slide 5" at bounding box center [69, 231] width 57 height 57
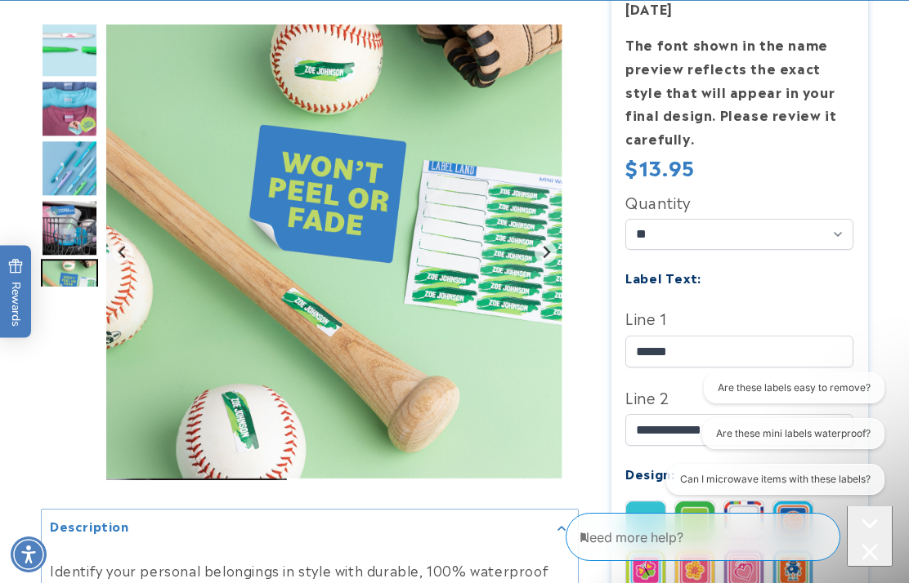
click at [82, 114] on img "Go to slide 3" at bounding box center [69, 108] width 57 height 57
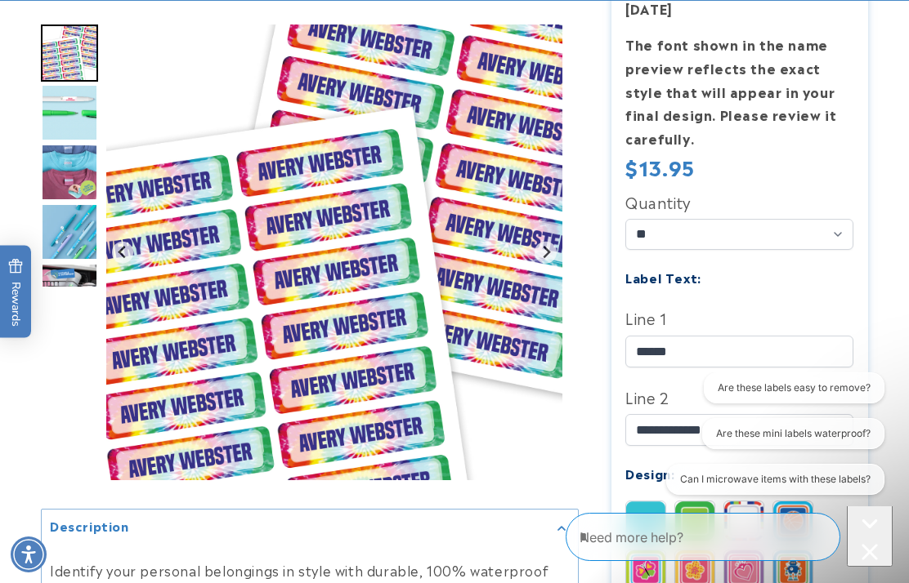
click at [82, 292] on img "Go to slide 5" at bounding box center [69, 291] width 57 height 57
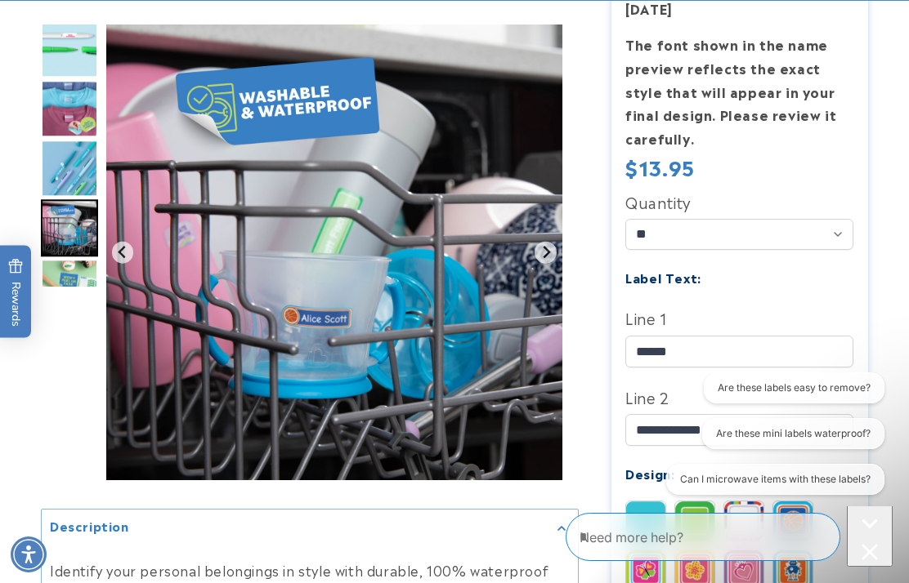
click at [78, 286] on img "Go to slide 6" at bounding box center [69, 287] width 57 height 57
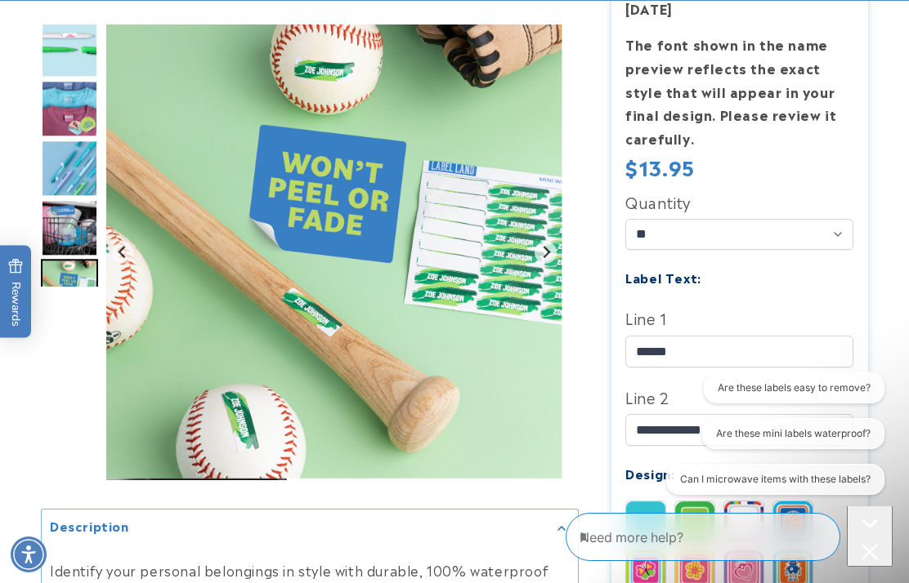
click at [78, 180] on img "Go to slide 4" at bounding box center [69, 168] width 57 height 57
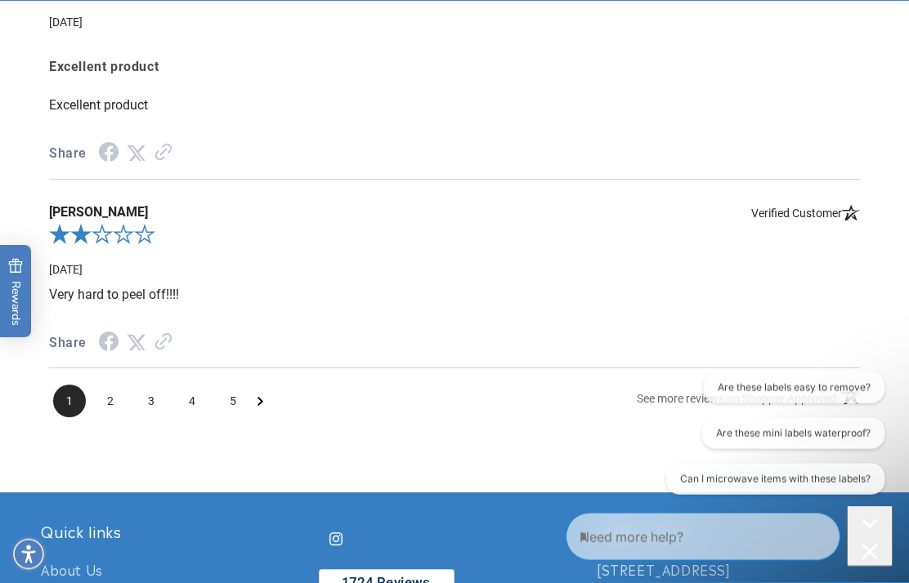
scroll to position [2669, 0]
click at [109, 413] on span "2" at bounding box center [110, 401] width 33 height 33
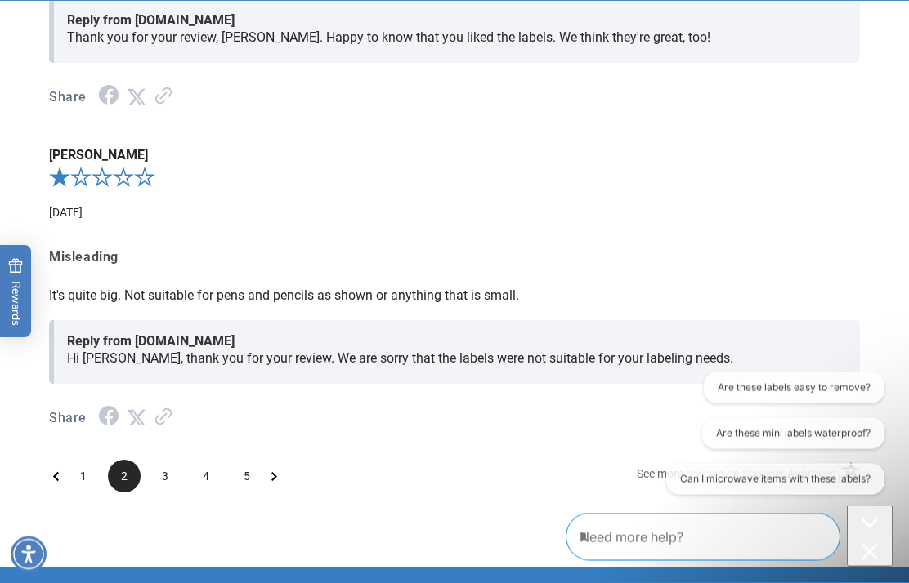
scroll to position [2932, 0]
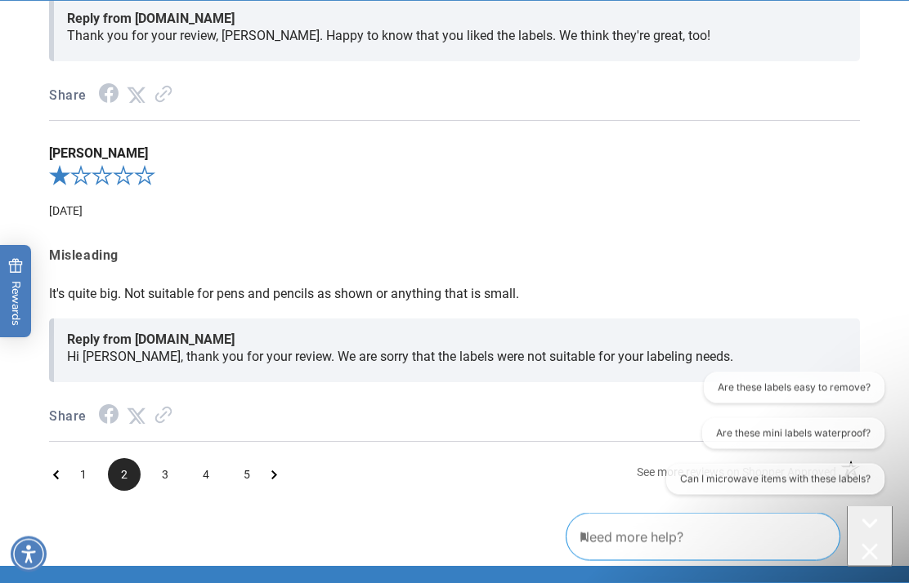
click at [176, 468] on span "3" at bounding box center [165, 475] width 33 height 33
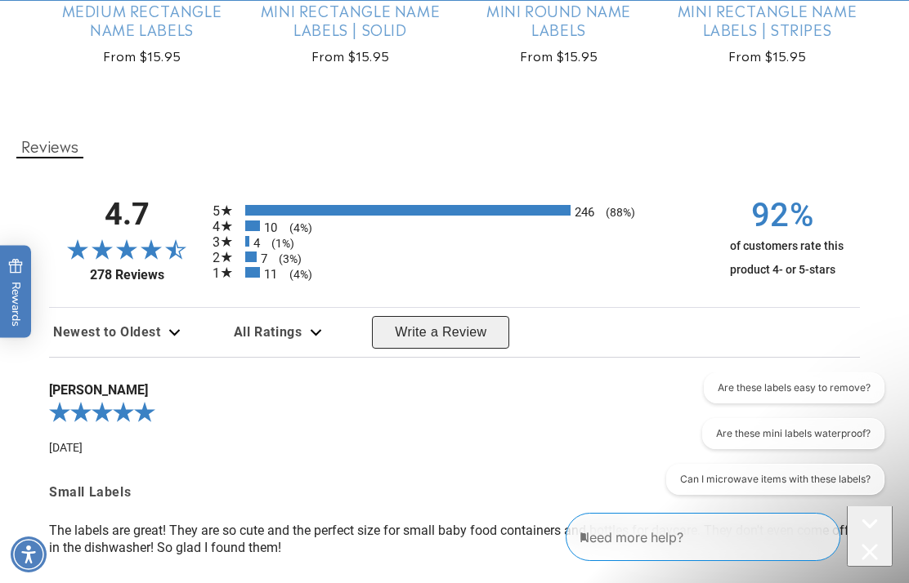
scroll to position [2035, 0]
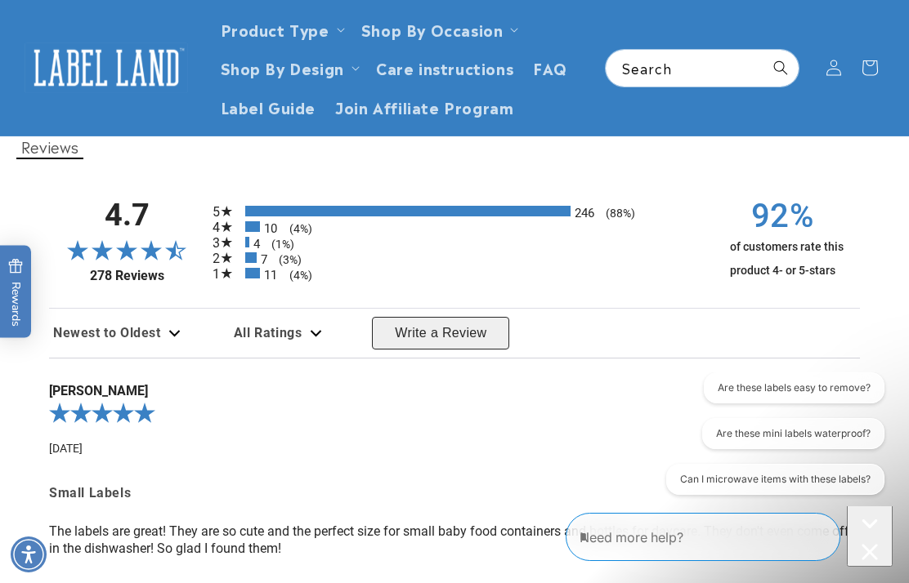
click at [295, 341] on span "All Ratings" at bounding box center [268, 333] width 69 height 16
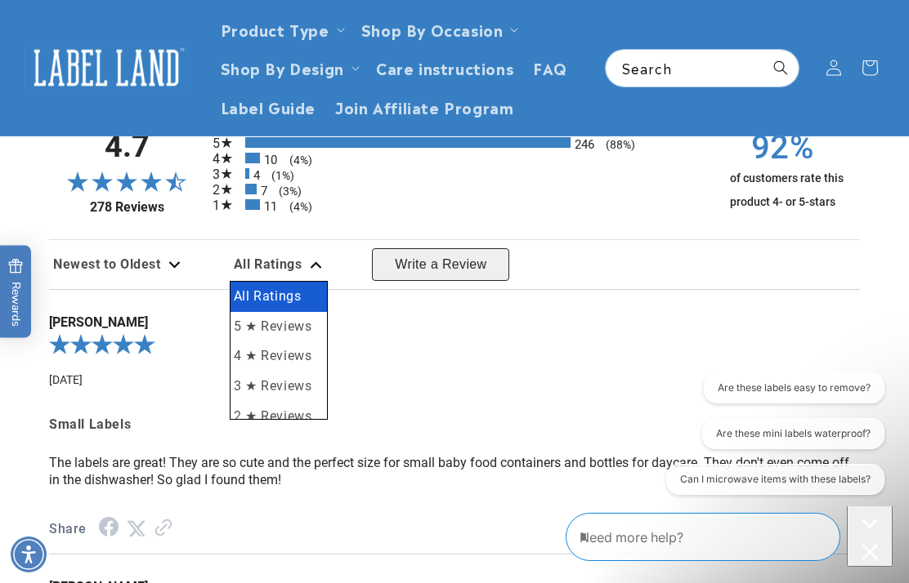
scroll to position [0, 0]
click at [160, 272] on span "Newest to Oldest" at bounding box center [107, 265] width 108 height 16
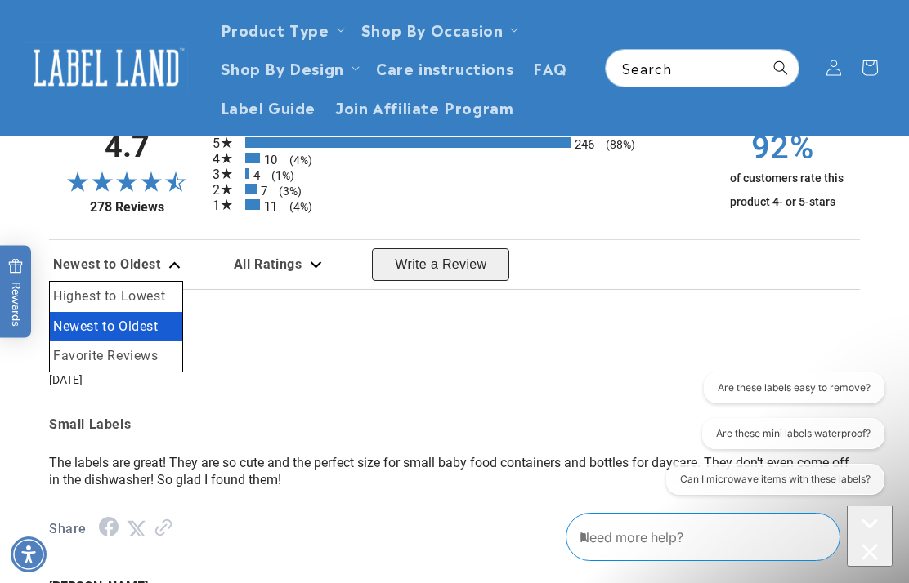
click at [159, 370] on li "Favorite Reviews" at bounding box center [116, 357] width 132 height 30
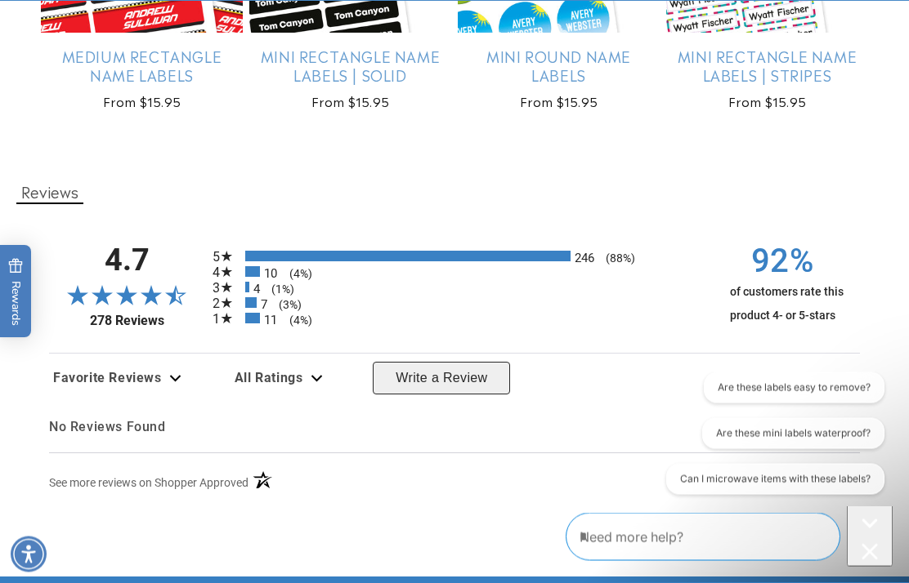
scroll to position [1990, 0]
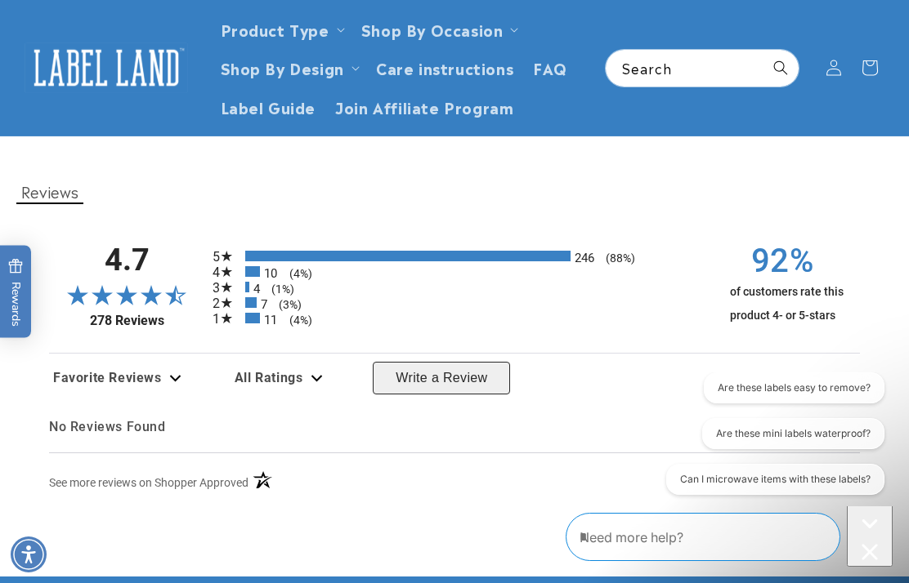
click at [161, 395] on div "Favorite Reviews" at bounding box center [117, 379] width 136 height 32
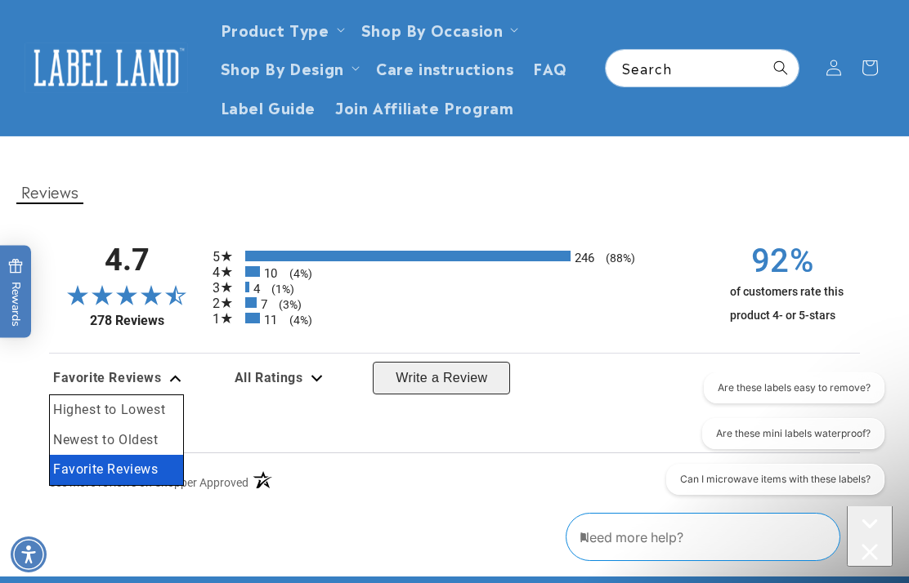
click at [145, 452] on li "Newest to Oldest" at bounding box center [116, 441] width 133 height 30
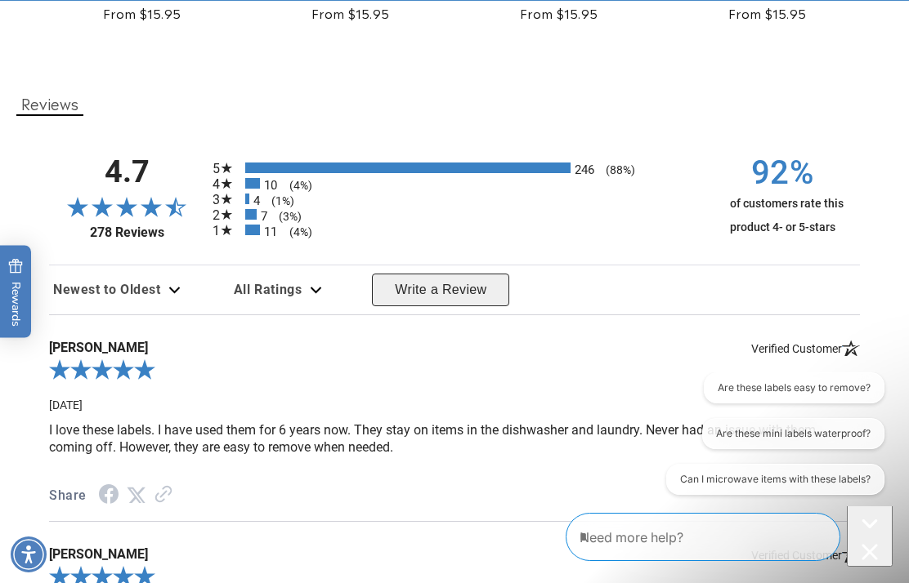
scroll to position [2205, 0]
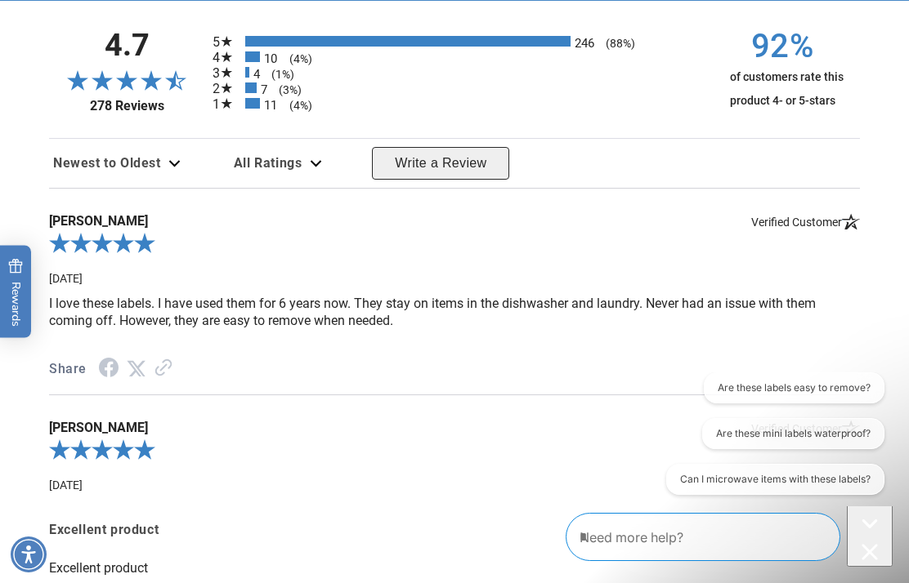
click at [145, 180] on div "Newest to Oldest" at bounding box center [117, 164] width 136 height 32
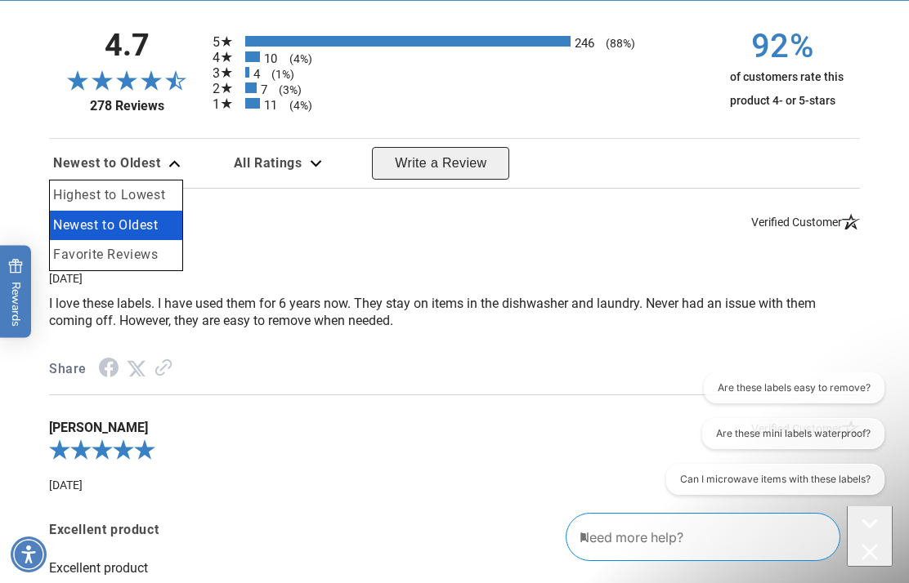
click at [167, 211] on li "Highest to Lowest" at bounding box center [116, 196] width 132 height 30
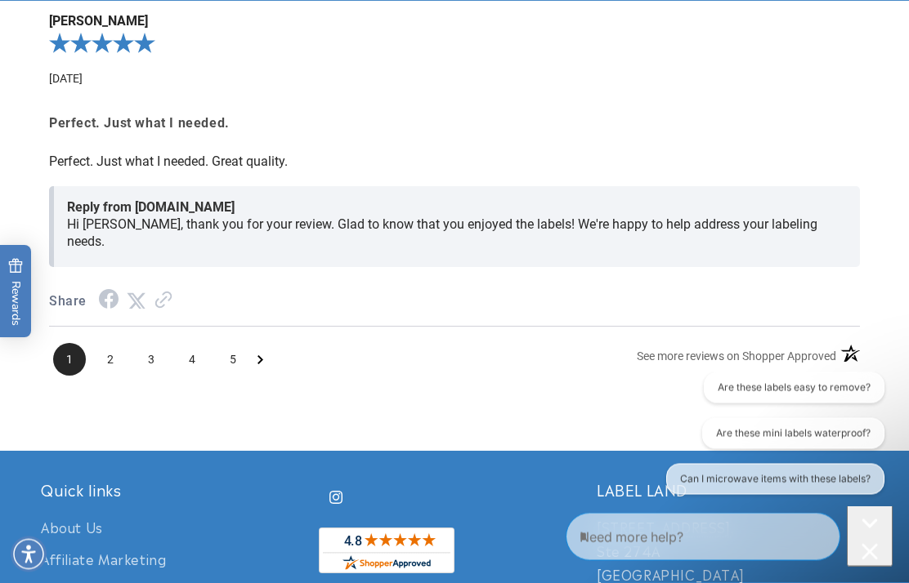
scroll to position [2878, 0]
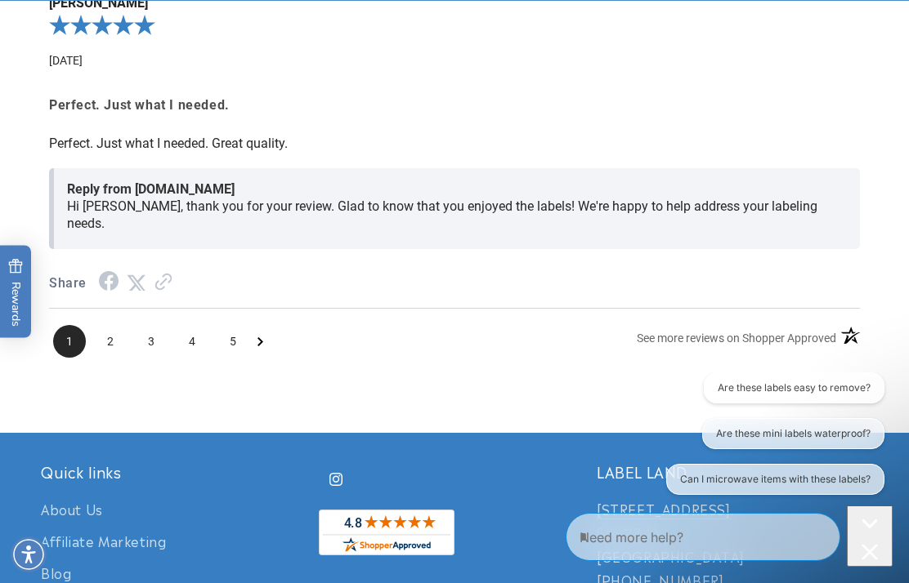
click at [197, 344] on span "4" at bounding box center [192, 341] width 33 height 33
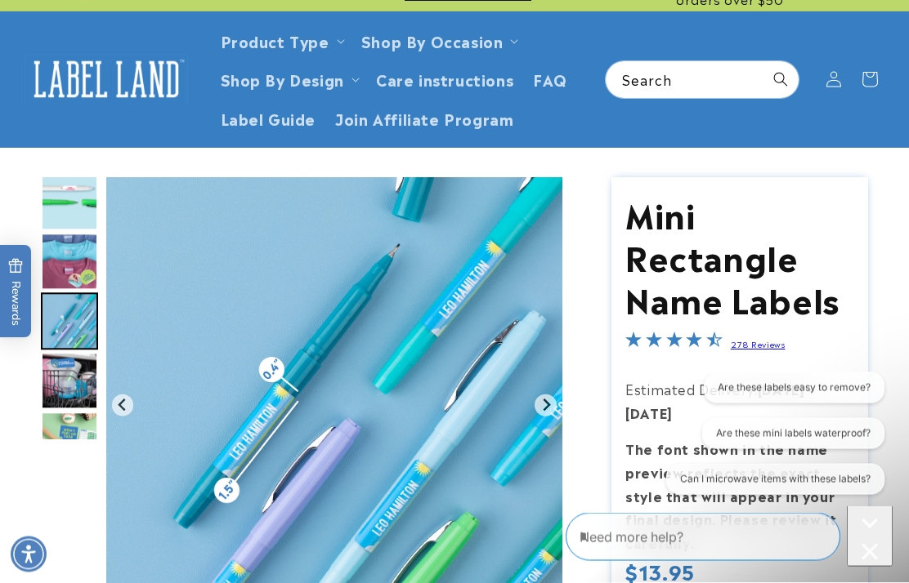
scroll to position [0, 0]
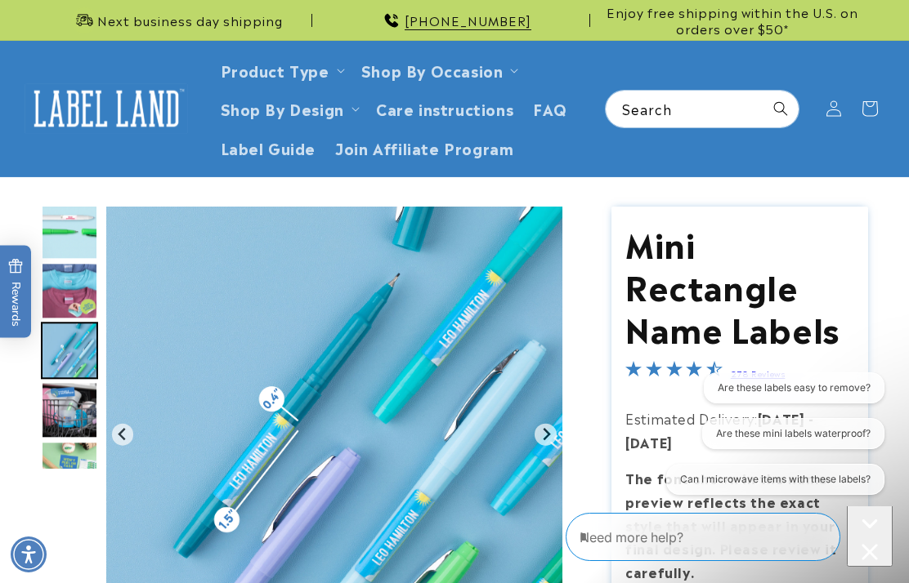
click at [58, 241] on img "Go to slide 2" at bounding box center [69, 231] width 57 height 57
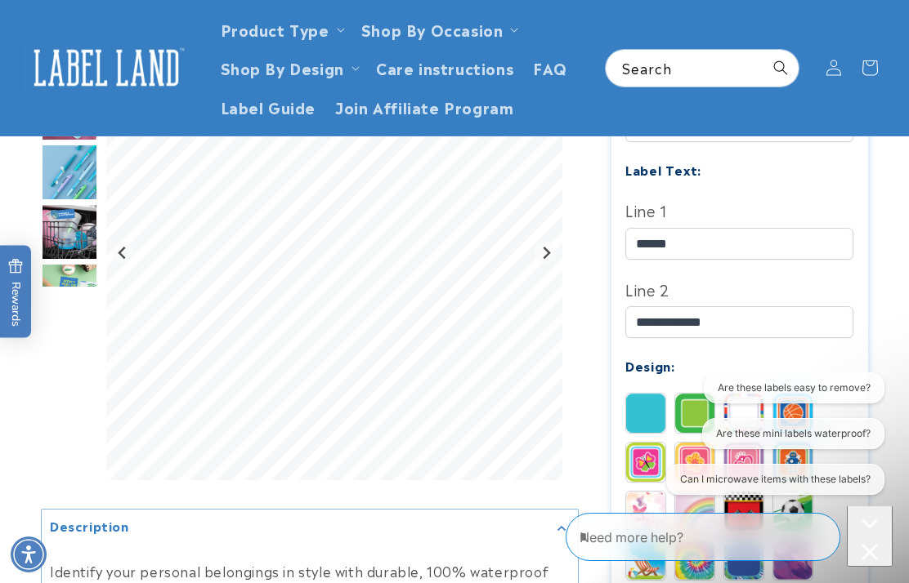
scroll to position [518, 0]
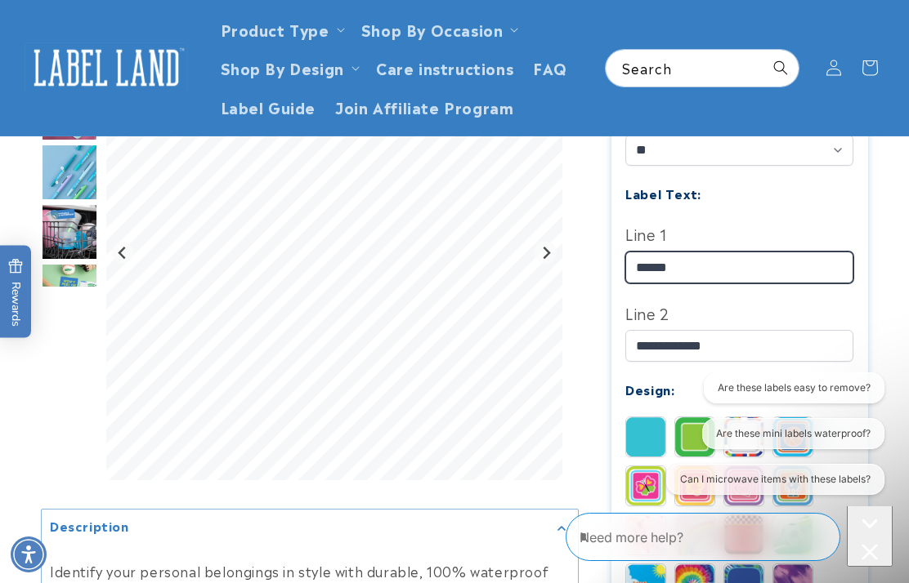
click at [802, 258] on input "*****" at bounding box center [739, 268] width 228 height 32
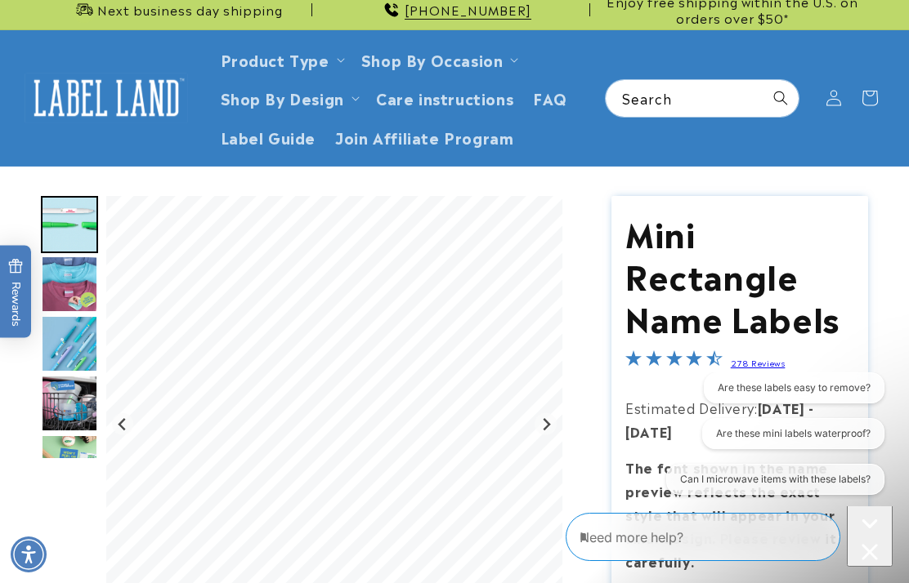
scroll to position [0, 0]
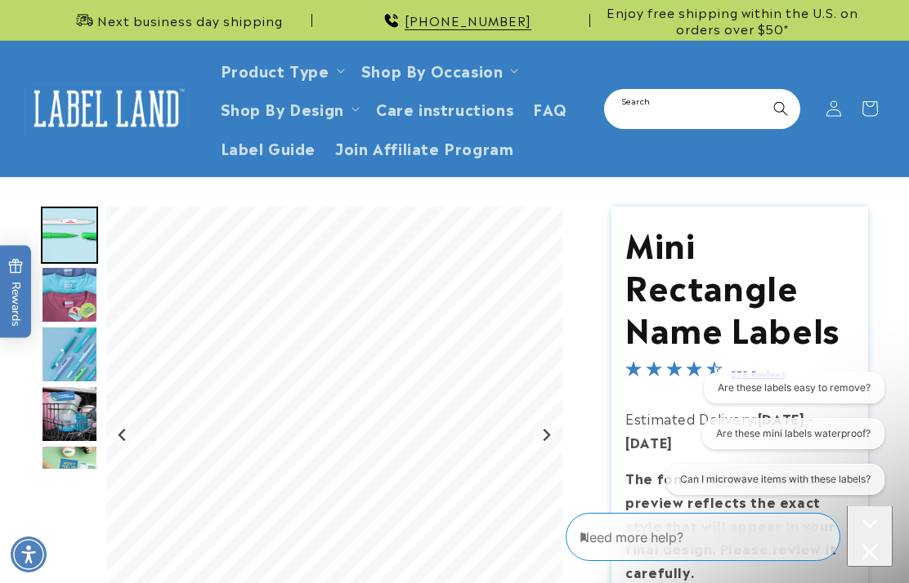
click at [738, 102] on input "Search" at bounding box center [701, 109] width 193 height 37
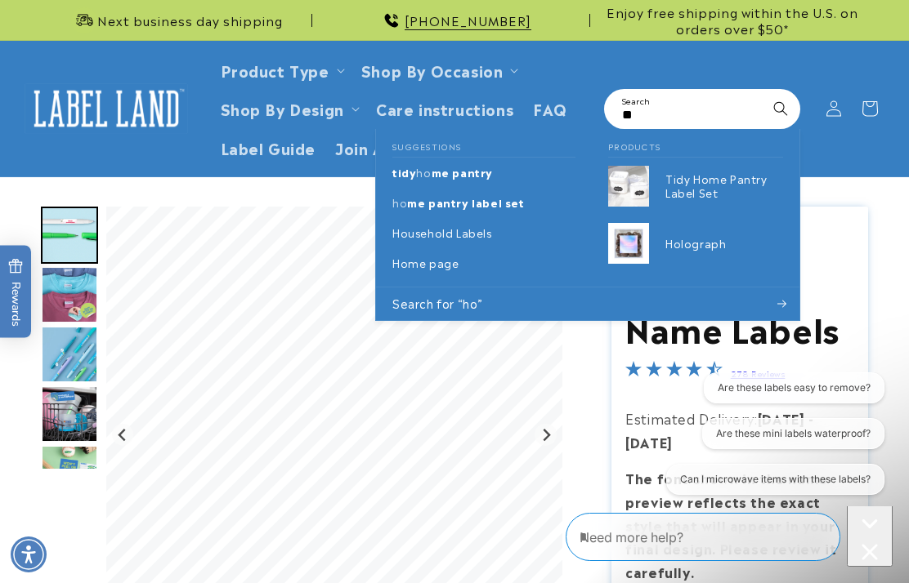
type input "**"
click at [288, 153] on span "Label Guide" at bounding box center [269, 147] width 96 height 19
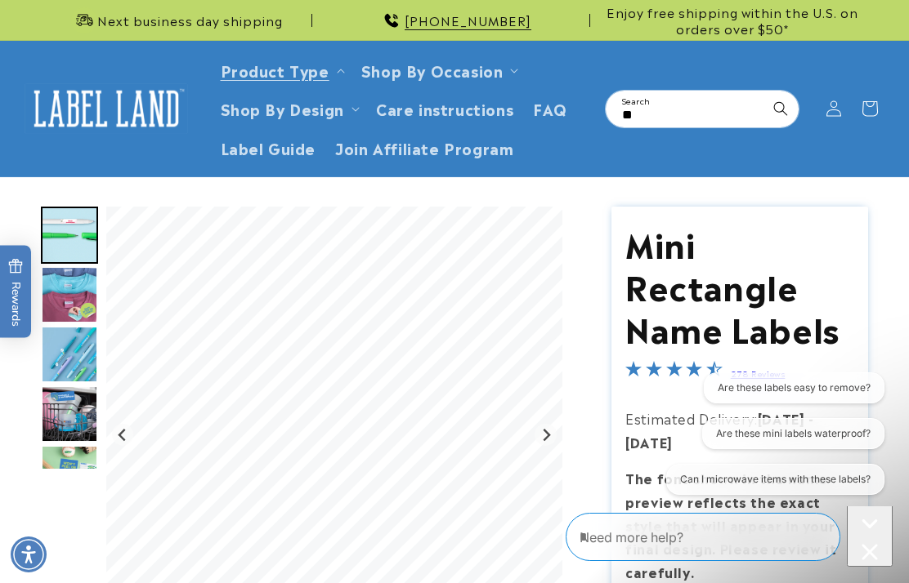
click at [294, 74] on link "Product Type" at bounding box center [275, 70] width 109 height 22
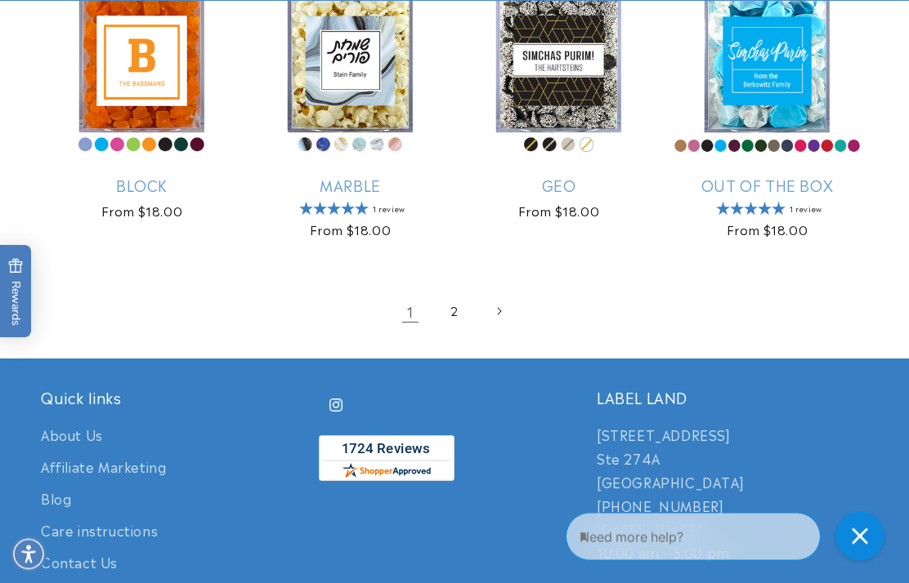
scroll to position [2864, 0]
click at [497, 318] on link "Next page" at bounding box center [498, 311] width 36 height 36
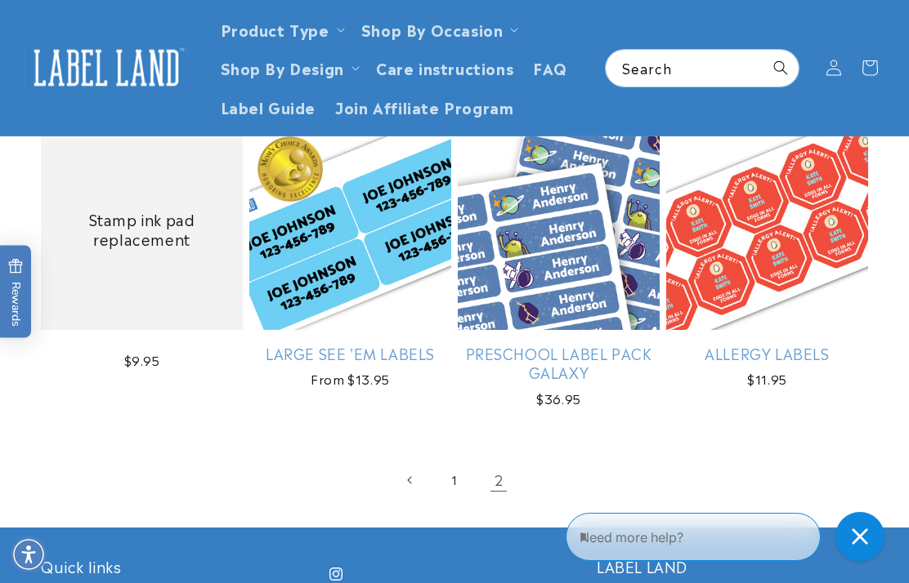
scroll to position [1344, 0]
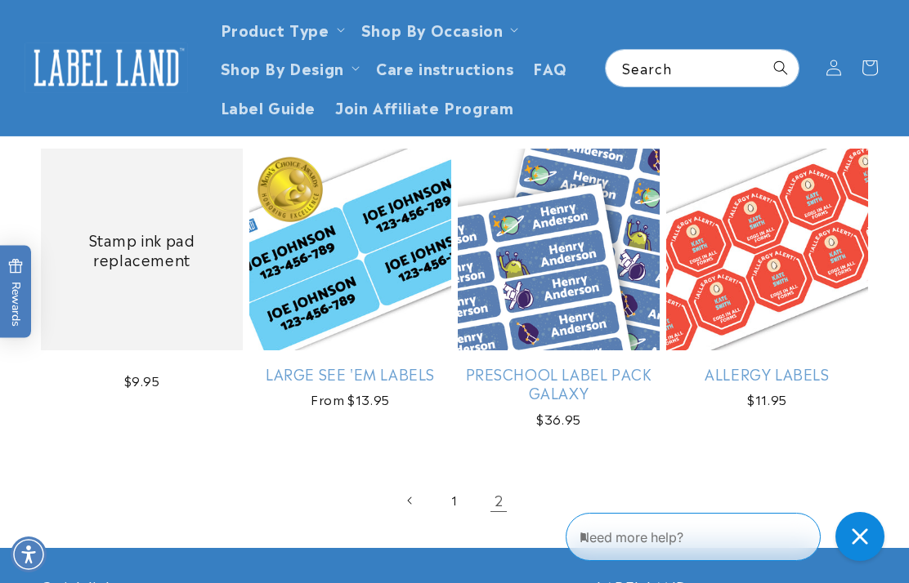
click at [606, 370] on link "Preschool Label Pack Galaxy" at bounding box center [559, 383] width 202 height 38
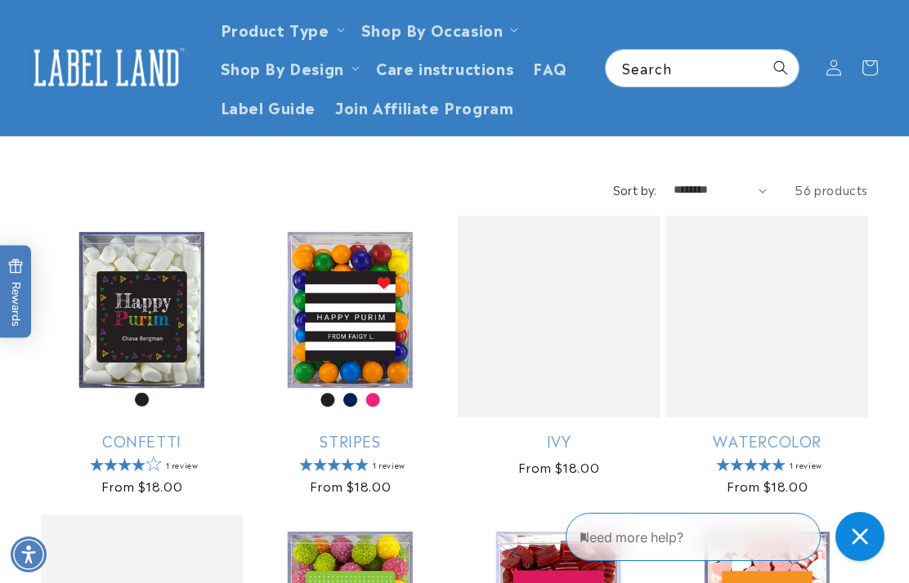
scroll to position [0, 0]
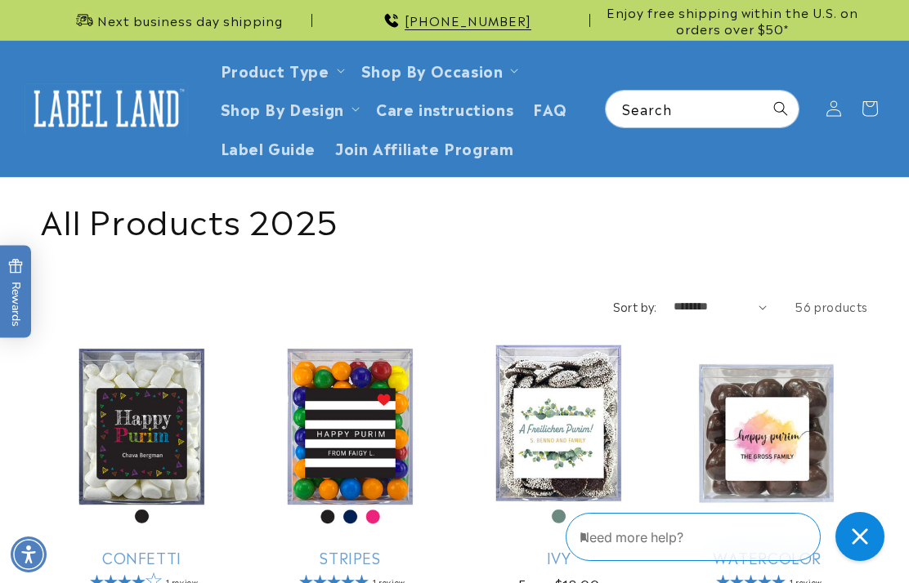
click at [308, 70] on link "Product Type" at bounding box center [275, 70] width 109 height 22
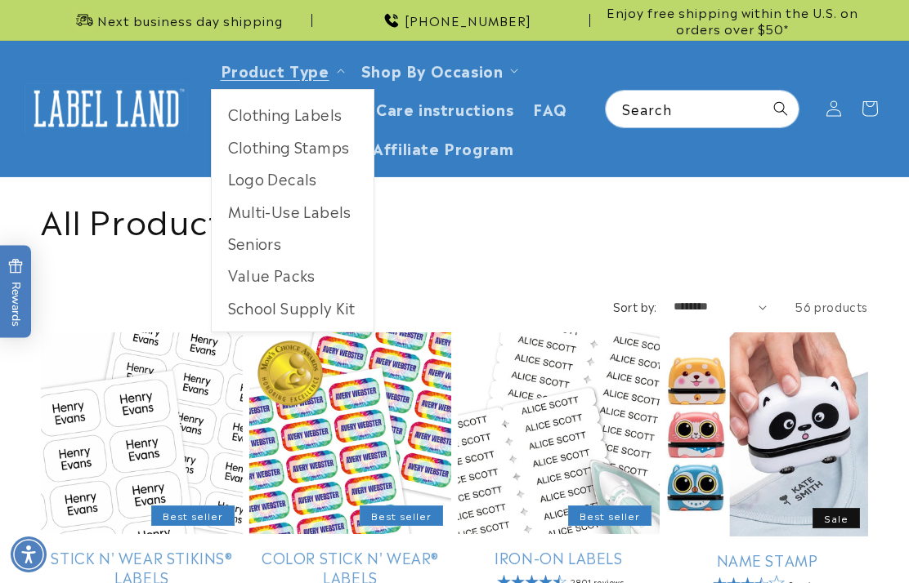
click at [318, 76] on link "Product Type" at bounding box center [275, 70] width 109 height 22
